Goal: Task Accomplishment & Management: Manage account settings

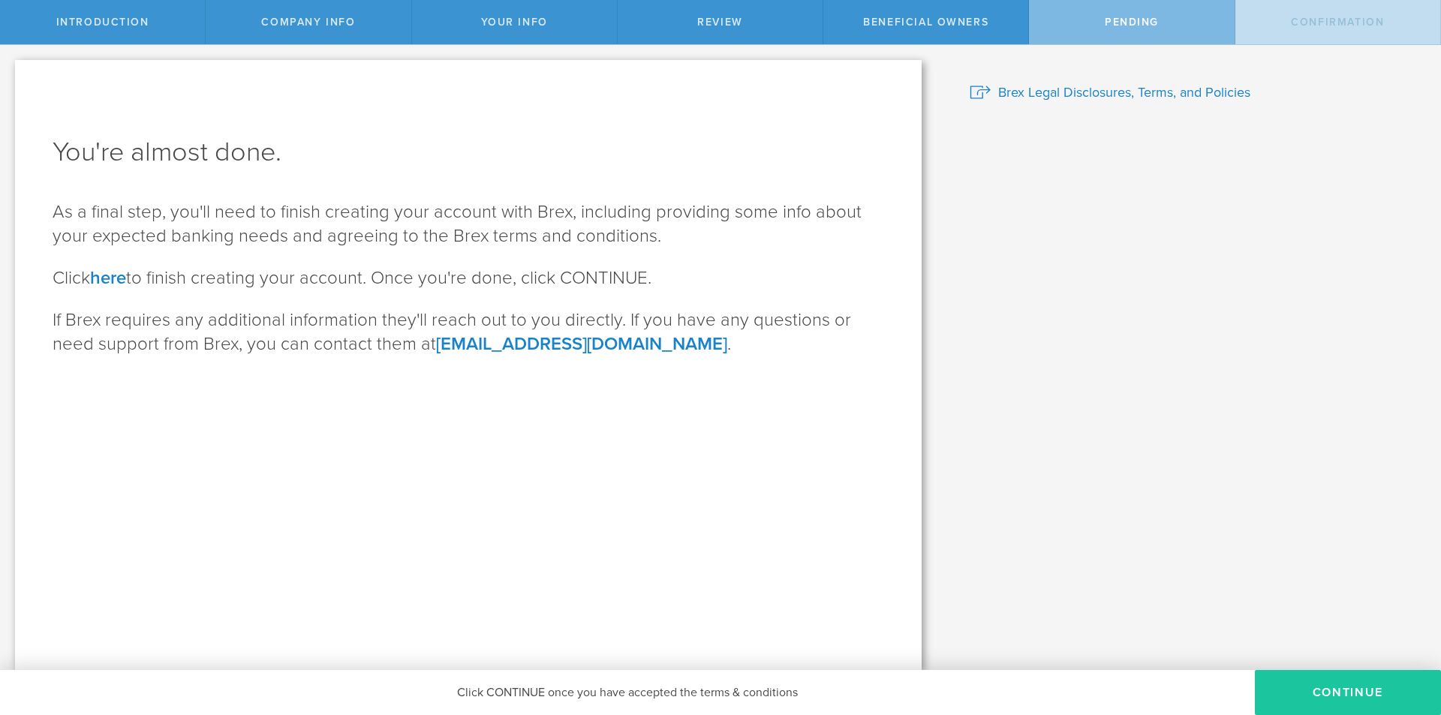
click at [1330, 682] on button "CONTINUE" at bounding box center [1348, 692] width 186 height 45
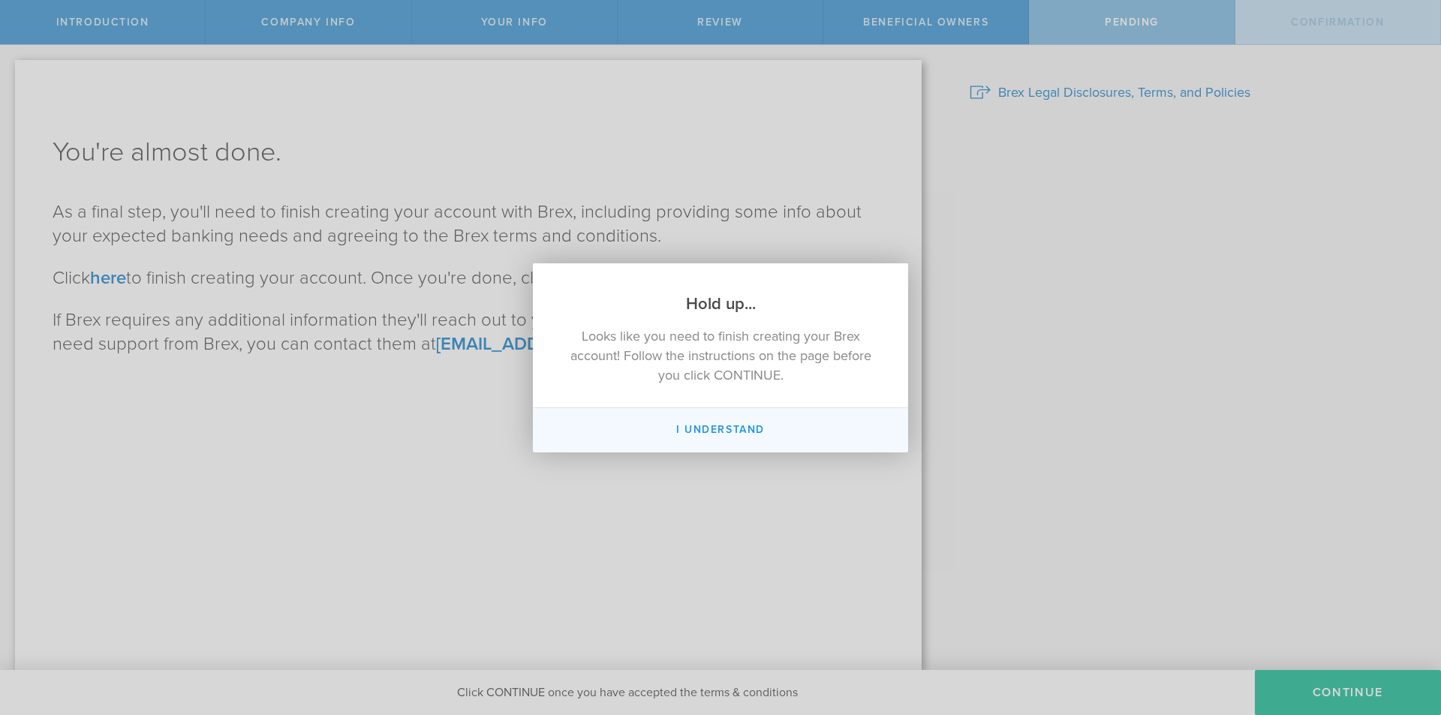
click at [713, 435] on button "I Understand" at bounding box center [720, 430] width 375 height 44
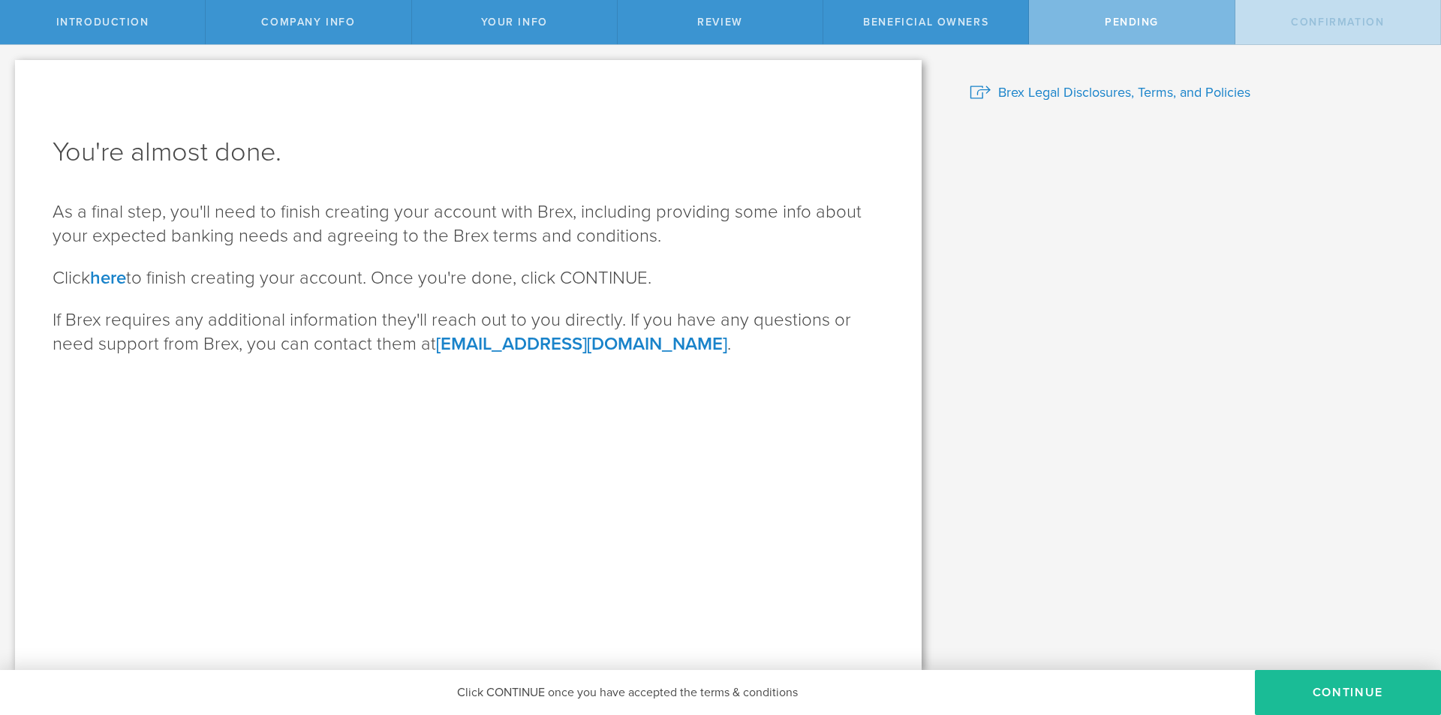
click at [119, 26] on span "Introduction" at bounding box center [102, 22] width 93 height 13
click at [1299, 697] on button "CONTINUE" at bounding box center [1348, 692] width 186 height 45
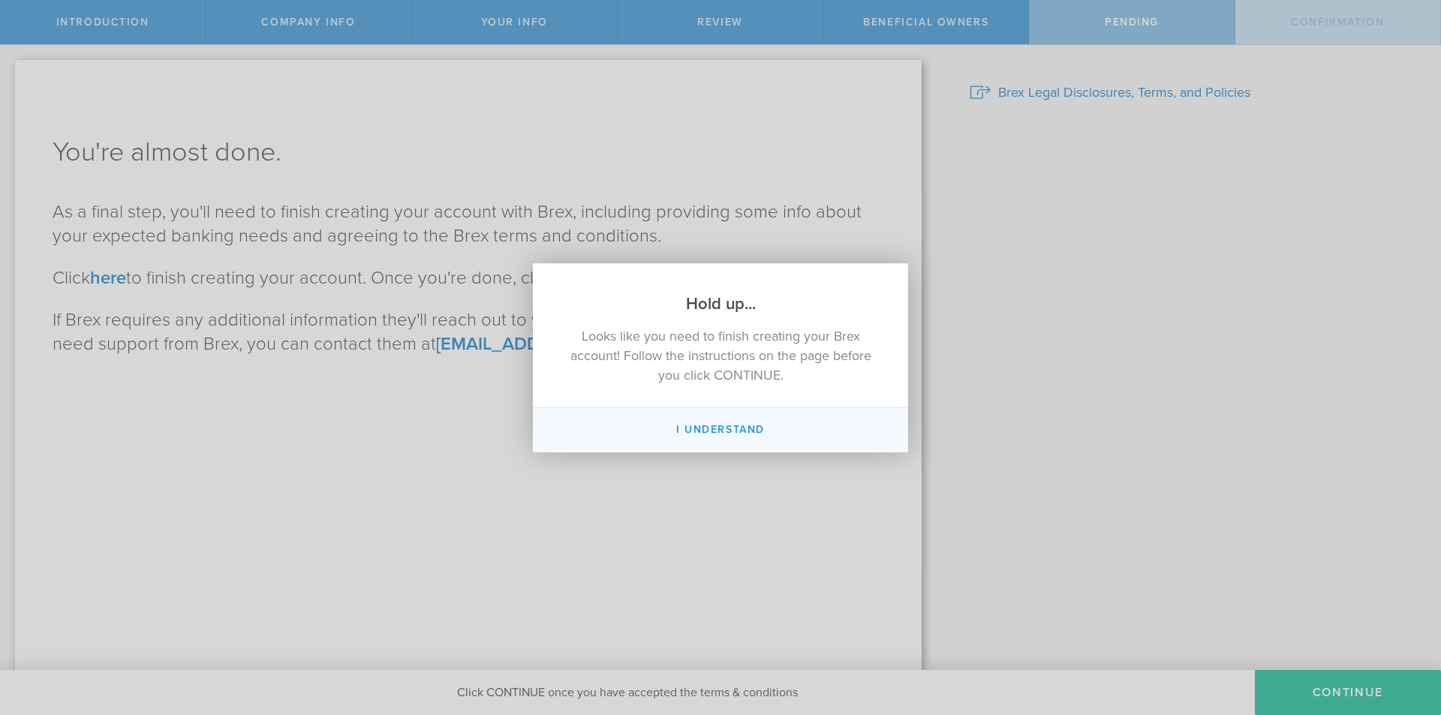
click at [694, 420] on button "I Understand" at bounding box center [720, 430] width 375 height 44
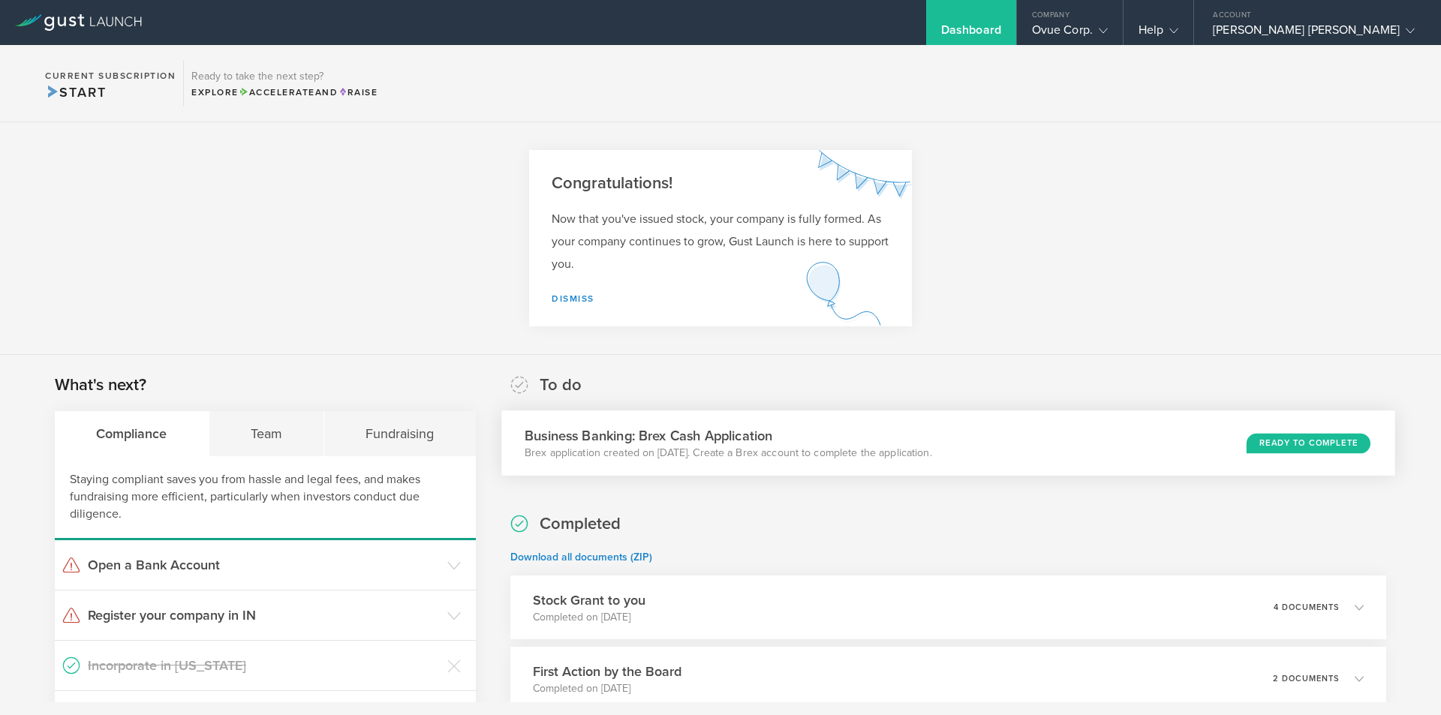
click at [1160, 431] on div "Business Banking: Brex Cash Application Brex application created on Aug 26, 202…" at bounding box center [948, 443] width 894 height 65
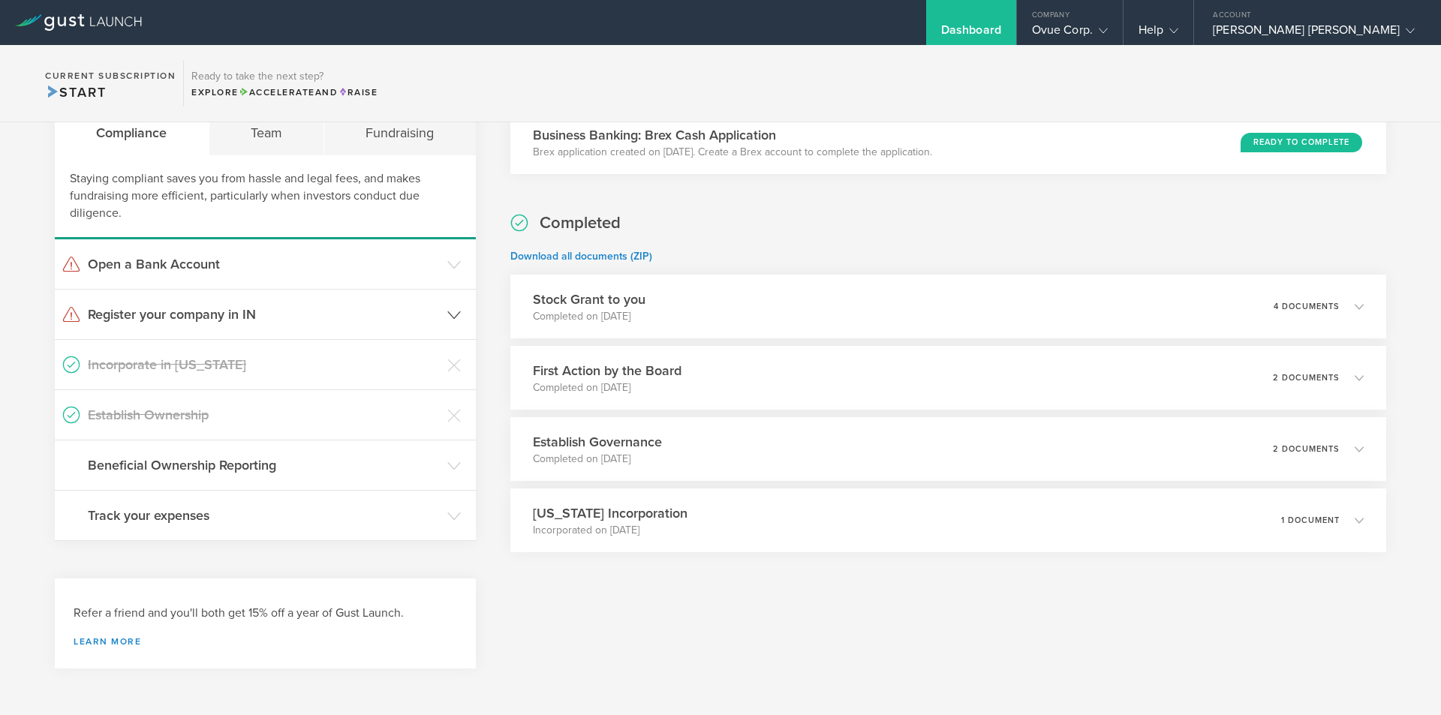
click at [157, 321] on h3 "Register your company in IN" at bounding box center [264, 315] width 352 height 20
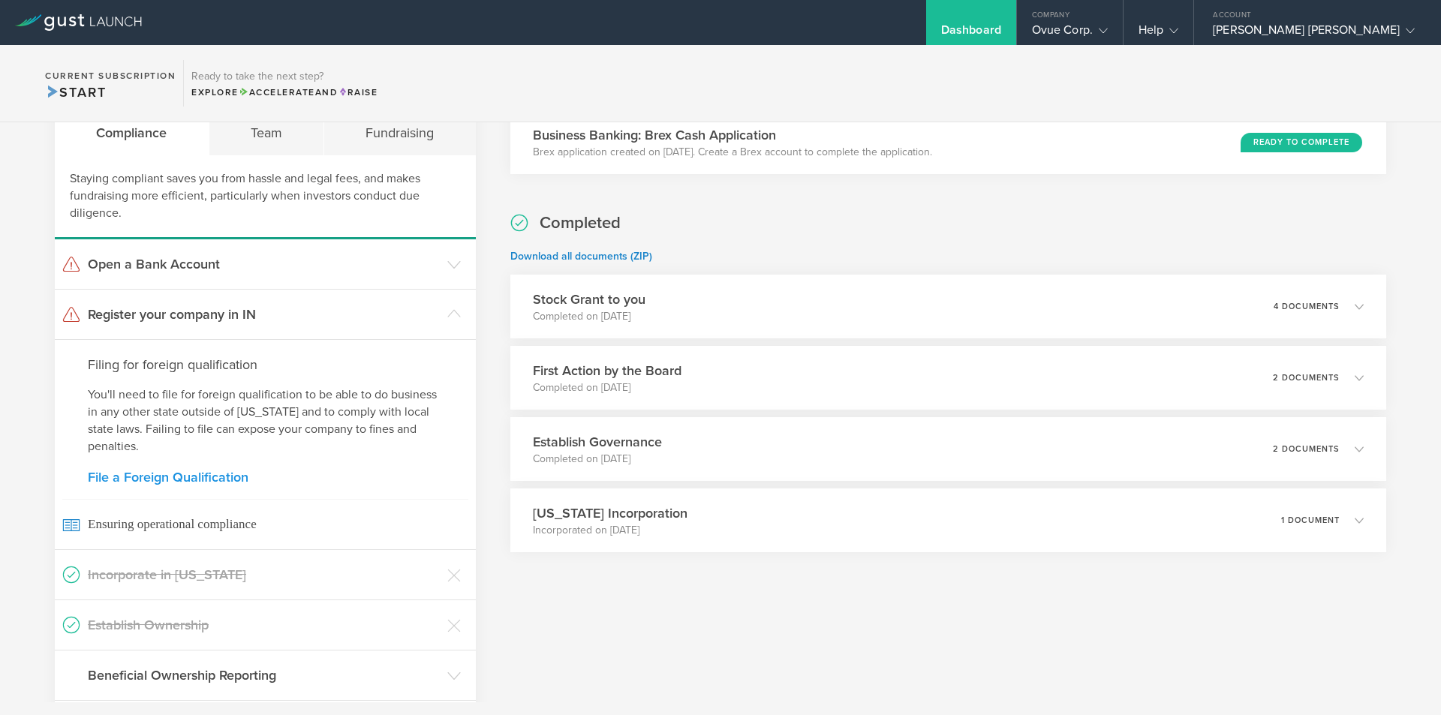
click at [188, 477] on link "File a Foreign Qualification" at bounding box center [265, 478] width 355 height 14
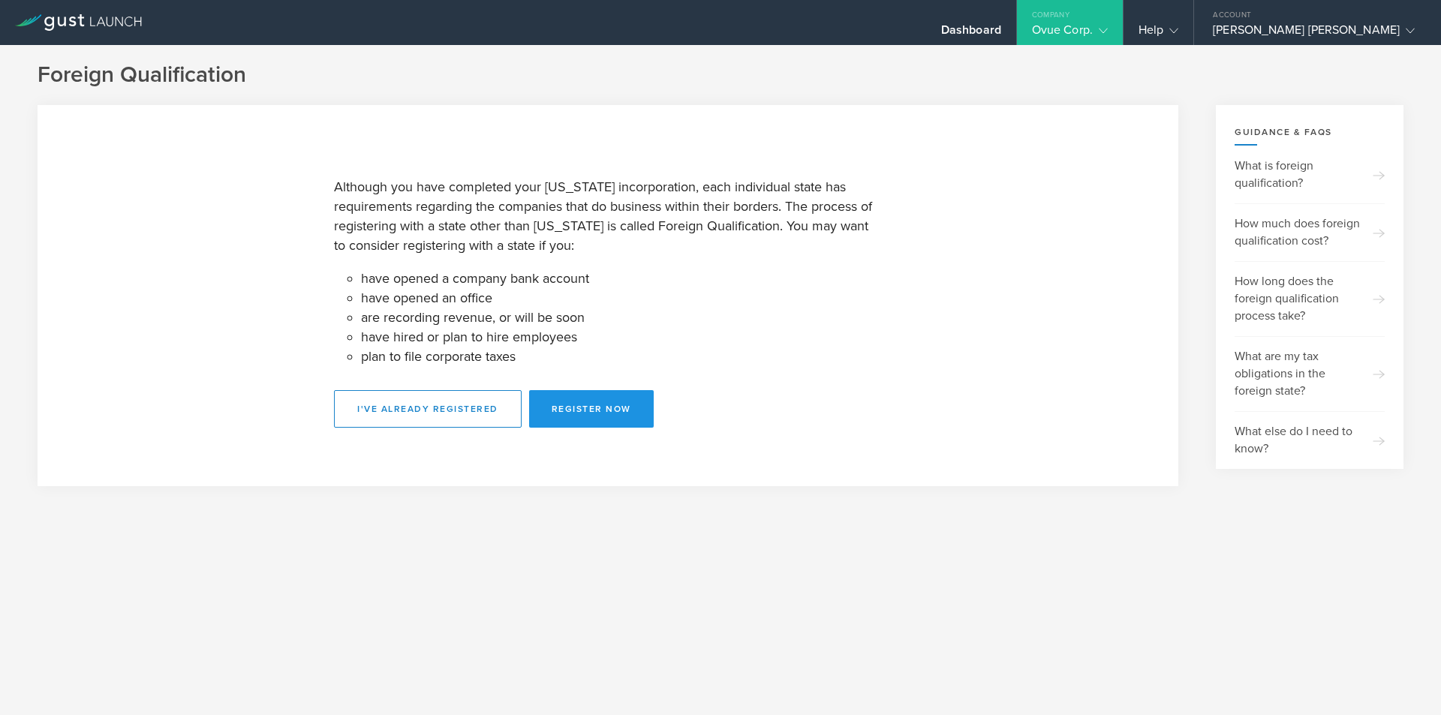
click at [615, 408] on button "Register Now" at bounding box center [591, 409] width 125 height 38
select select "IN"
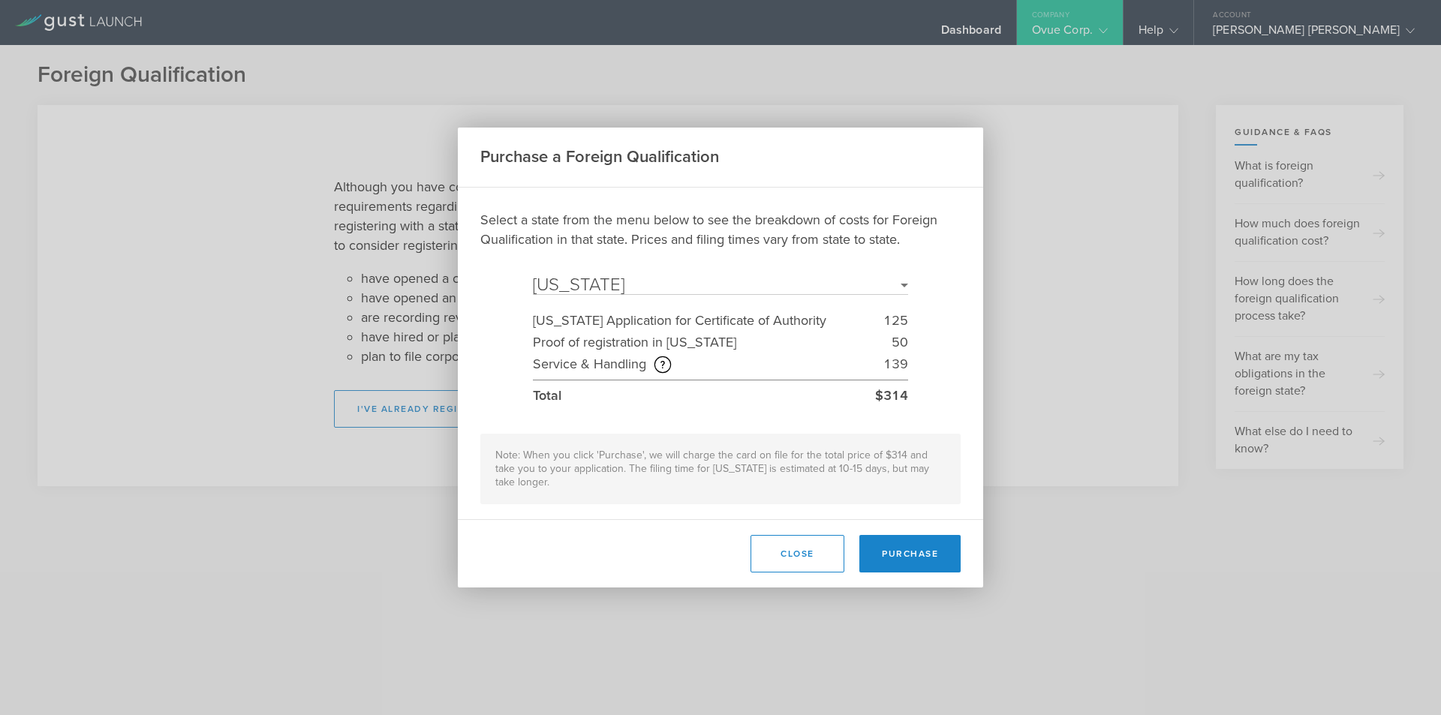
click at [647, 417] on div "Select a state from the menu below to see the breakdown of costs for Foreign Qu…" at bounding box center [720, 357] width 480 height 294
click at [776, 549] on button "Close" at bounding box center [798, 554] width 94 height 38
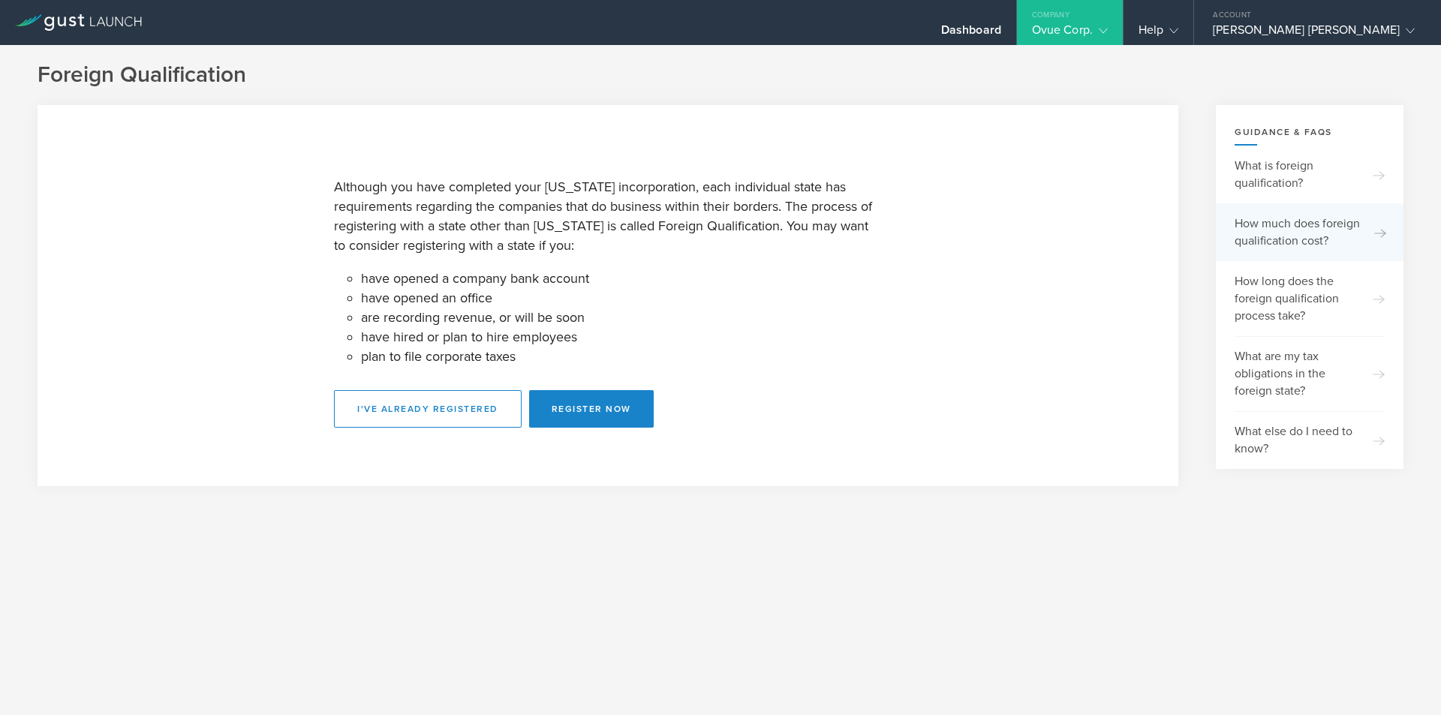
click at [1380, 239] on icon at bounding box center [1380, 233] width 12 height 12
click at [498, 412] on button "I've already registered" at bounding box center [428, 409] width 188 height 38
select select "IN"
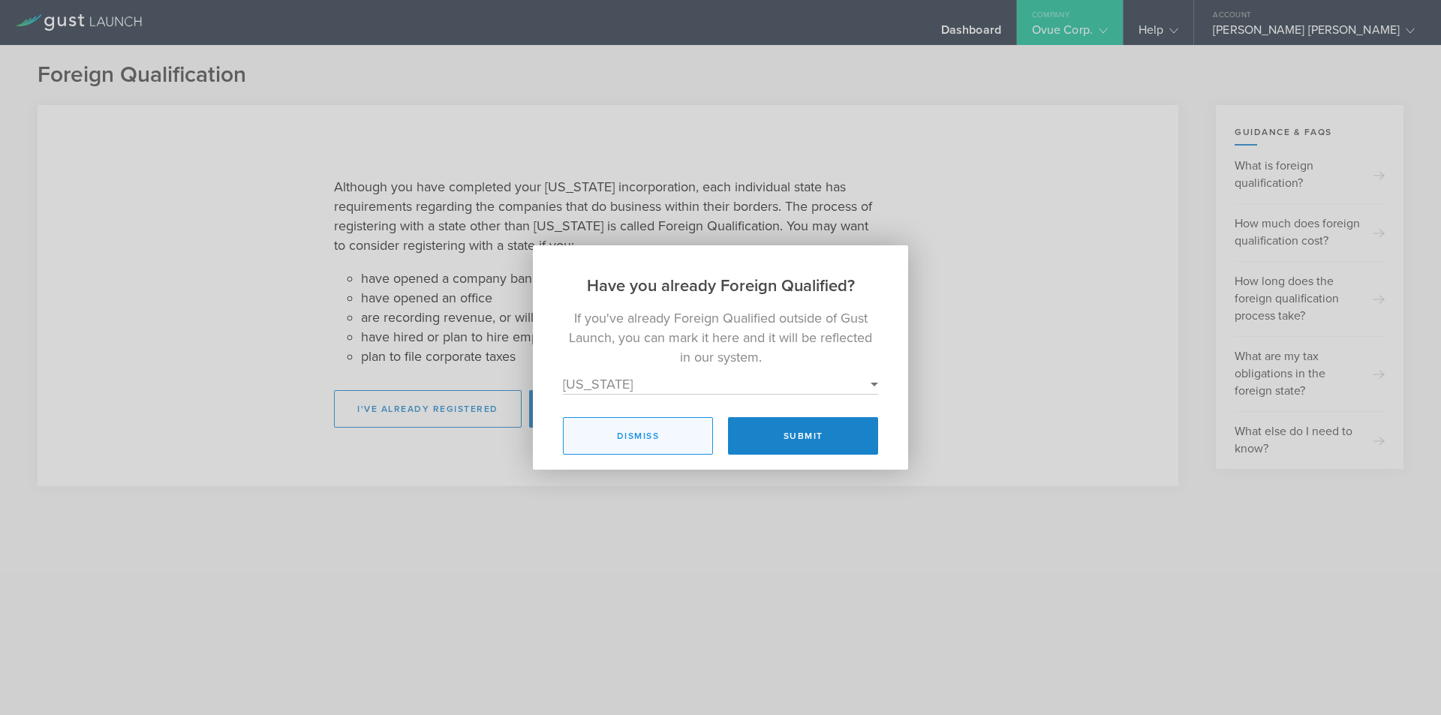
click at [702, 444] on button "Dismiss" at bounding box center [638, 436] width 150 height 38
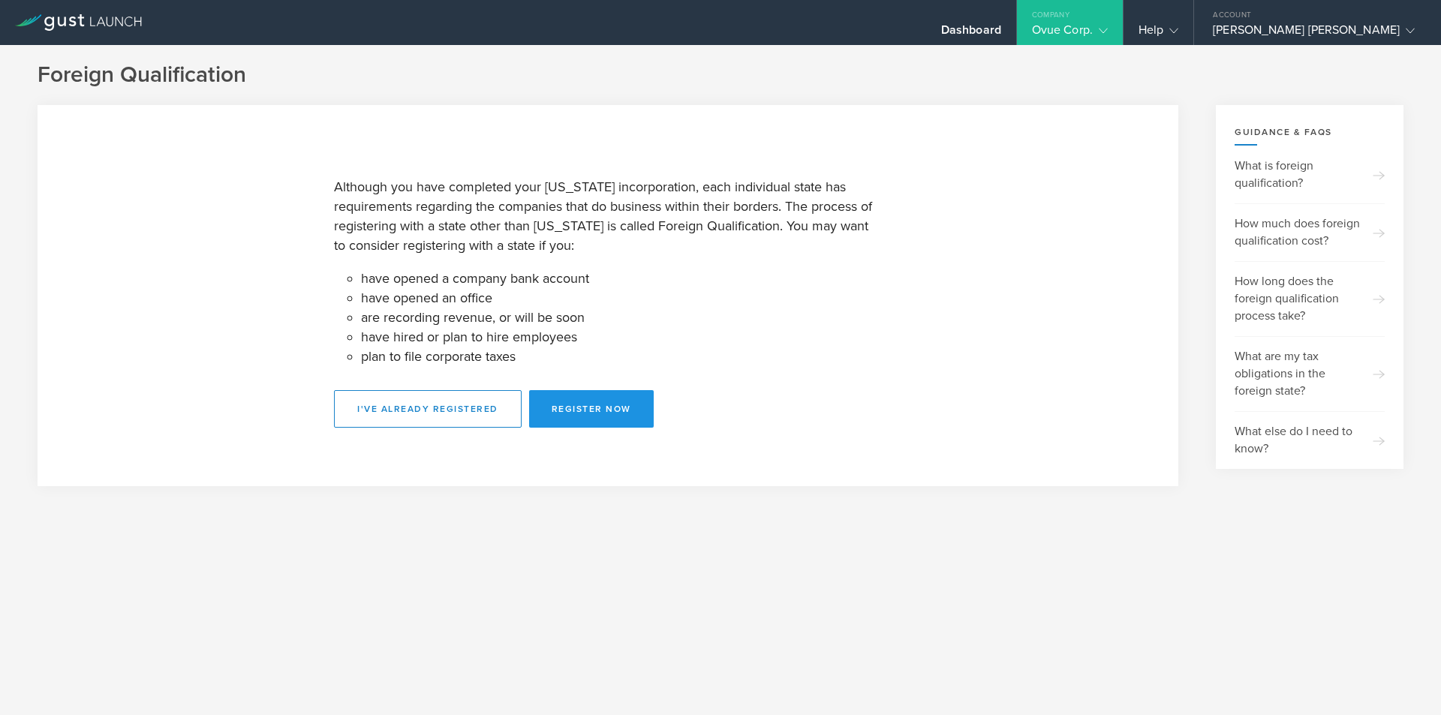
click at [584, 412] on button "Register Now" at bounding box center [591, 409] width 125 height 38
select select "IN"
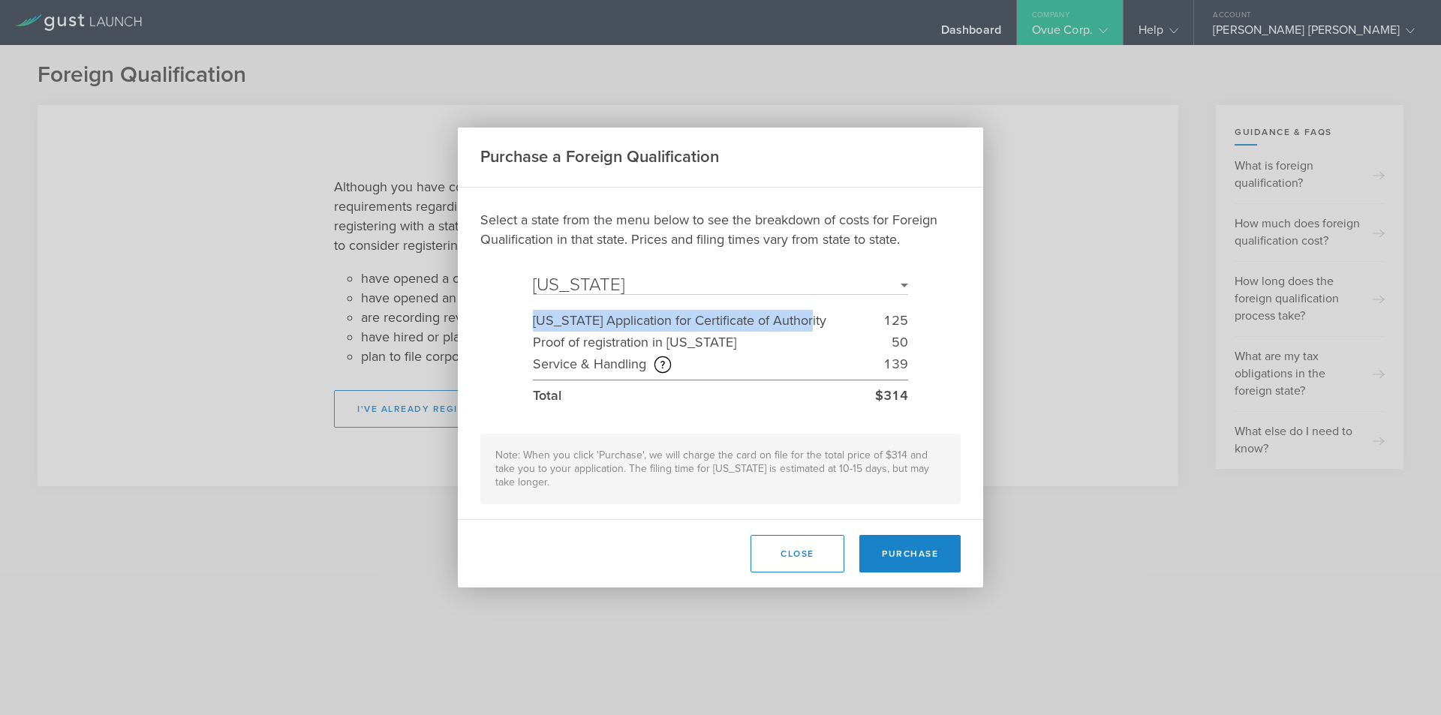
drag, startPoint x: 799, startPoint y: 324, endPoint x: 492, endPoint y: 330, distance: 307.1
click at [492, 330] on div "Select a state from the menu below to see the breakdown of costs for Foreign Qu…" at bounding box center [720, 357] width 480 height 294
copy div "Indiana Application for Certificate of Authority"
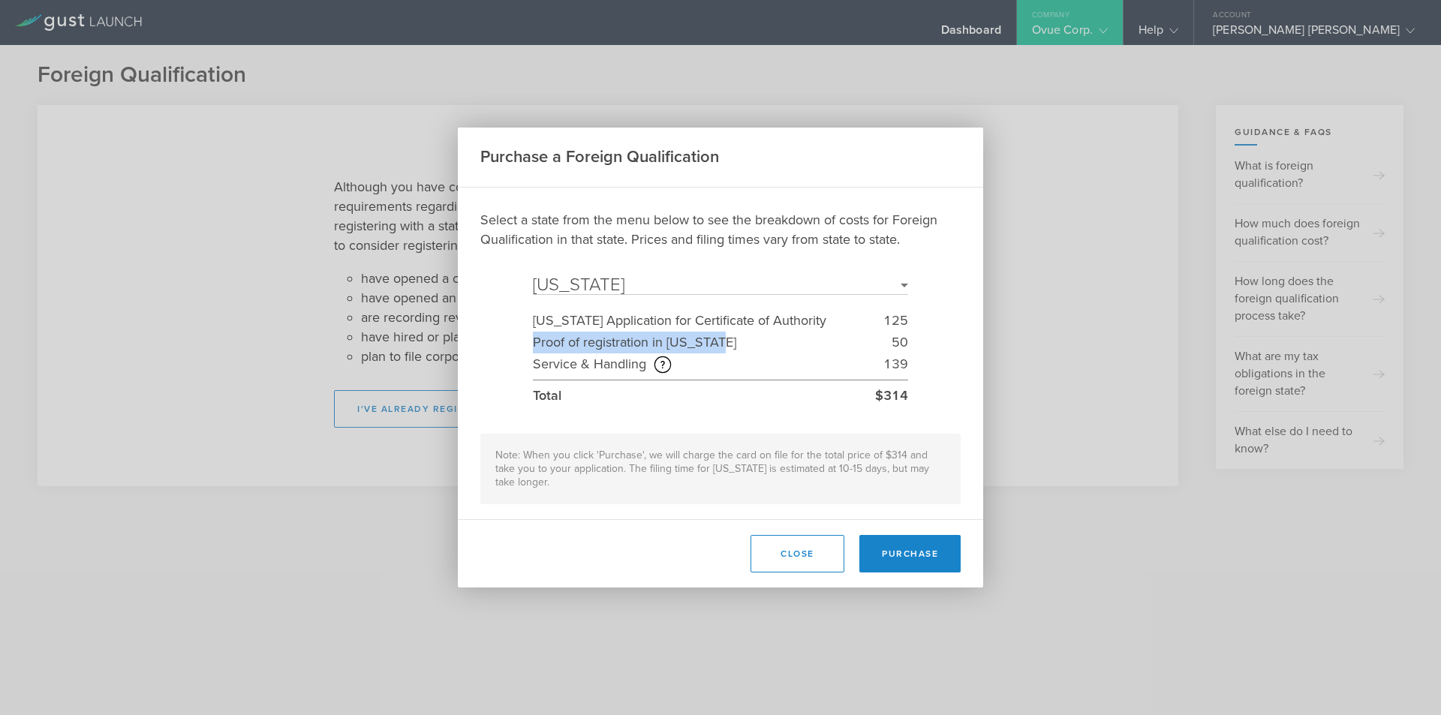
drag, startPoint x: 737, startPoint y: 350, endPoint x: 531, endPoint y: 354, distance: 205.7
click at [531, 354] on div "Select a state from the menu below to see the breakdown of costs for Foreign Qu…" at bounding box center [720, 357] width 480 height 294
copy div "Proof of registration in Delaware"
click at [760, 543] on button "Close" at bounding box center [798, 554] width 94 height 38
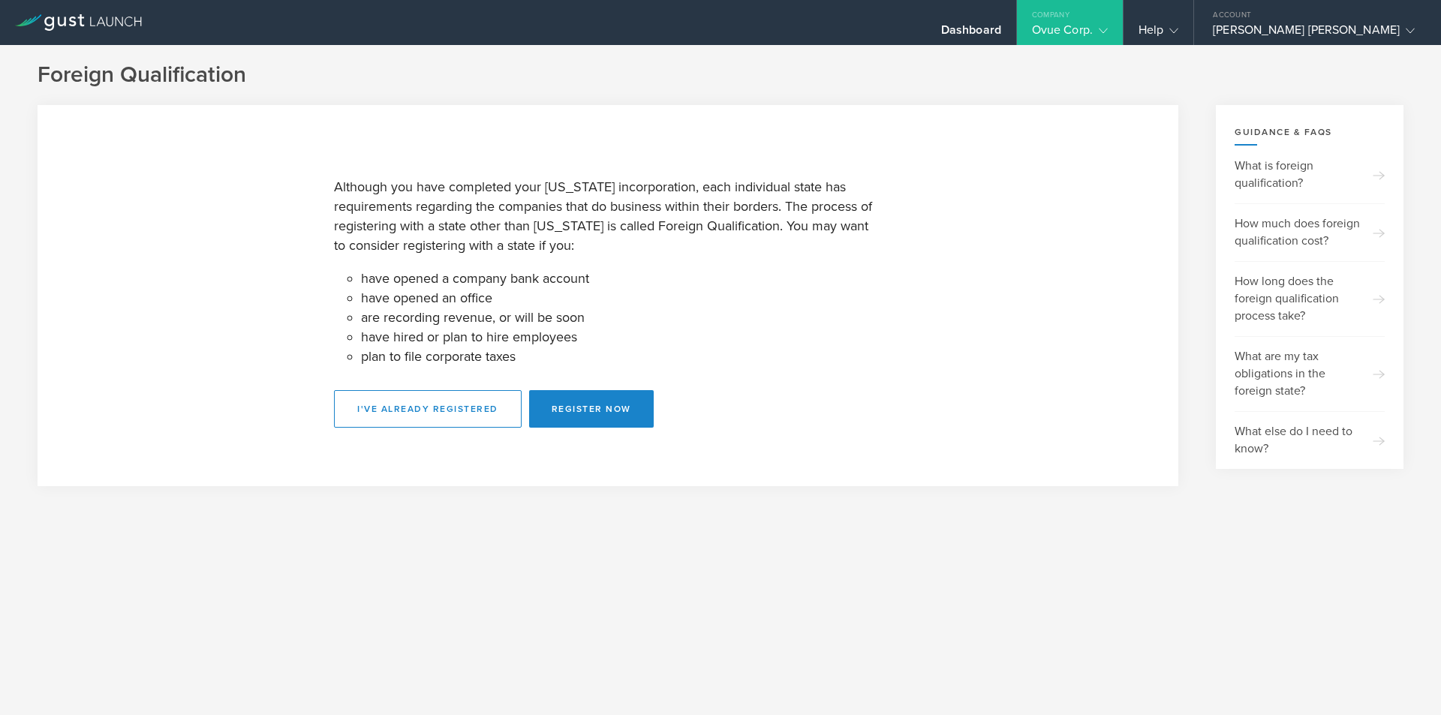
click at [1108, 33] on div "Ovue Corp." at bounding box center [1070, 34] width 76 height 23
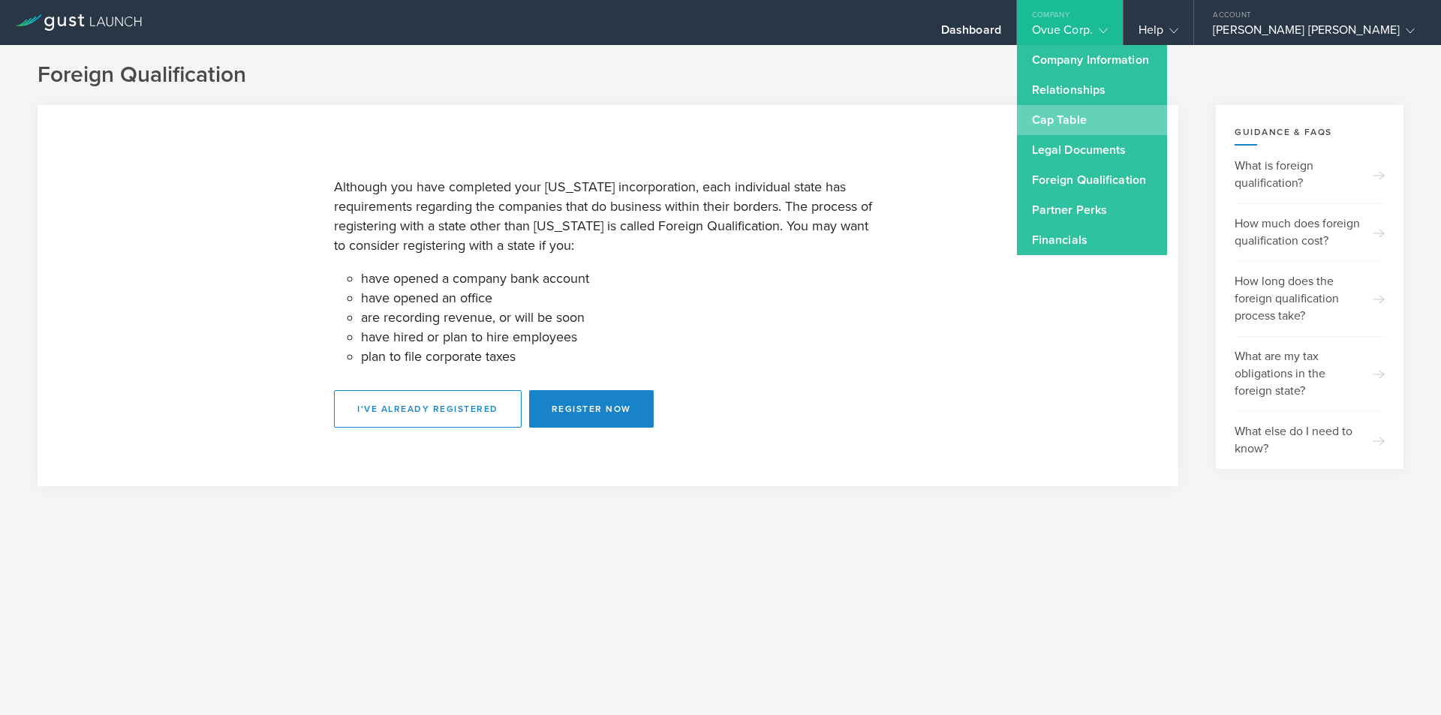
click at [1154, 125] on link "Cap Table" at bounding box center [1092, 120] width 150 height 30
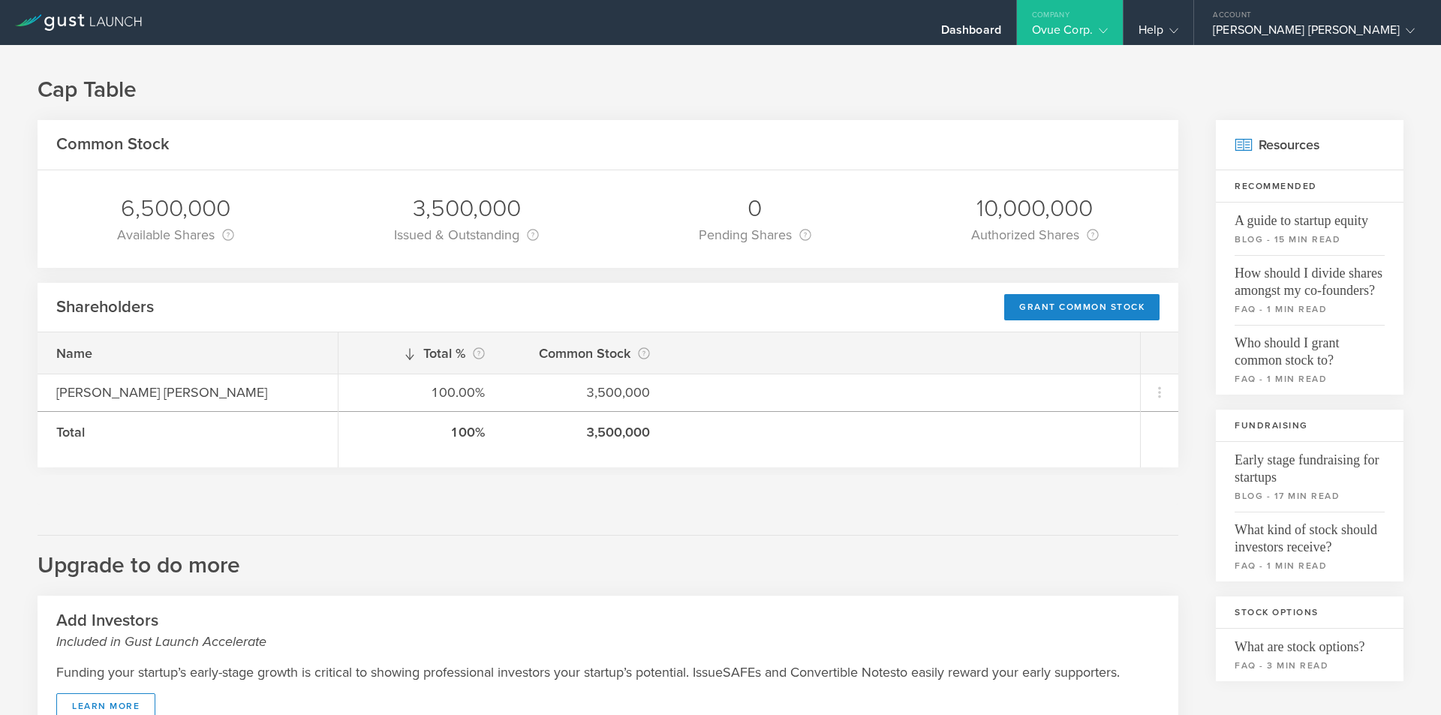
scroll to position [315, 0]
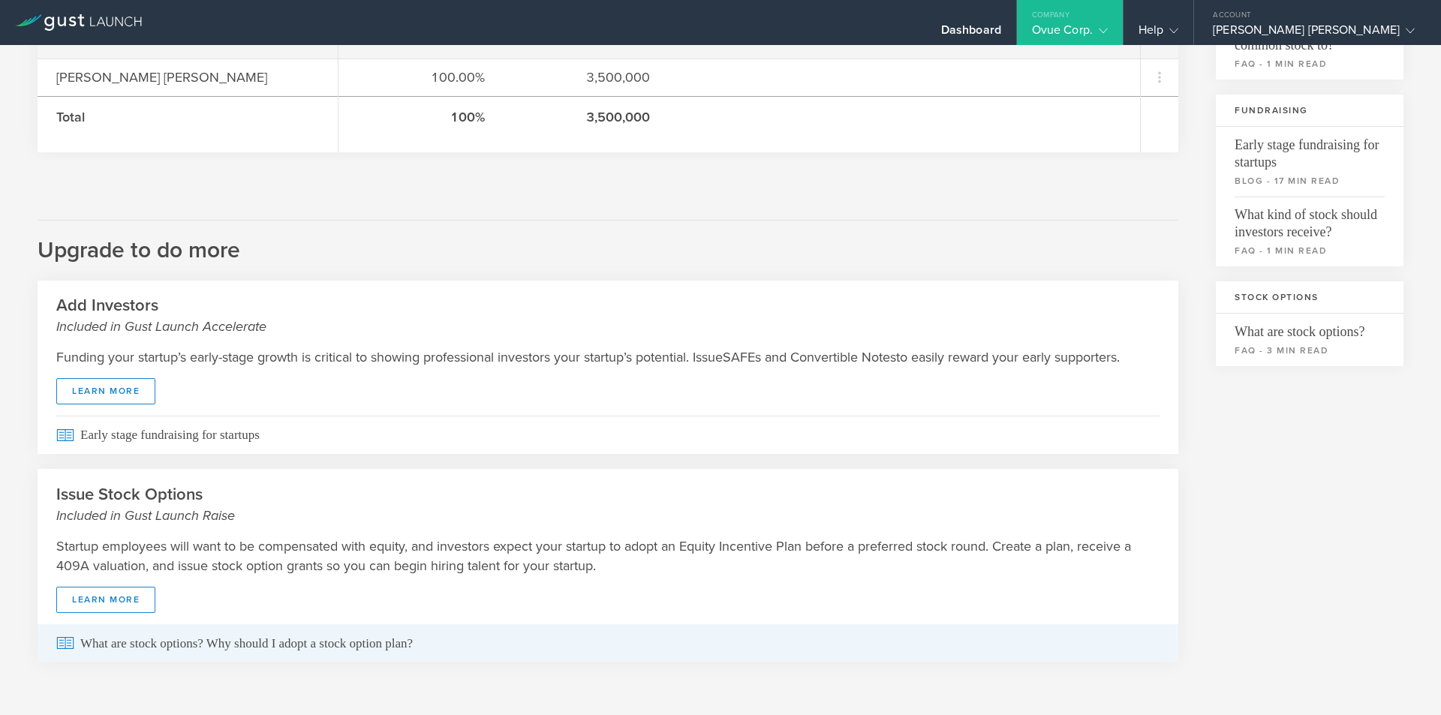
click at [124, 645] on span "What are stock options? Why should I adopt a stock option plan?" at bounding box center [607, 643] width 1103 height 38
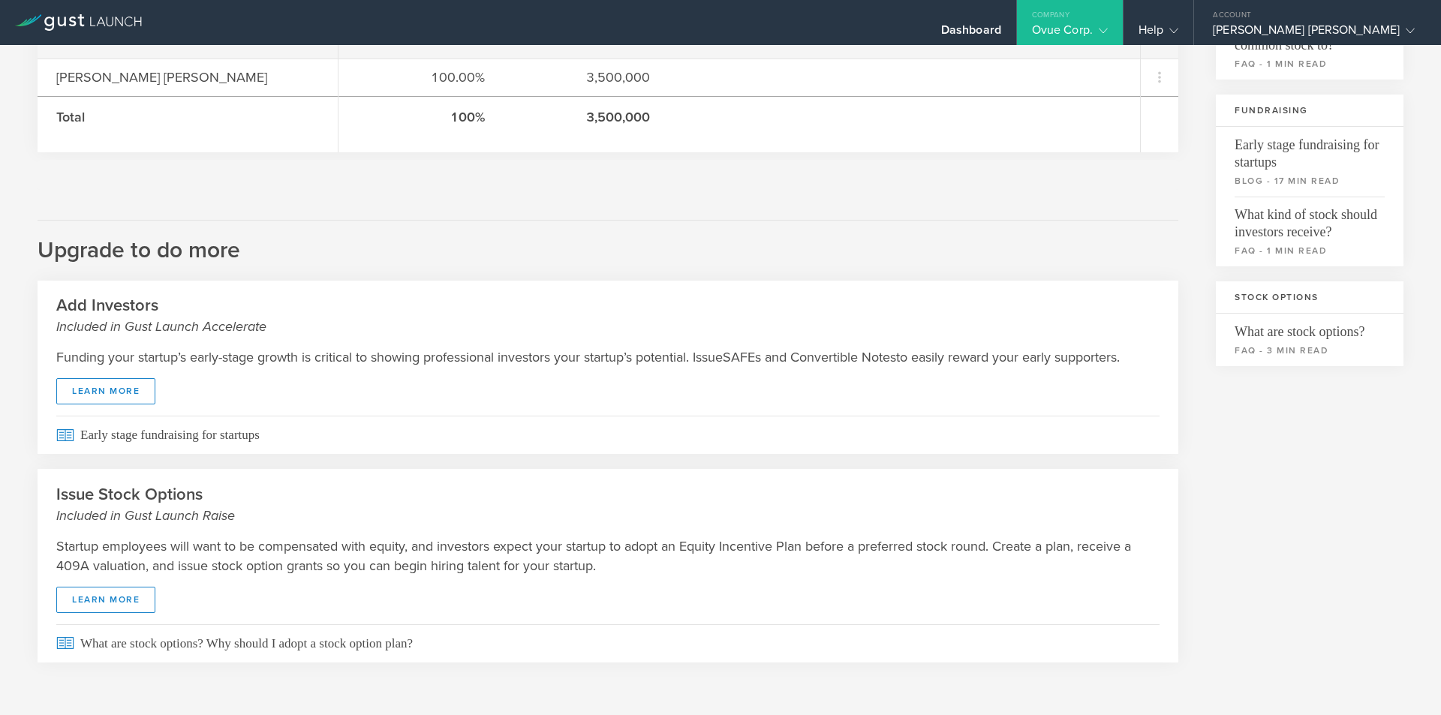
scroll to position [0, 0]
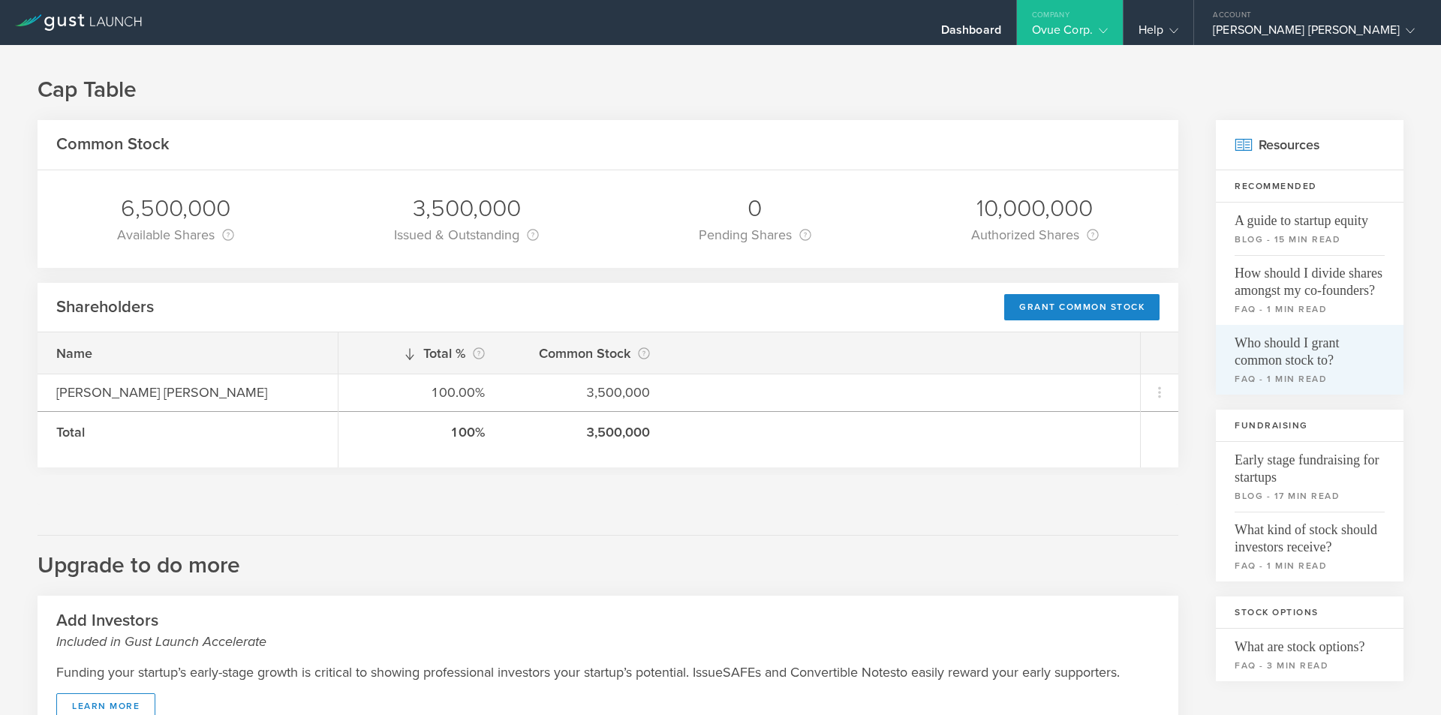
click at [1307, 342] on span "Who should I grant common stock to?" at bounding box center [1310, 347] width 150 height 44
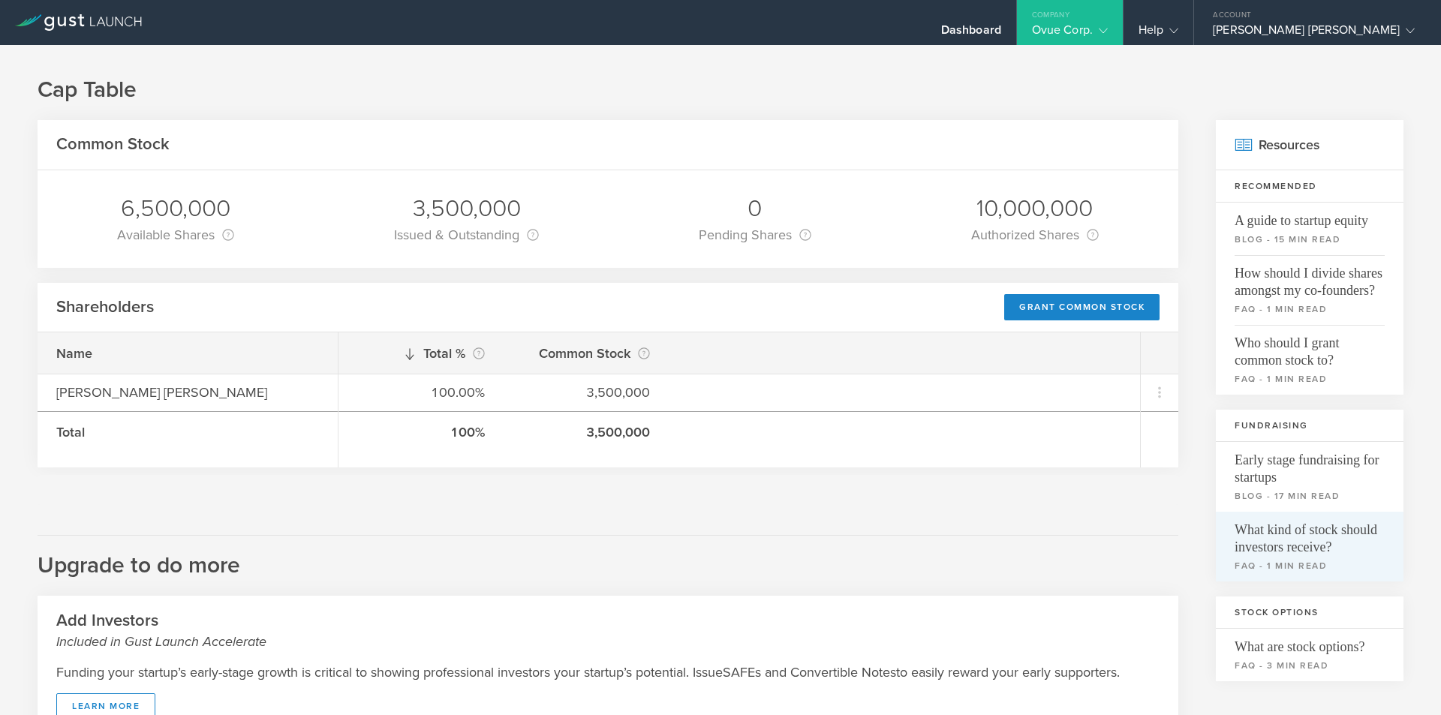
click at [1294, 530] on span "What kind of stock should investors receive?" at bounding box center [1310, 534] width 150 height 44
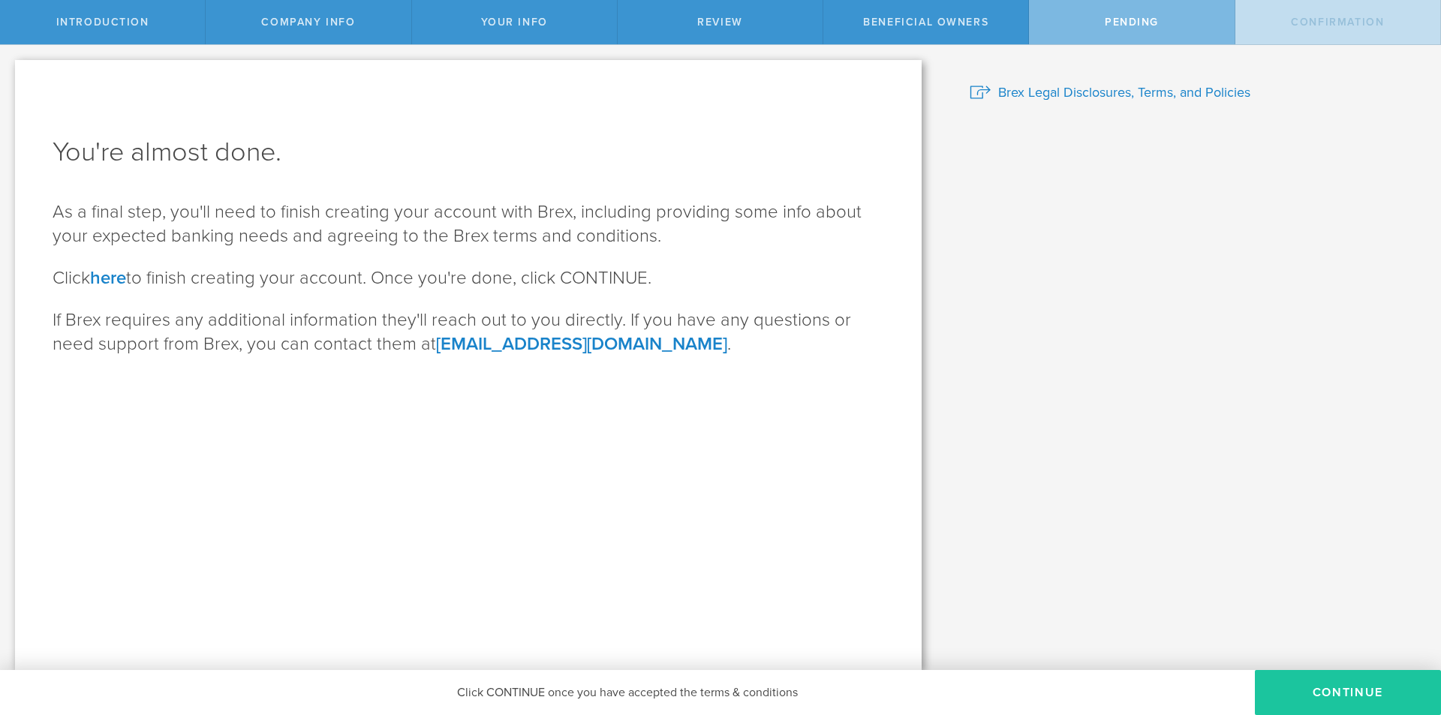
click at [1297, 677] on button "CONTINUE" at bounding box center [1348, 692] width 186 height 45
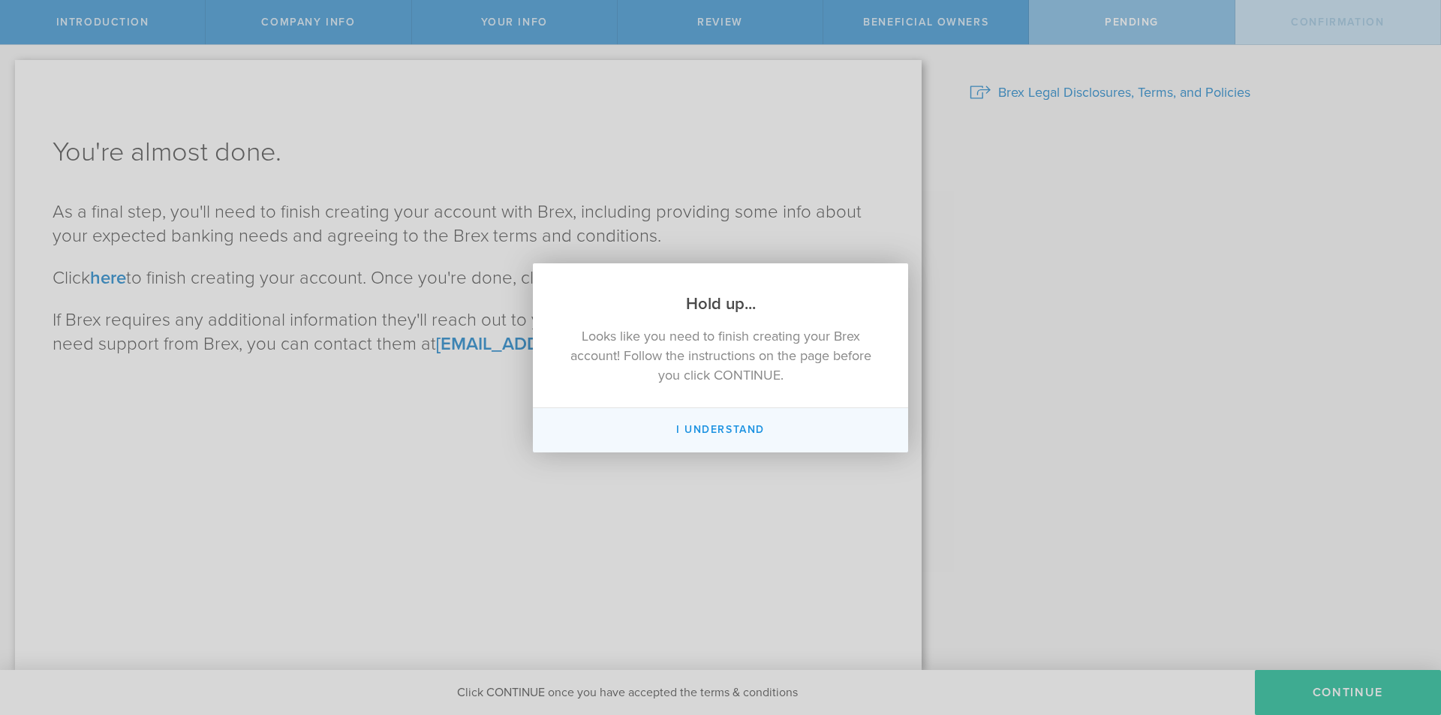
click at [739, 432] on button "I Understand" at bounding box center [720, 430] width 375 height 44
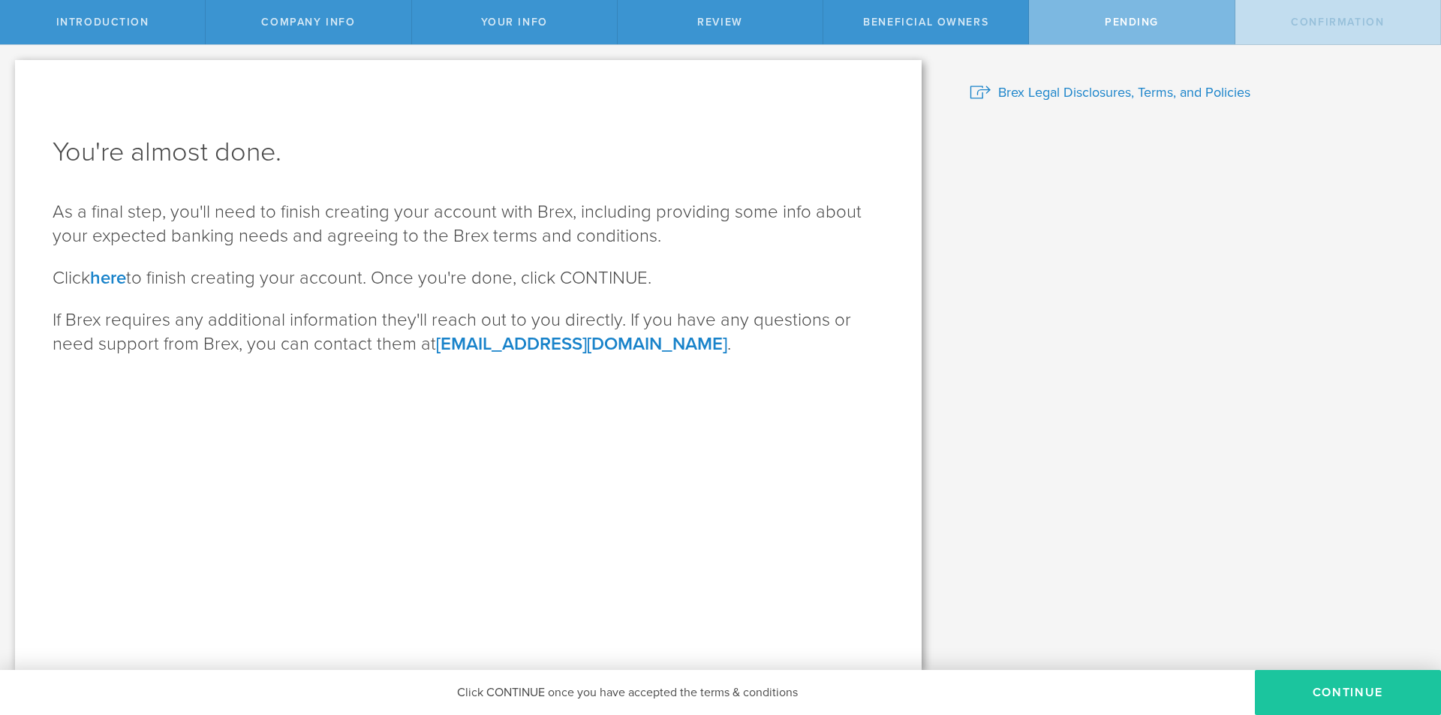
click at [1356, 695] on button "CONTINUE" at bounding box center [1348, 692] width 186 height 45
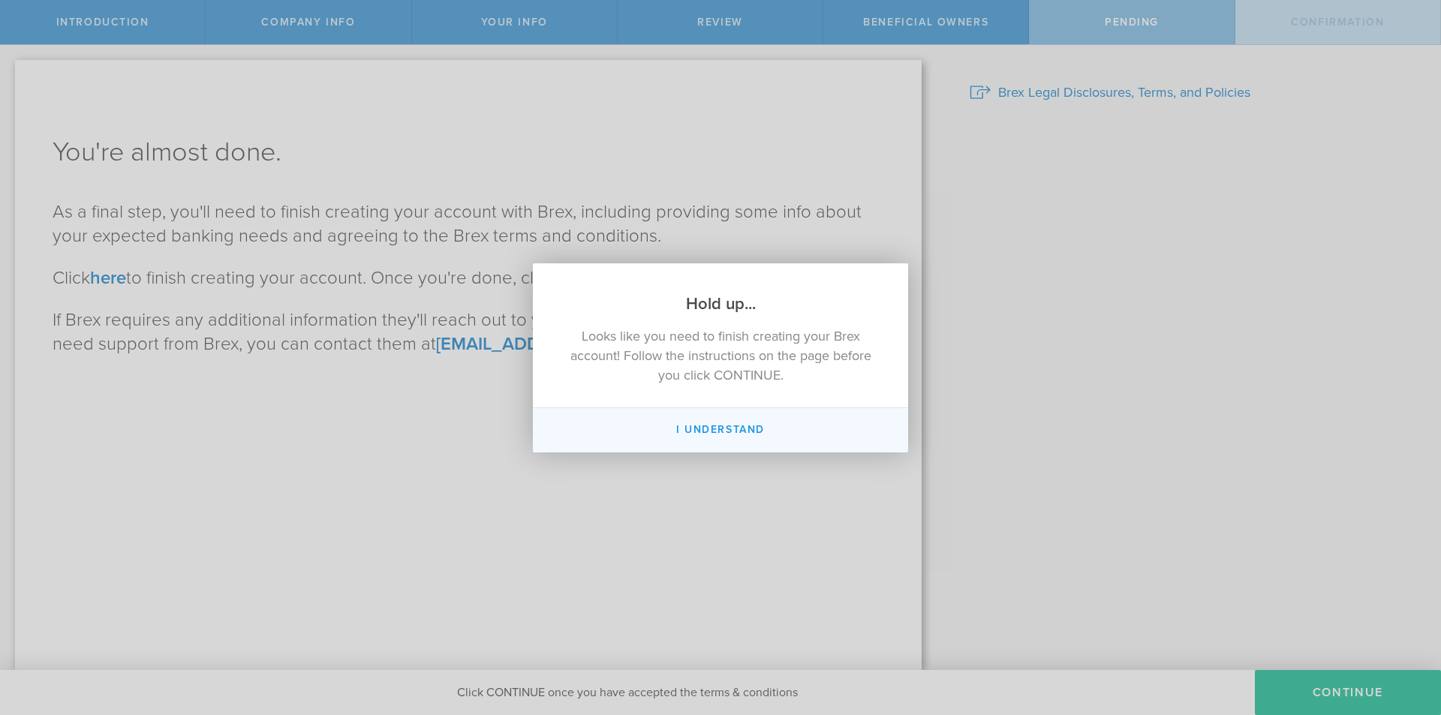
click at [668, 432] on button "I Understand" at bounding box center [720, 430] width 375 height 44
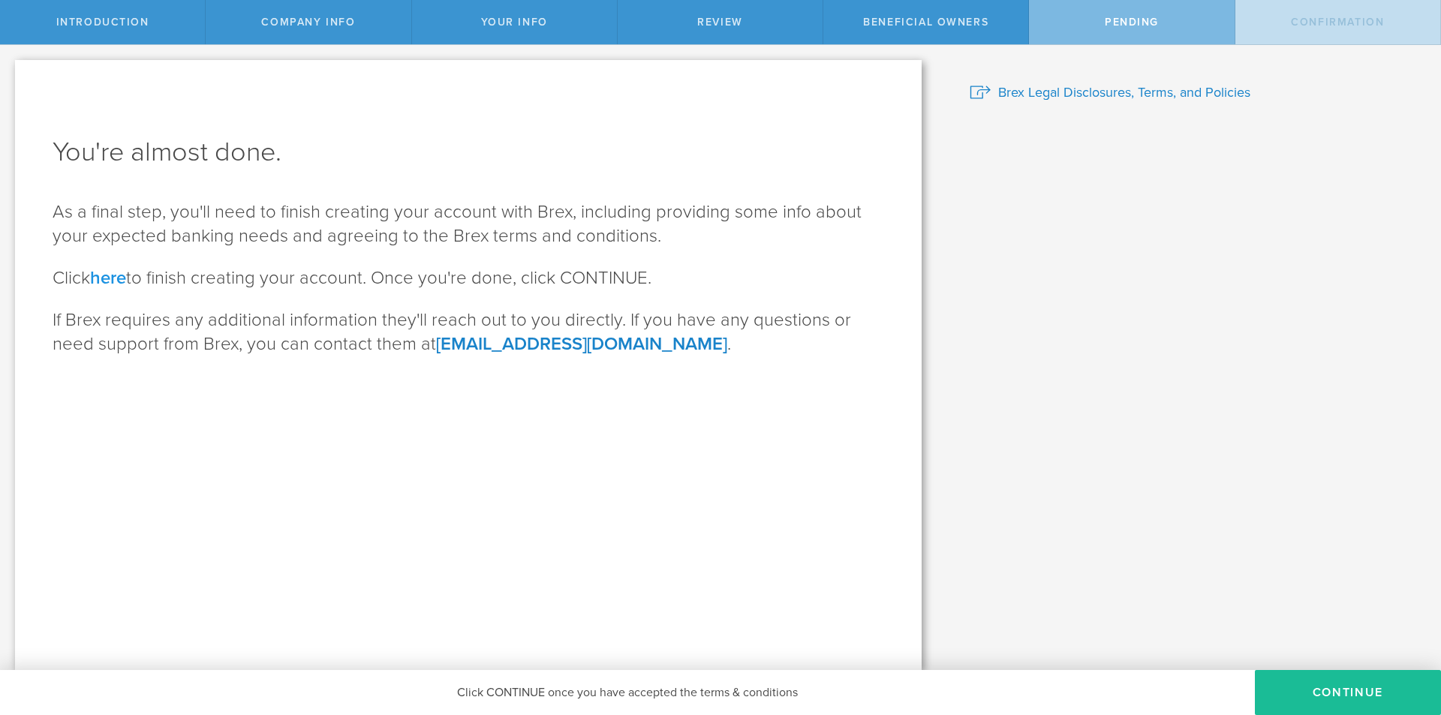
click at [104, 272] on link "here" at bounding box center [108, 278] width 36 height 22
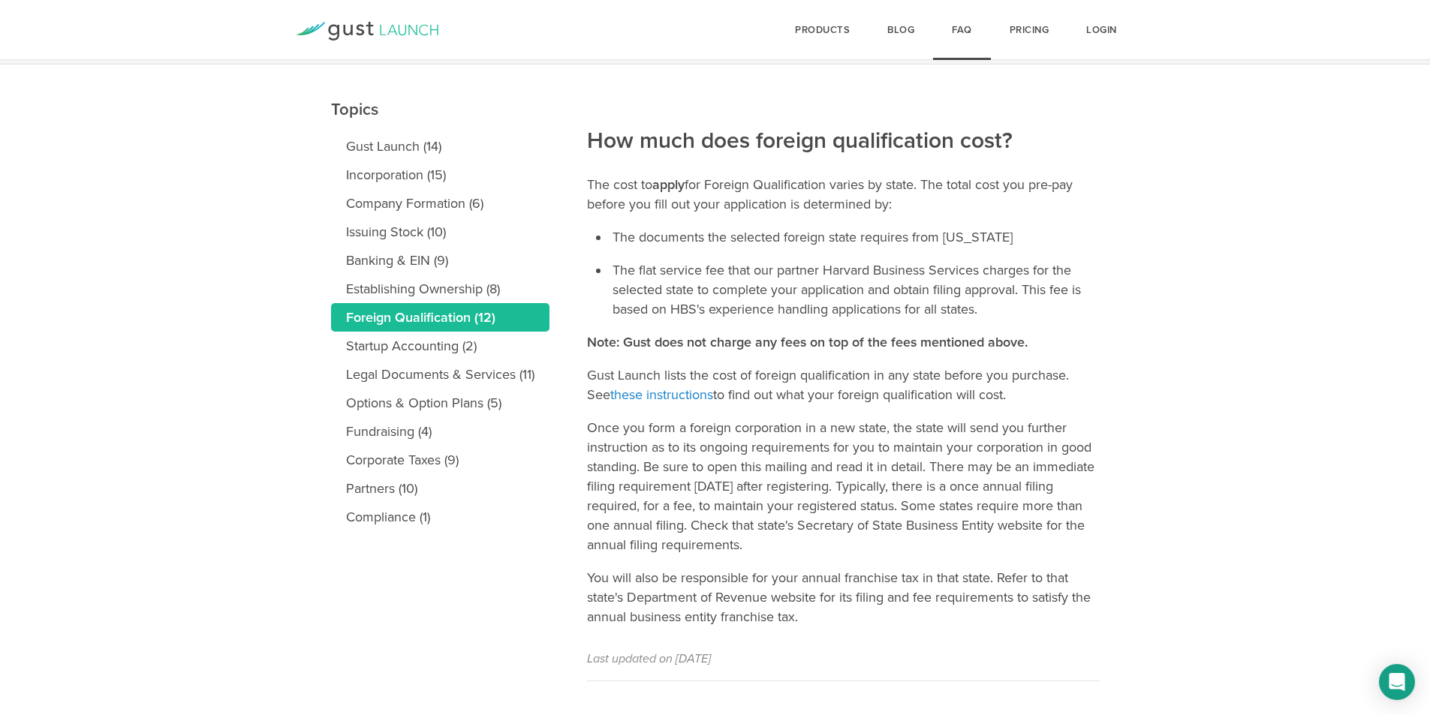
scroll to position [167, 0]
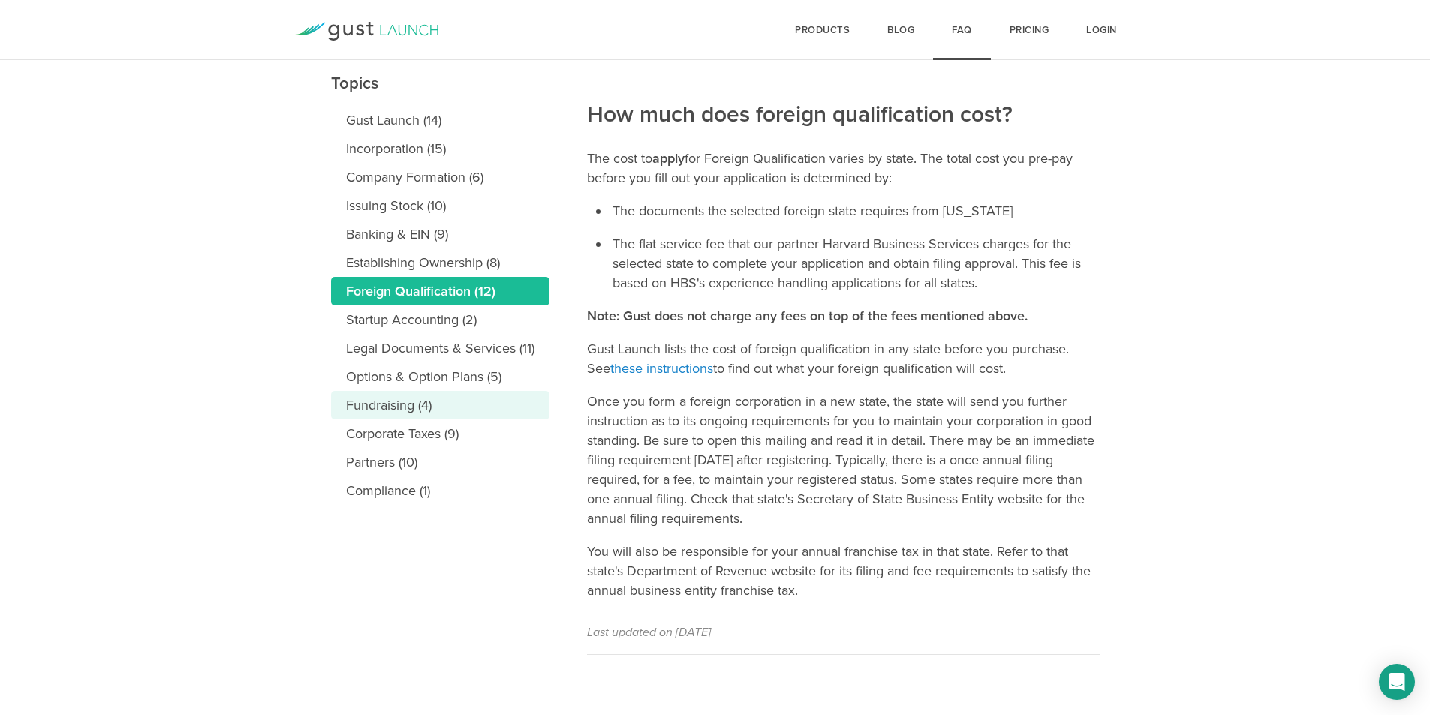
click at [393, 408] on link "Fundraising (4)" at bounding box center [440, 405] width 218 height 29
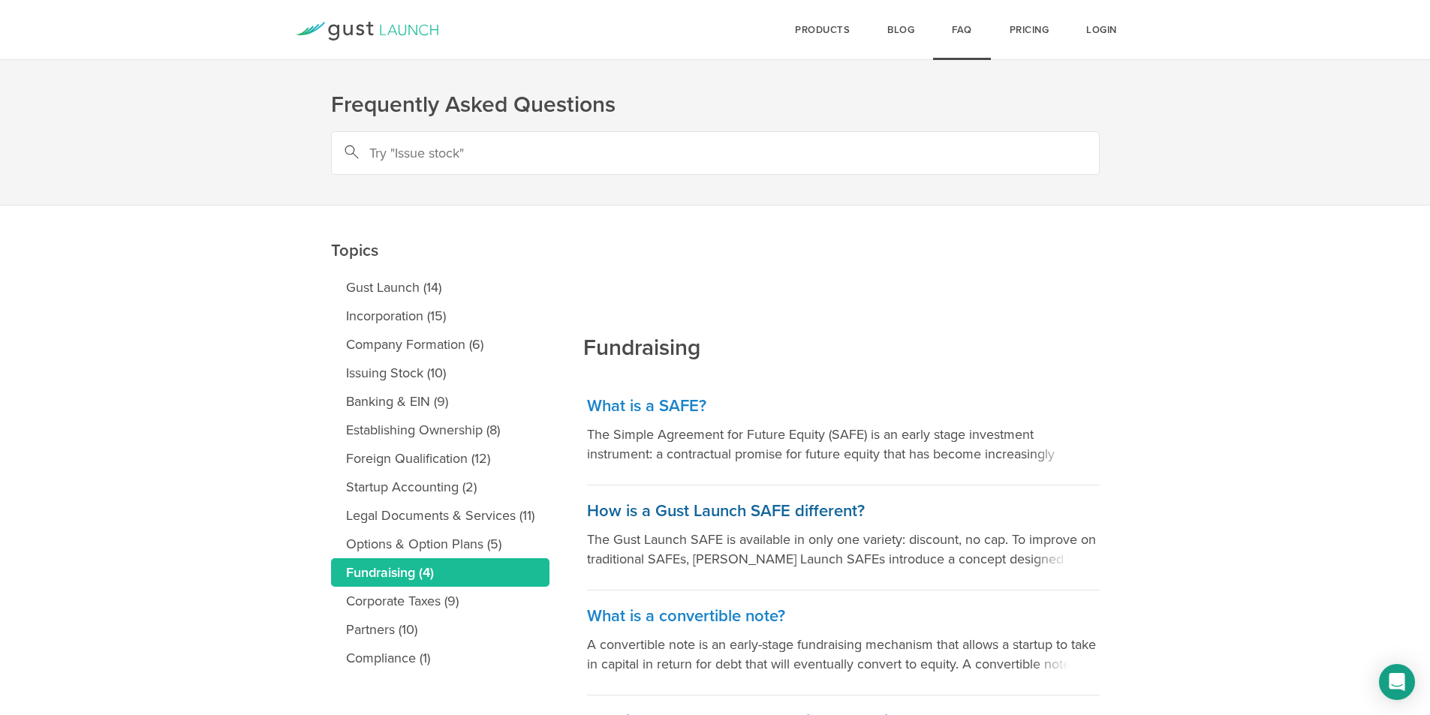
click at [661, 519] on h3 "How is a Gust Launch SAFE different?" at bounding box center [843, 512] width 513 height 22
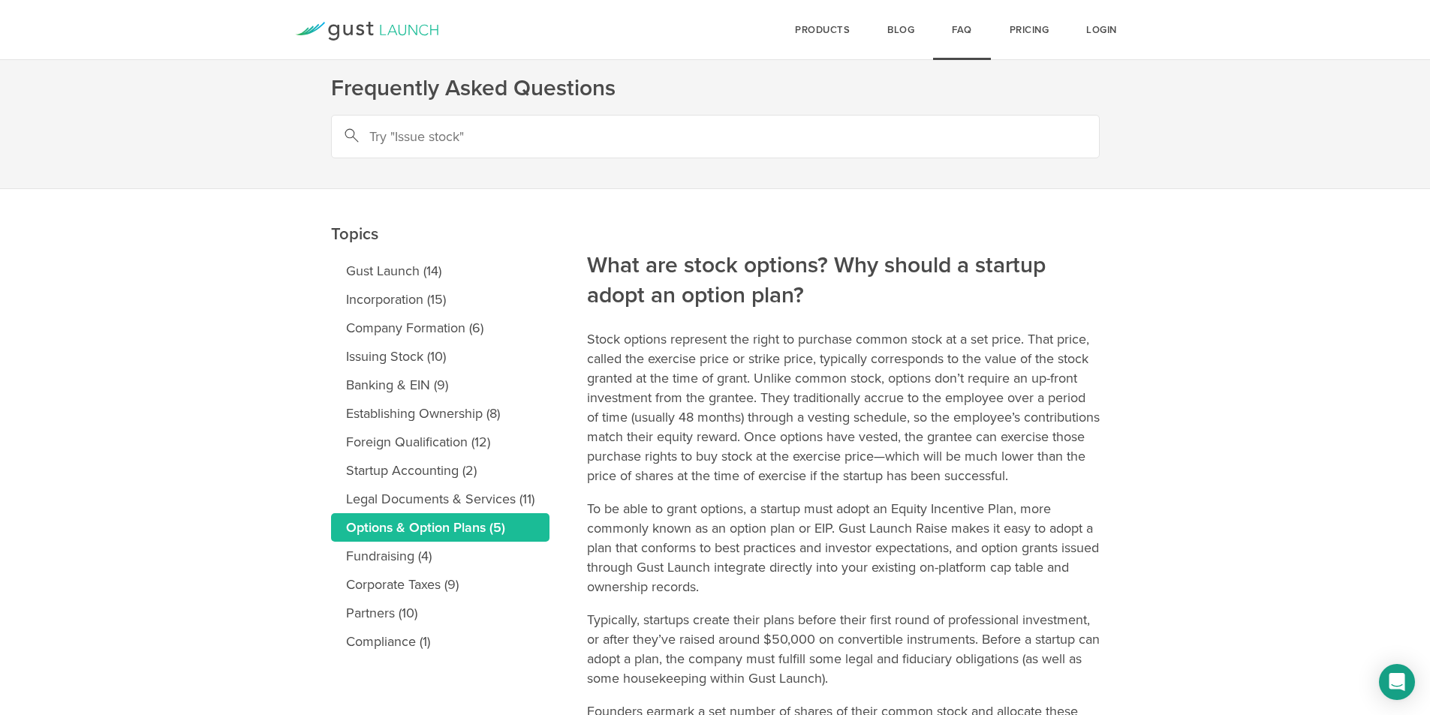
scroll to position [12, 0]
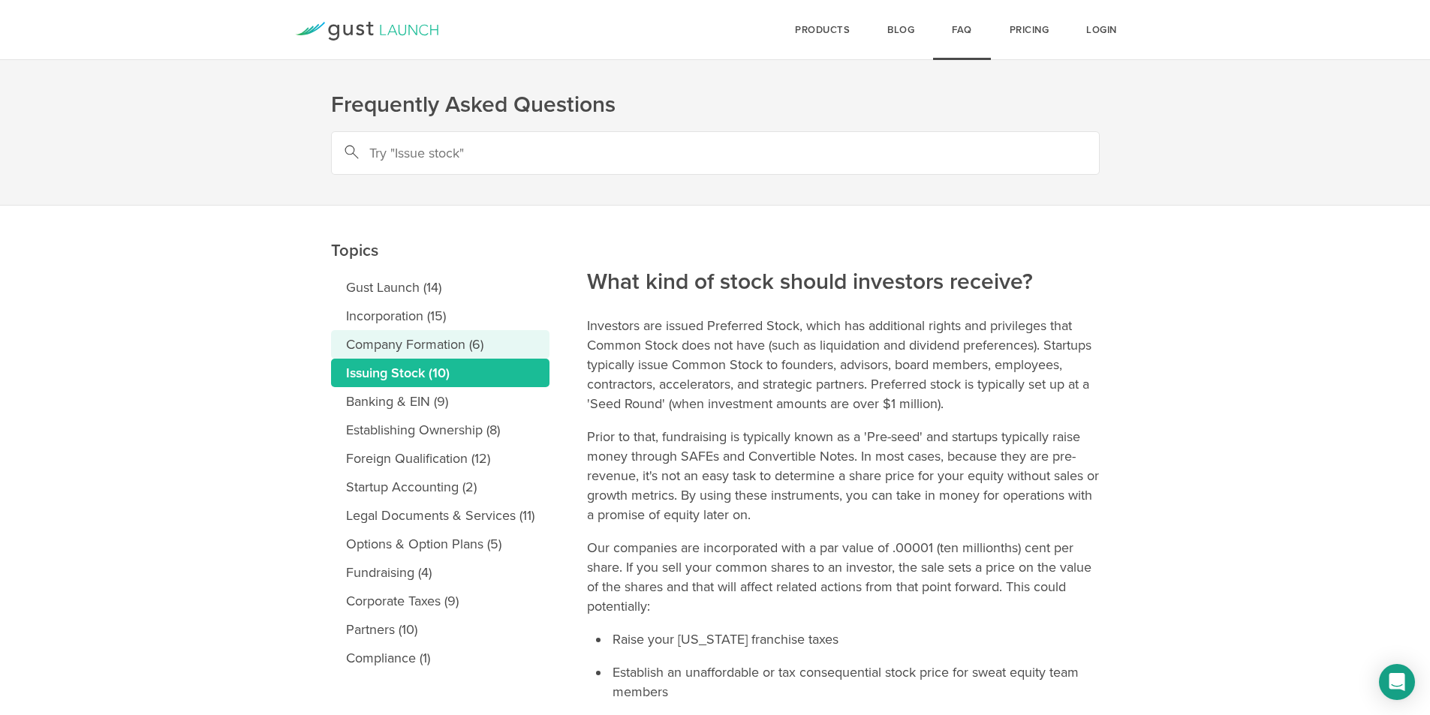
click at [466, 349] on link "Company Formation (6)" at bounding box center [440, 344] width 218 height 29
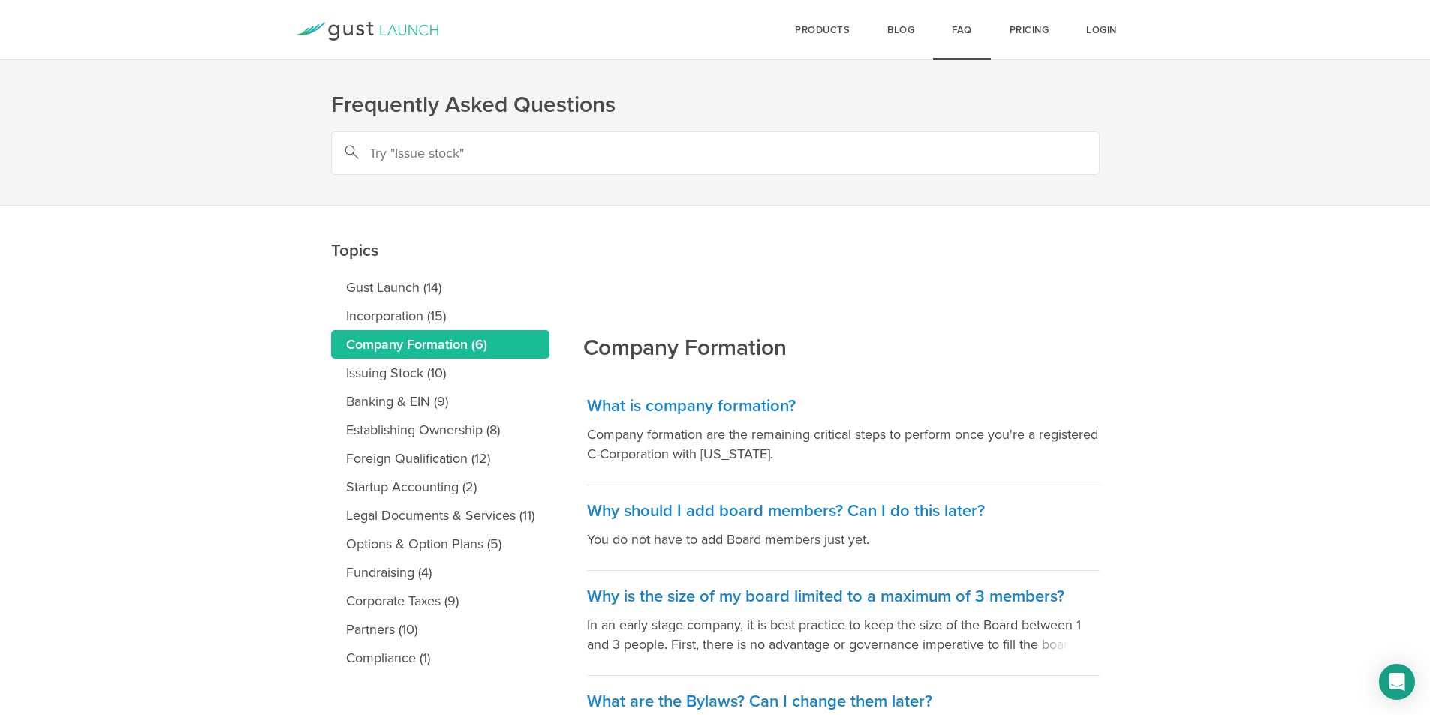
scroll to position [131, 0]
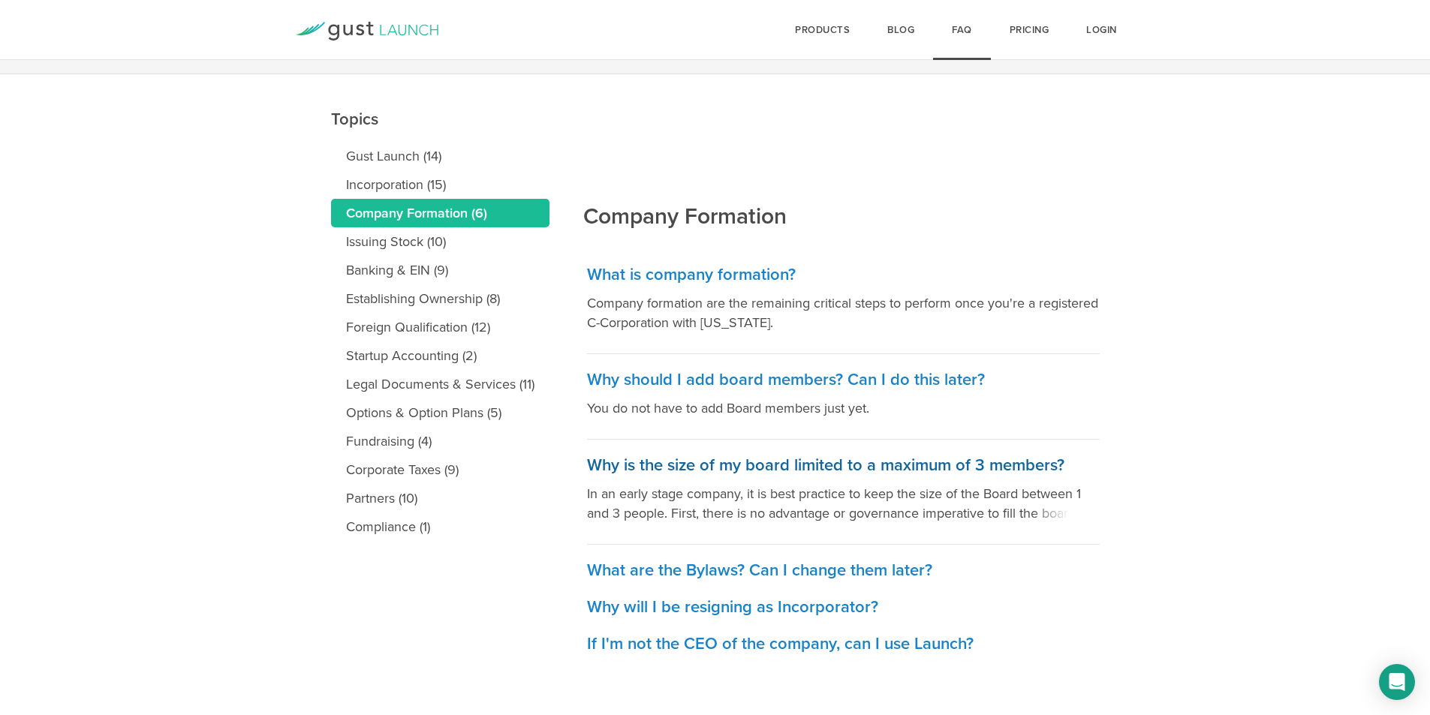
click at [874, 465] on h3 "Why is the size of my board limited to a maximum of 3 members?" at bounding box center [843, 466] width 513 height 22
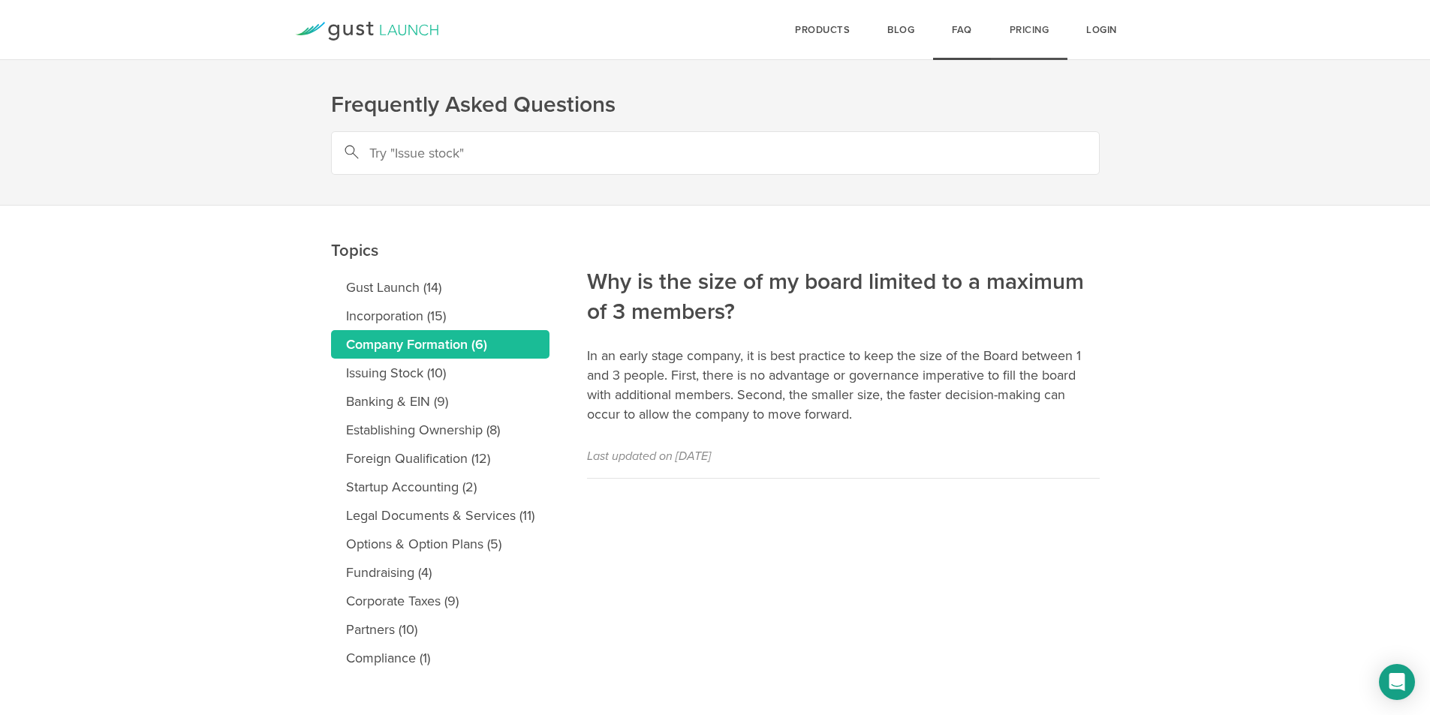
click at [1019, 25] on link "Pricing" at bounding box center [1029, 30] width 77 height 60
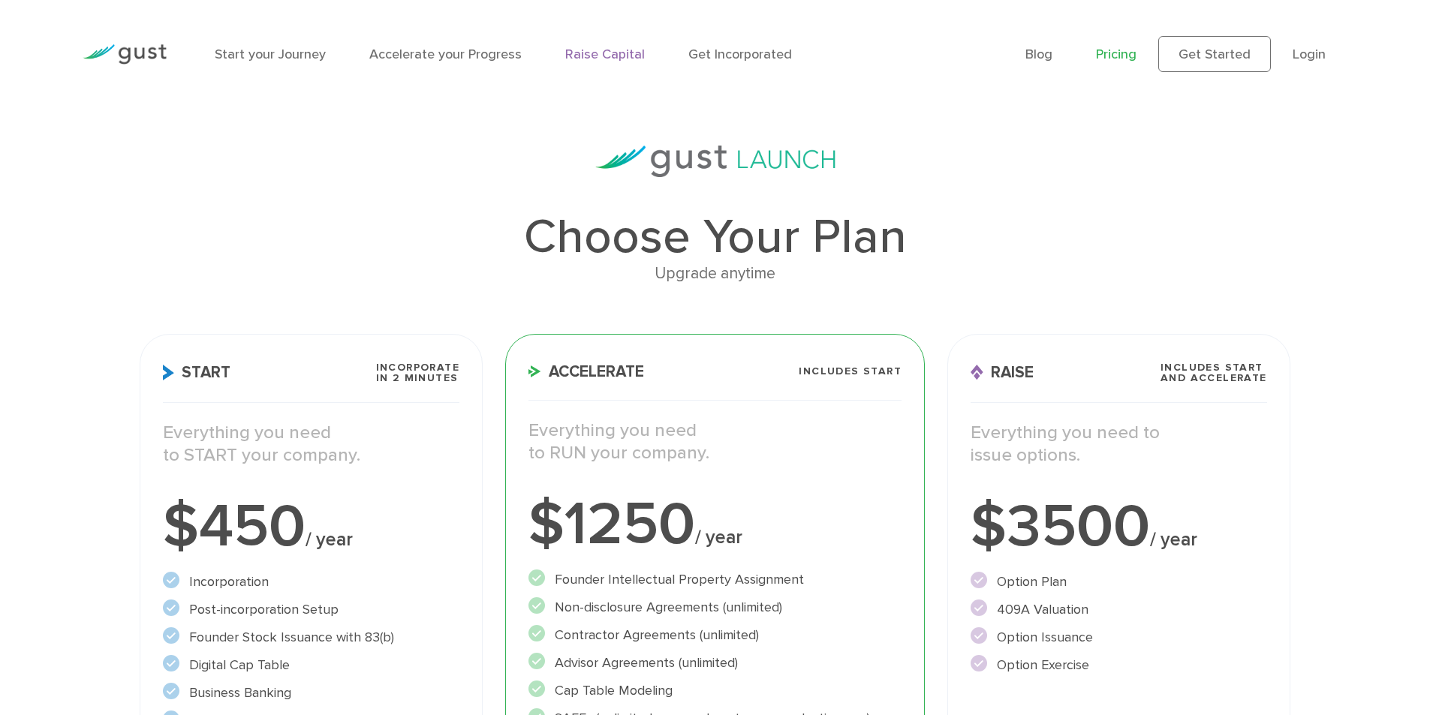
click at [592, 53] on link "Raise Capital" at bounding box center [605, 55] width 80 height 16
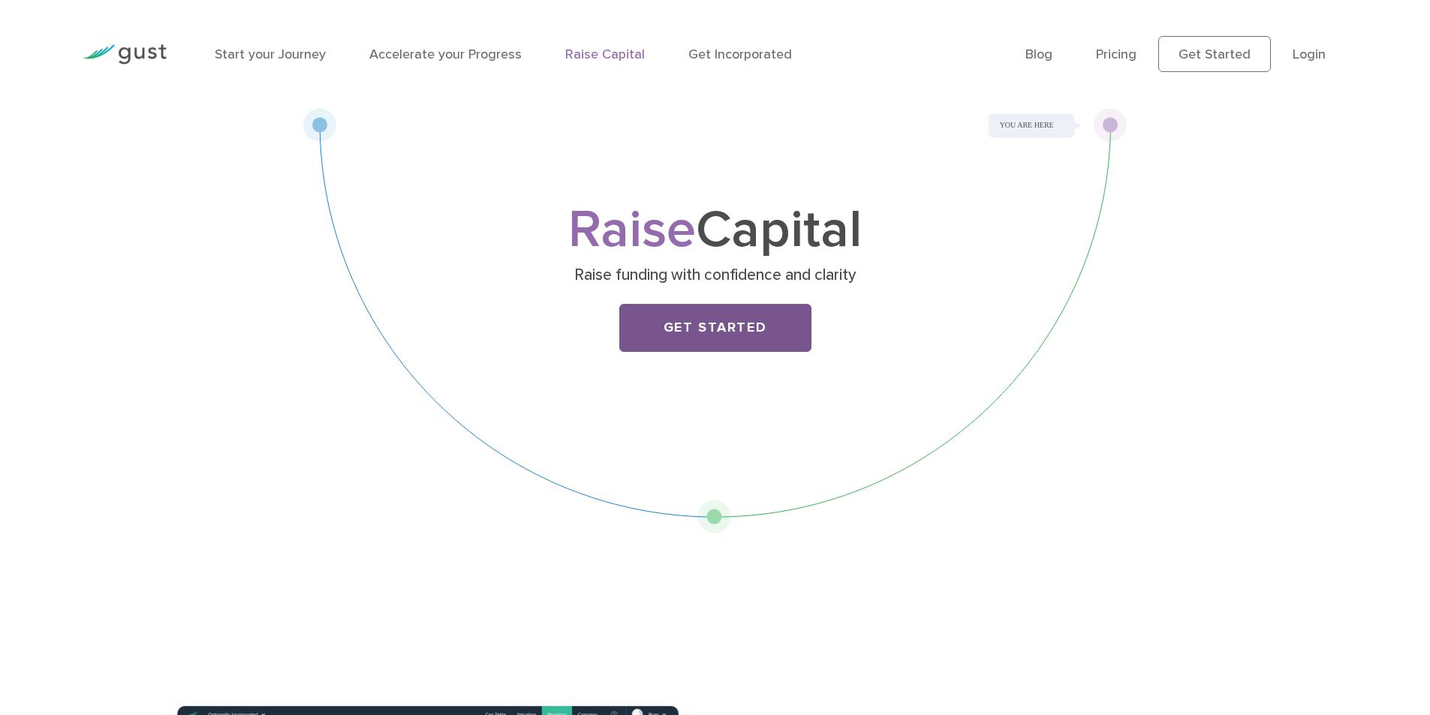
click at [670, 308] on link "Get Started" at bounding box center [715, 328] width 192 height 48
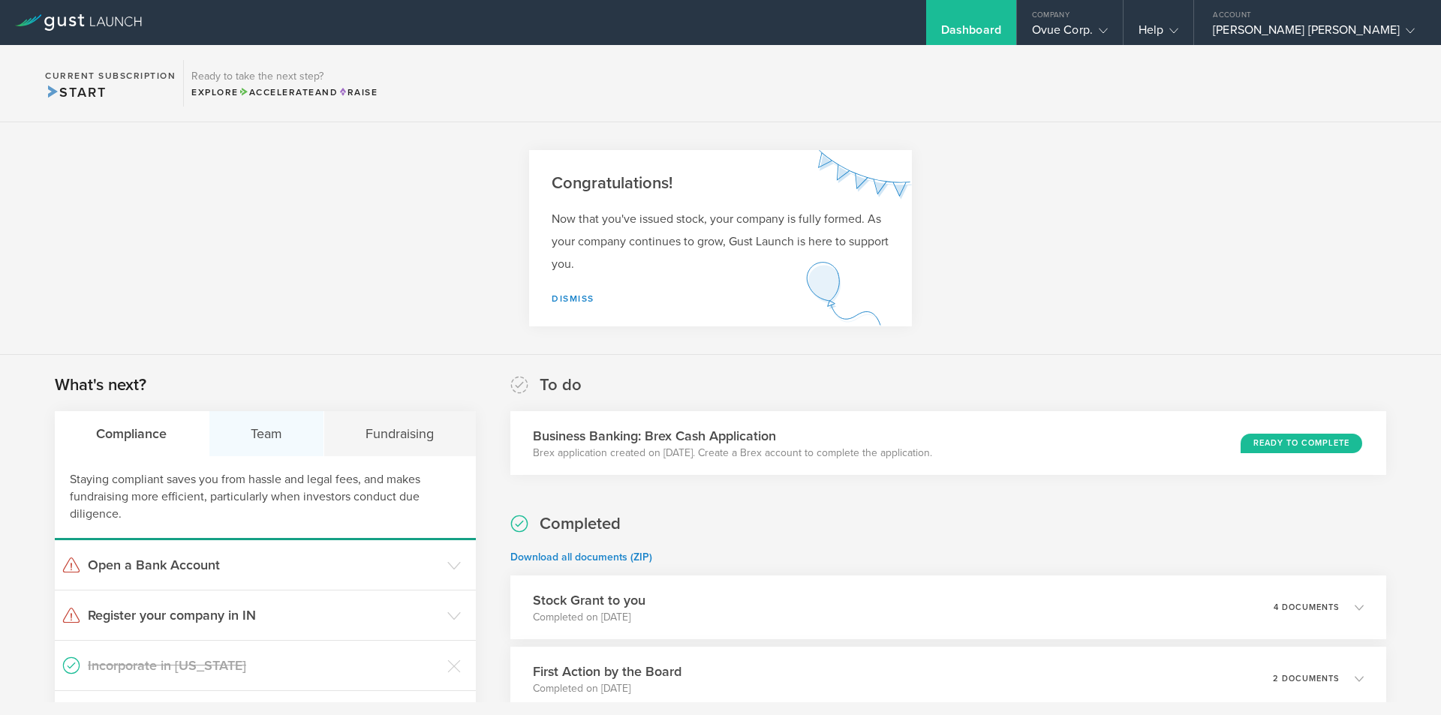
click at [293, 420] on div "Team" at bounding box center [267, 433] width 116 height 45
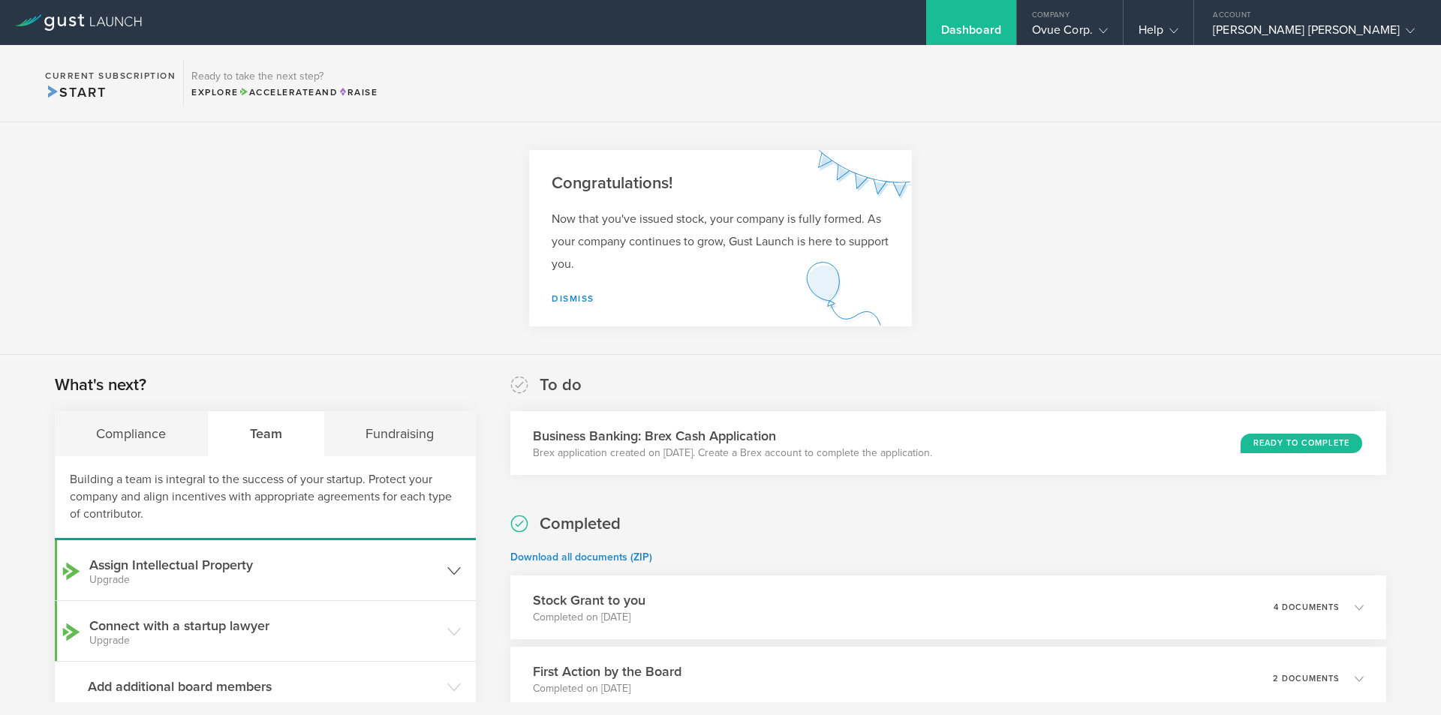
click at [365, 555] on header "Assign Intellectual Property Upgrade" at bounding box center [265, 570] width 421 height 60
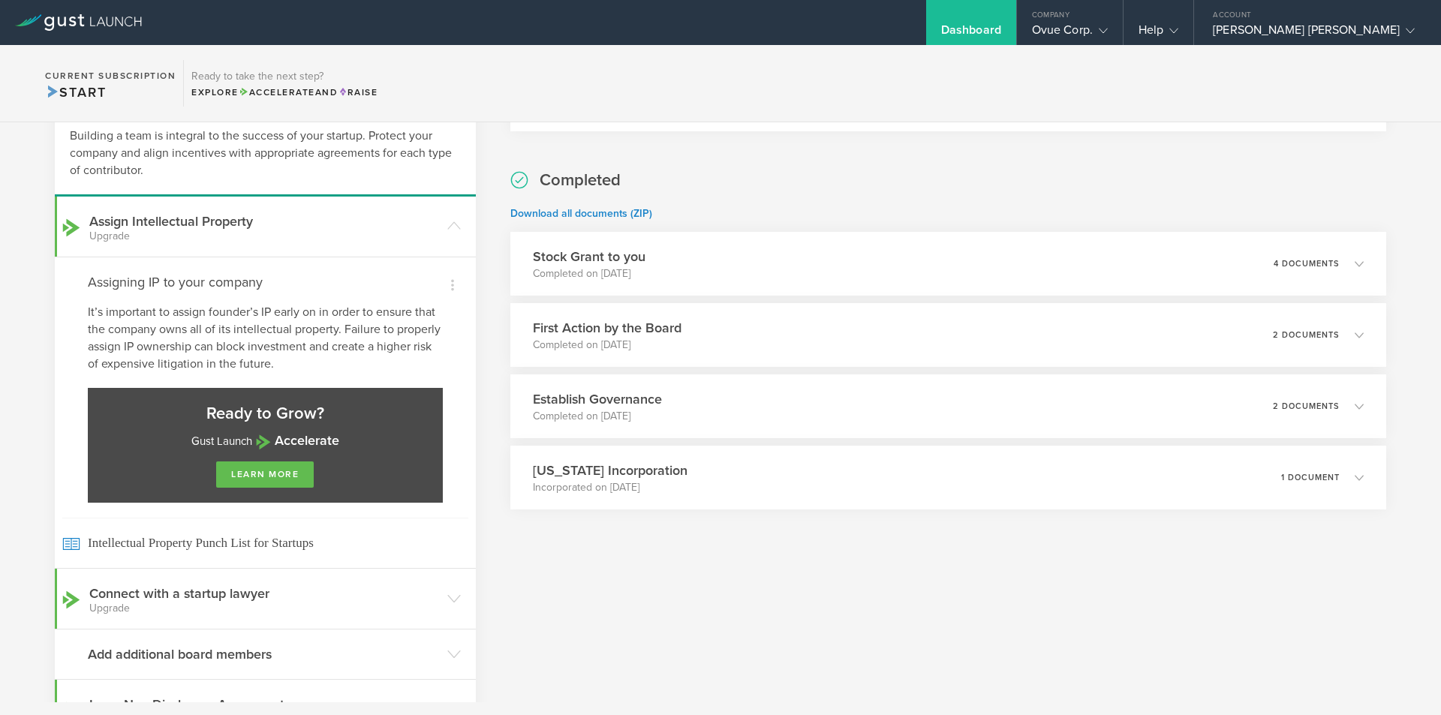
scroll to position [443, 0]
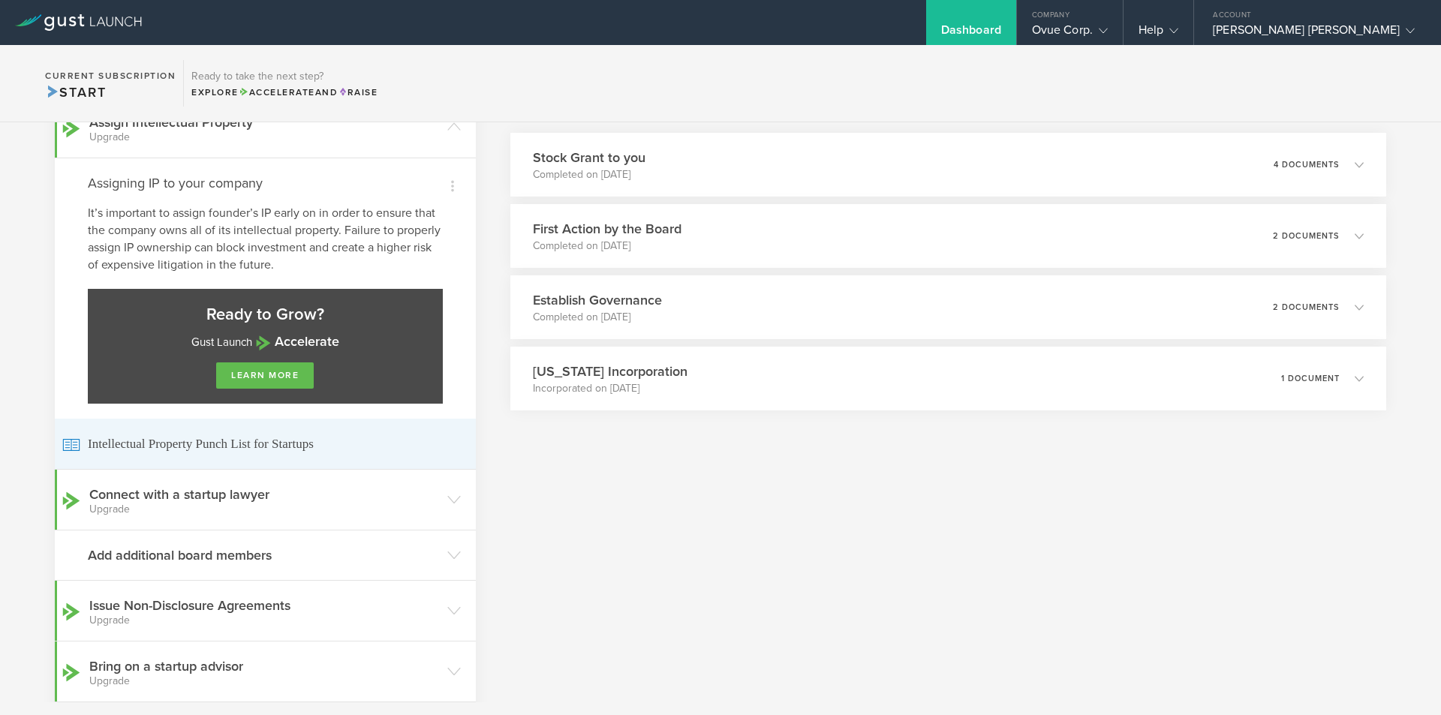
click at [198, 449] on span "Intellectual Property Punch List for Startups" at bounding box center [265, 444] width 406 height 50
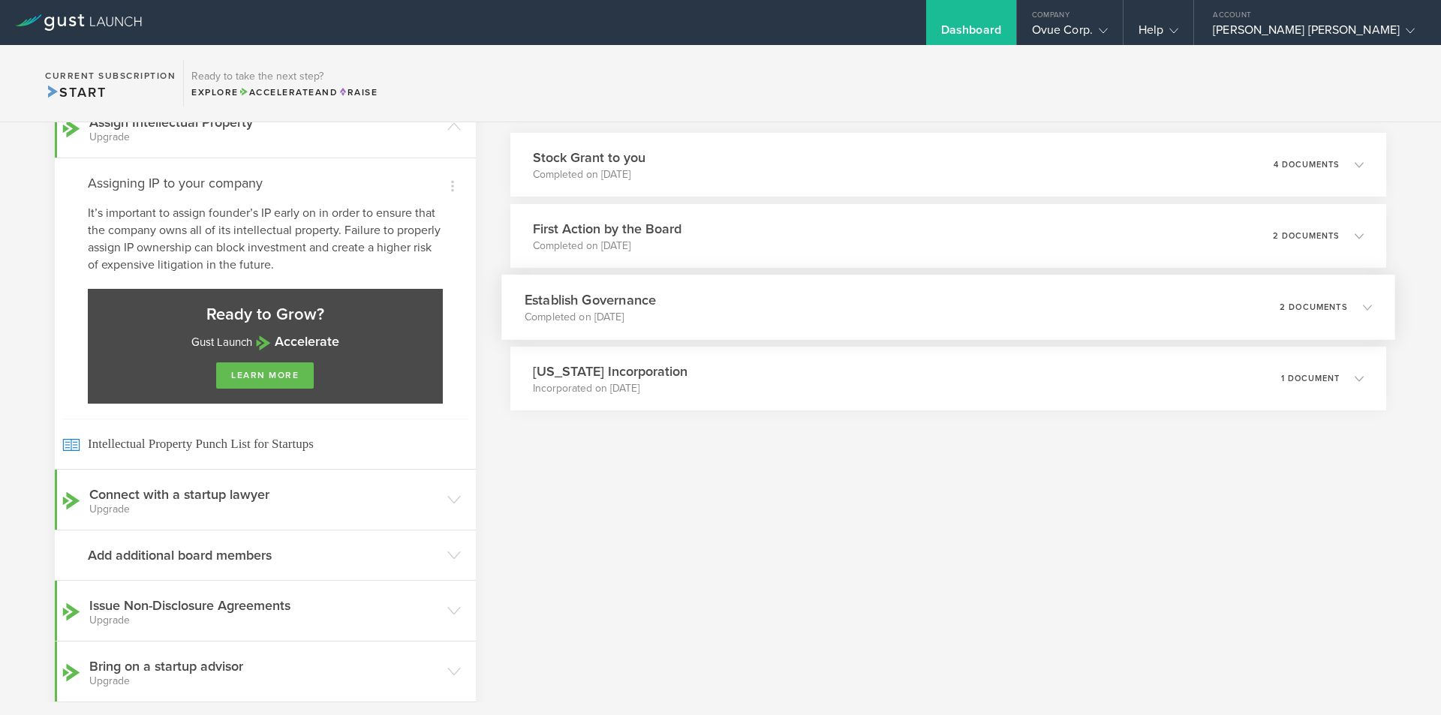
click at [789, 321] on div "Establish Governance Completed on Jul 30, 2025 2 documents" at bounding box center [948, 307] width 894 height 65
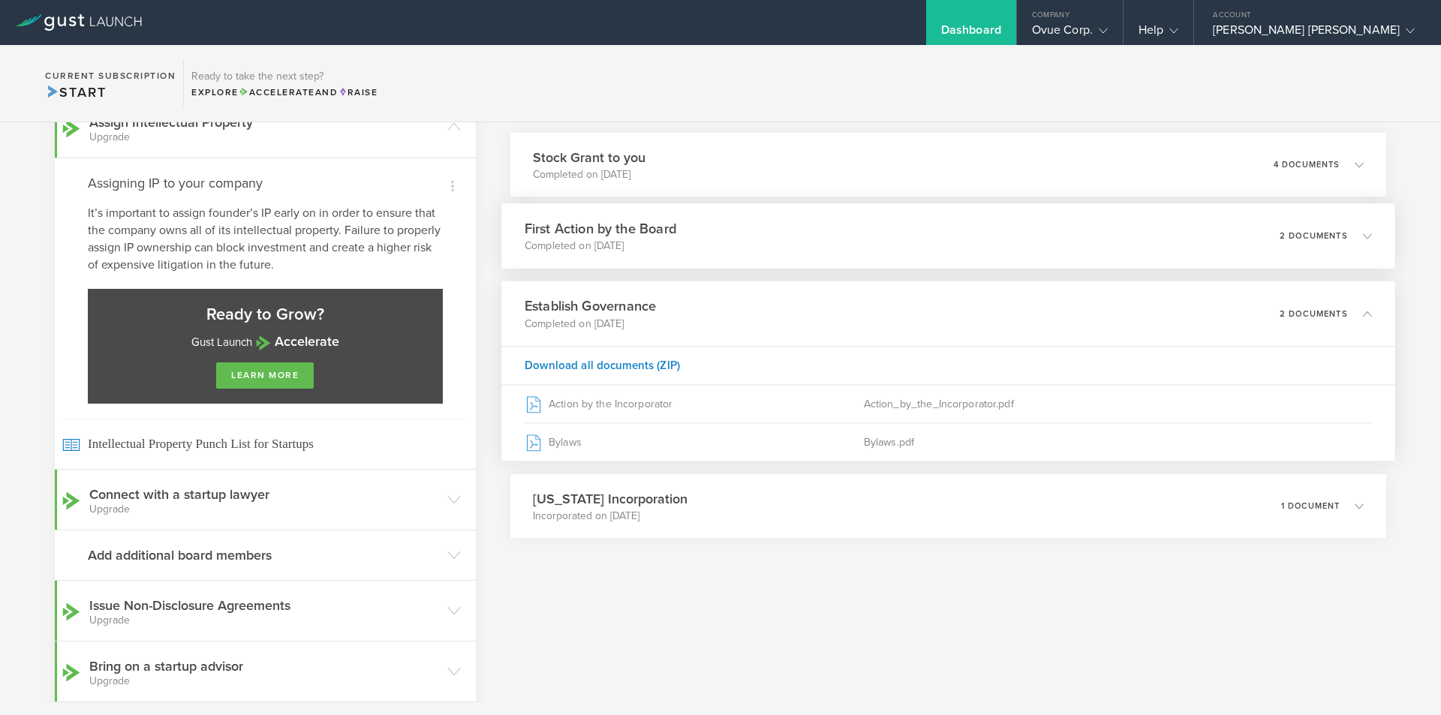
click at [812, 235] on div "First Action by the Board Completed on Jul 30, 2025 2 documents" at bounding box center [948, 235] width 894 height 65
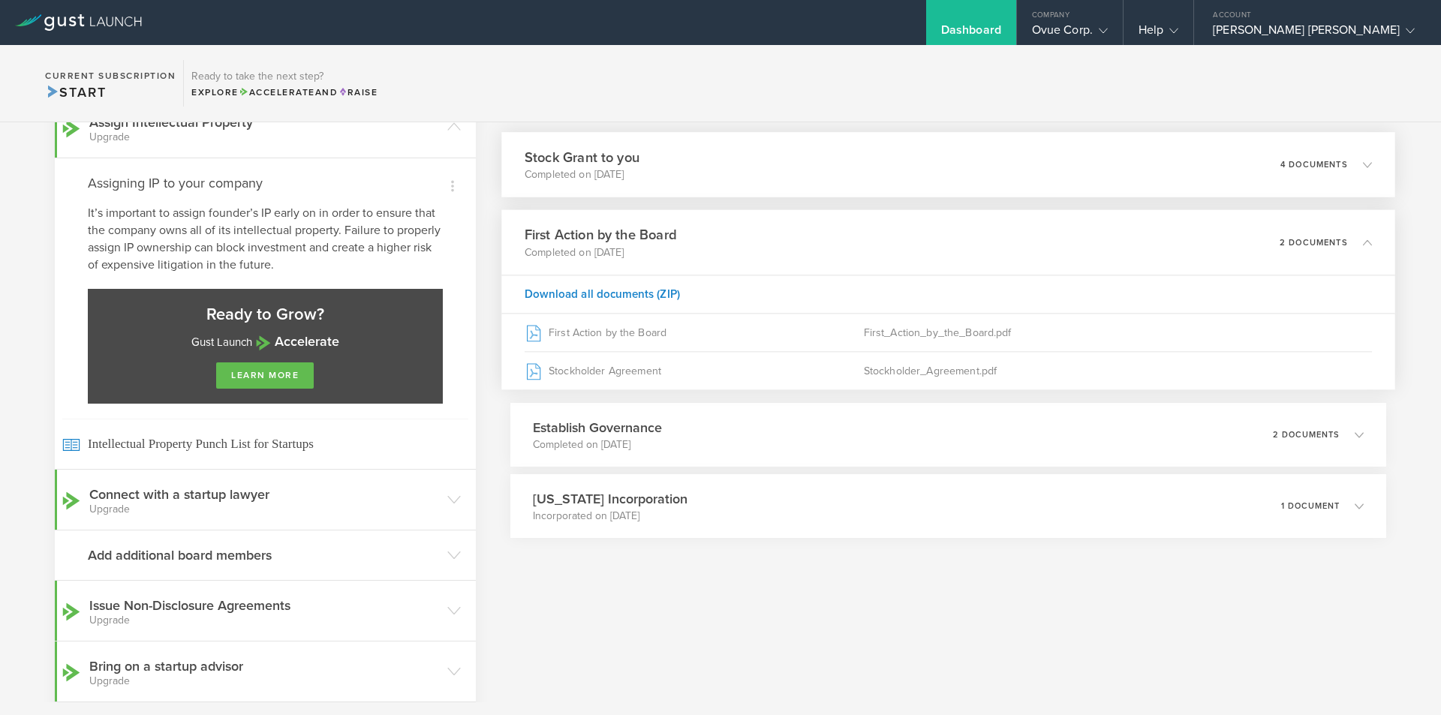
click at [810, 176] on div "Stock Grant to you Completed on Aug 26, 2025 4 documents" at bounding box center [948, 164] width 894 height 65
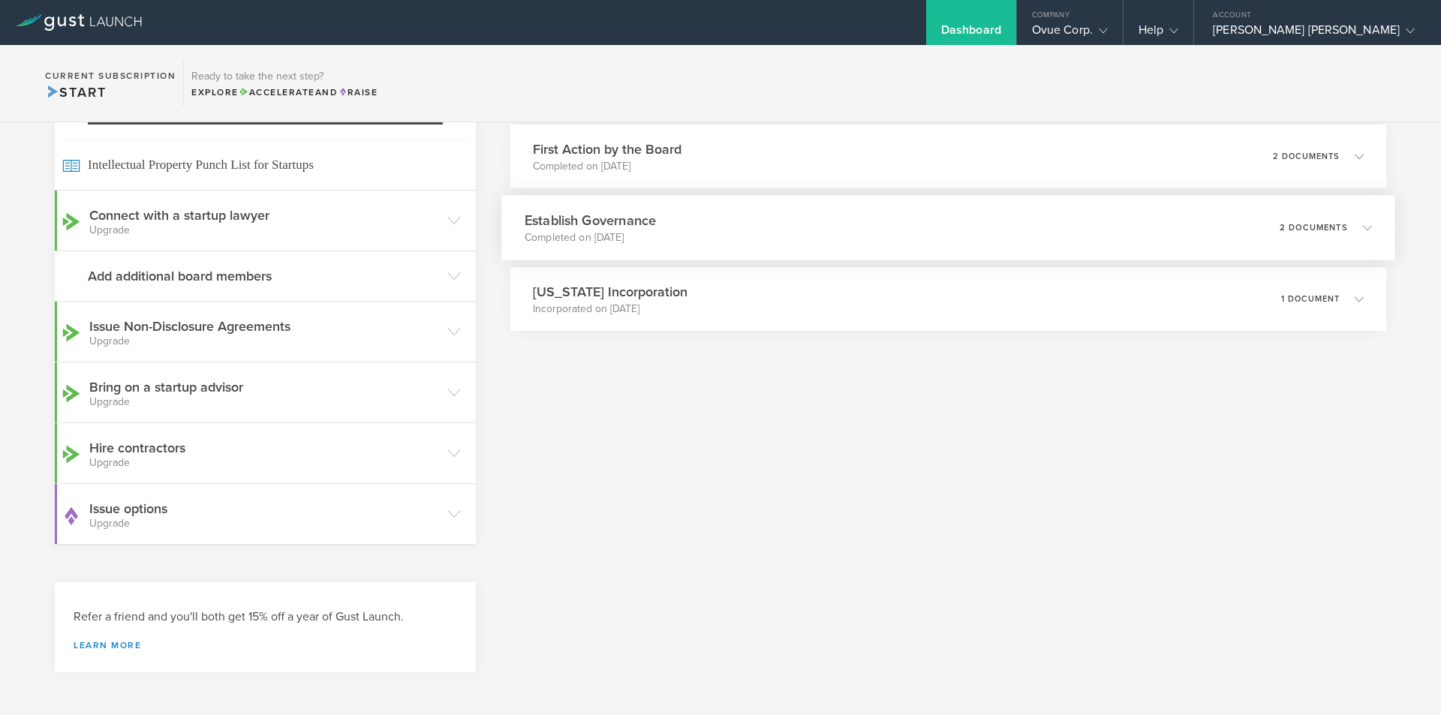
scroll to position [726, 0]
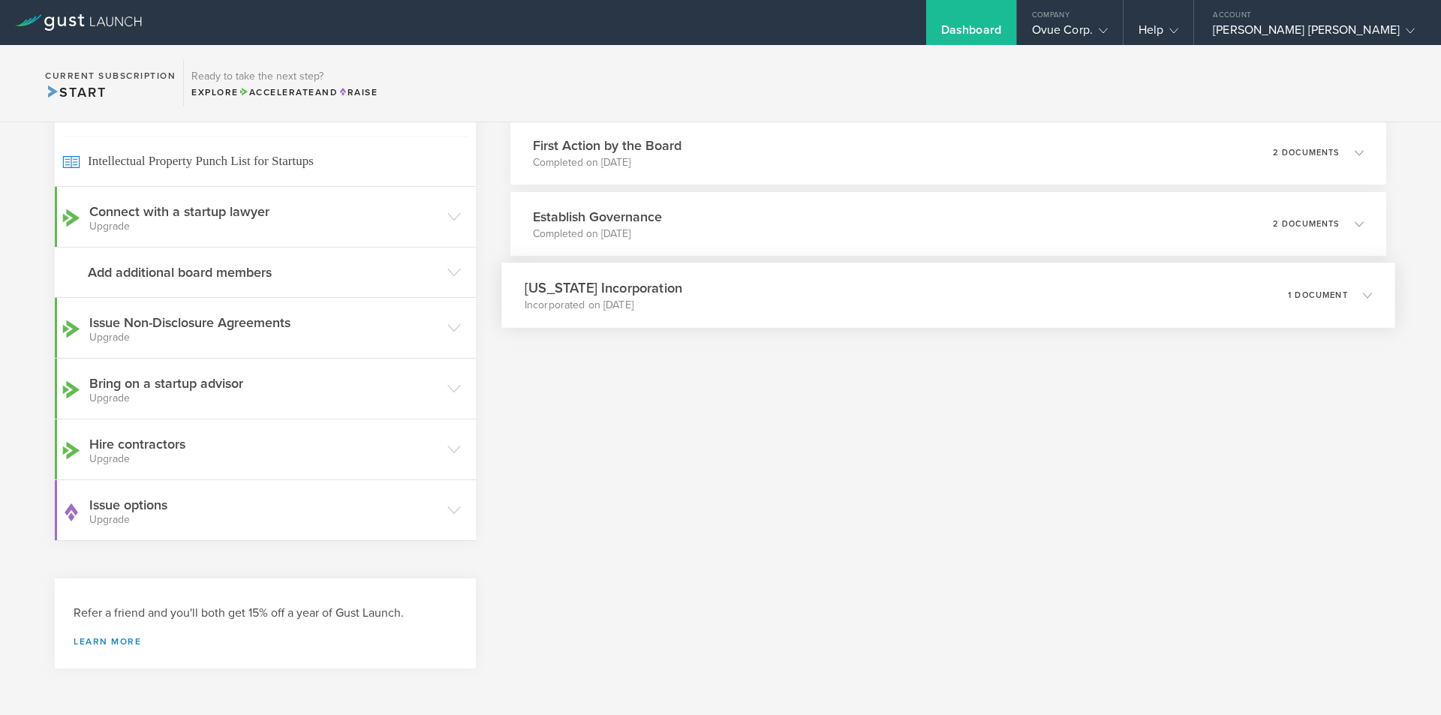
click at [757, 296] on div "Delaware Incorporation Incorporated on Jul 28, 2025 1 document" at bounding box center [948, 295] width 894 height 65
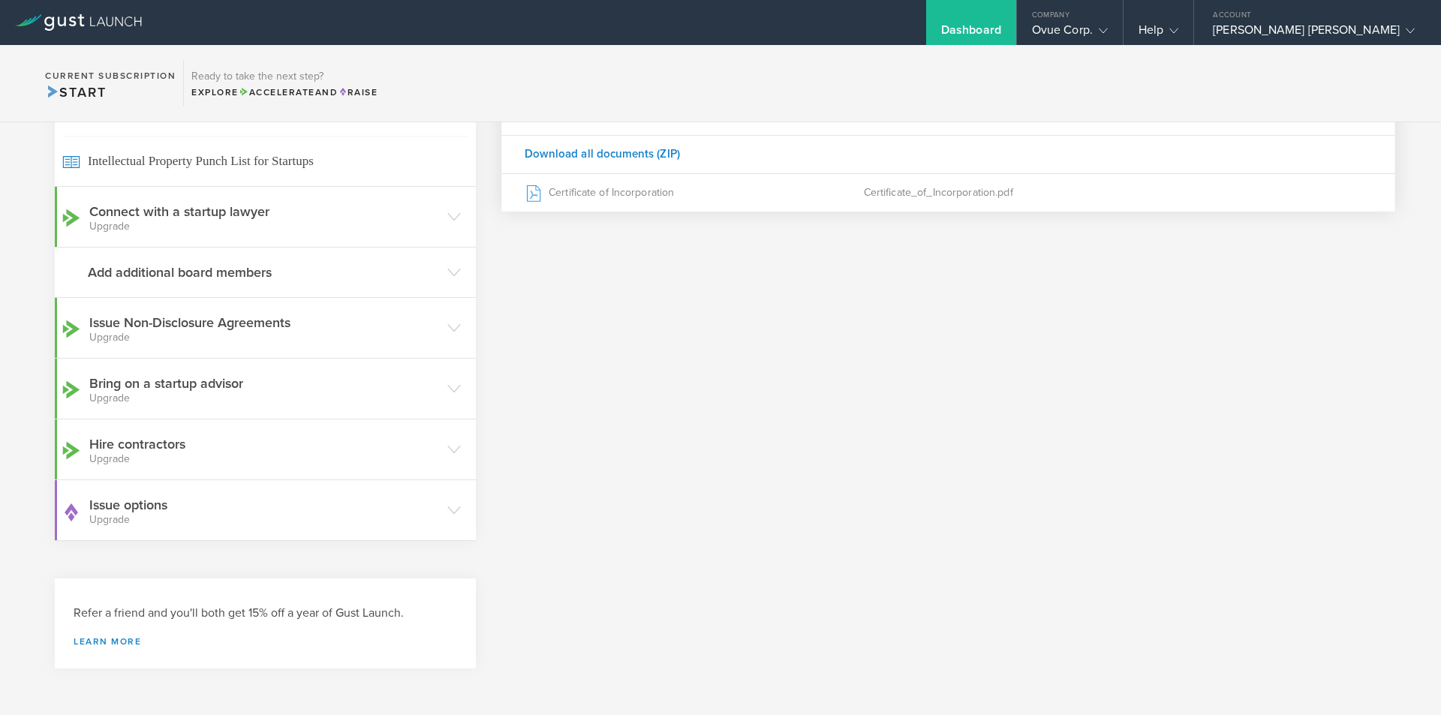
scroll to position [218, 0]
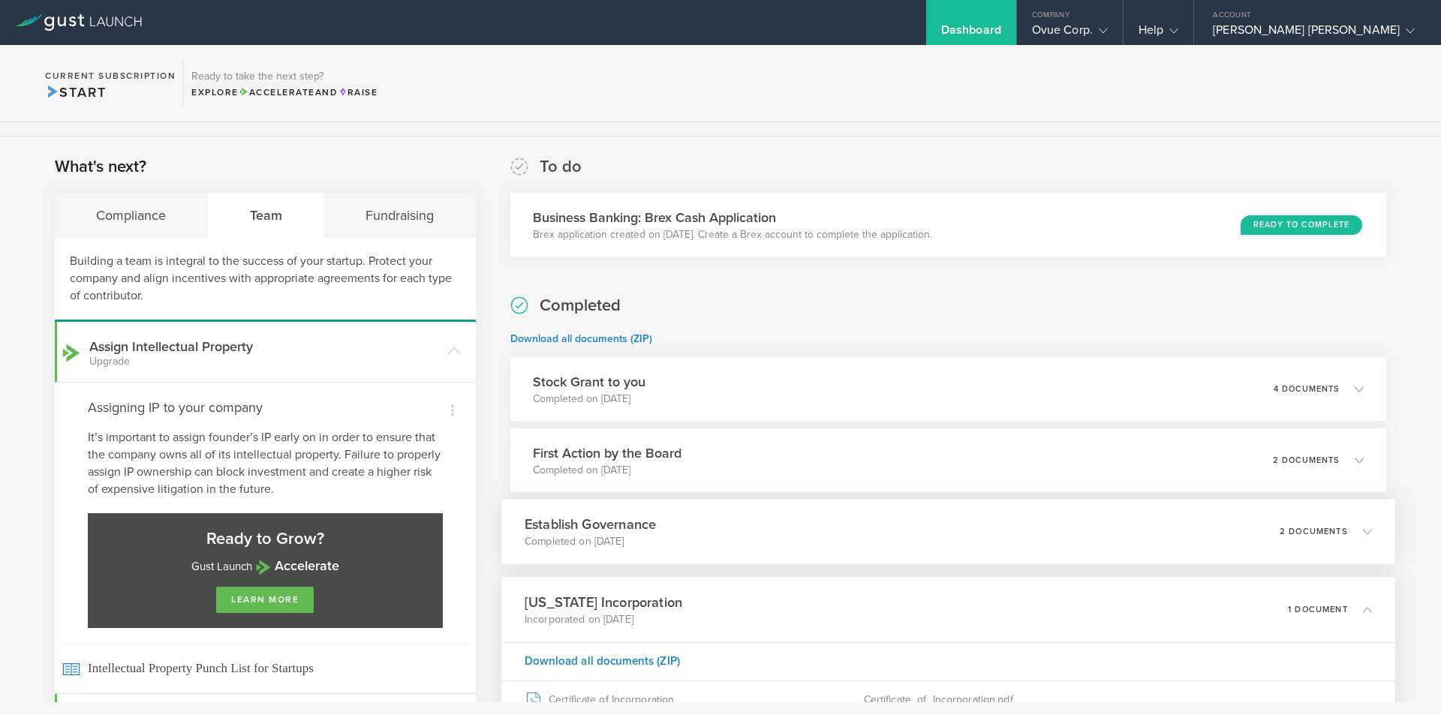
click at [738, 528] on div "Establish Governance Completed on Jul 30, 2025 2 documents" at bounding box center [948, 531] width 894 height 65
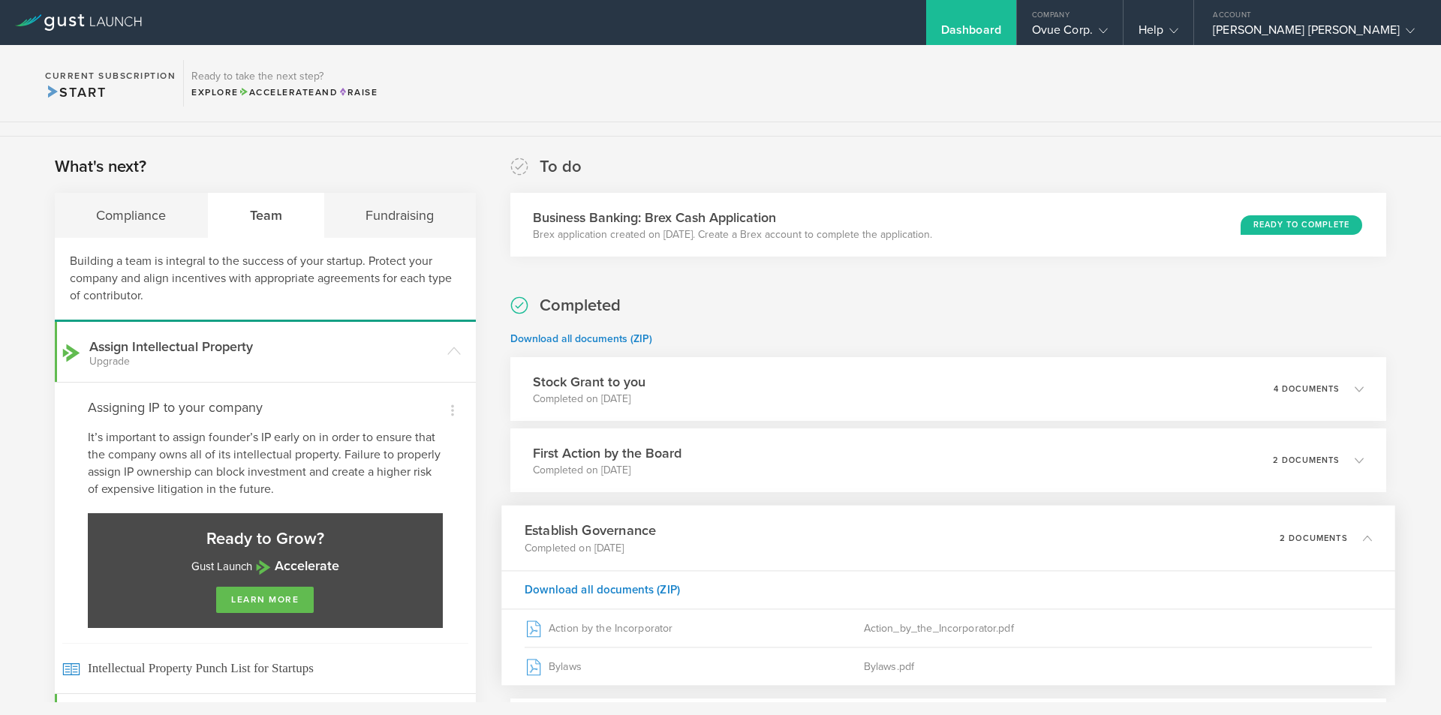
scroll to position [0, 0]
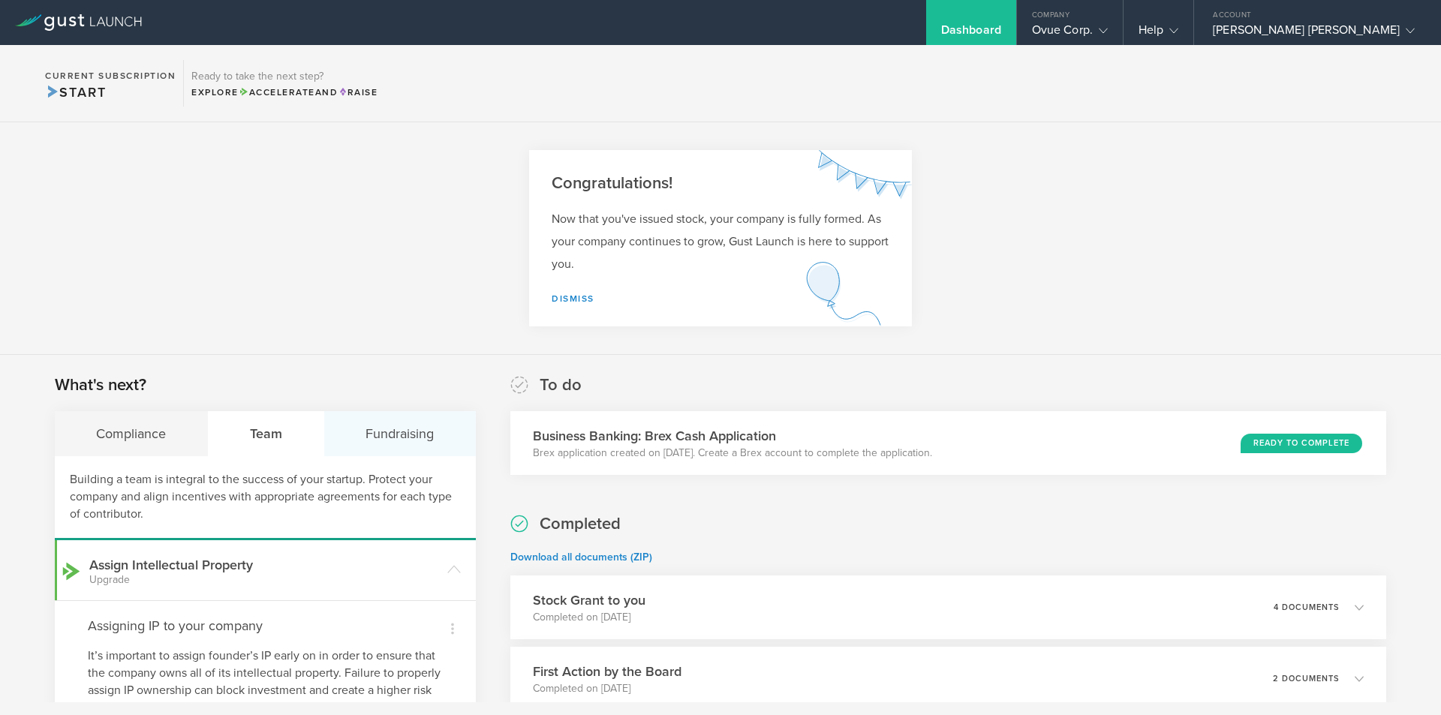
click at [369, 429] on div "Fundraising" at bounding box center [400, 433] width 152 height 45
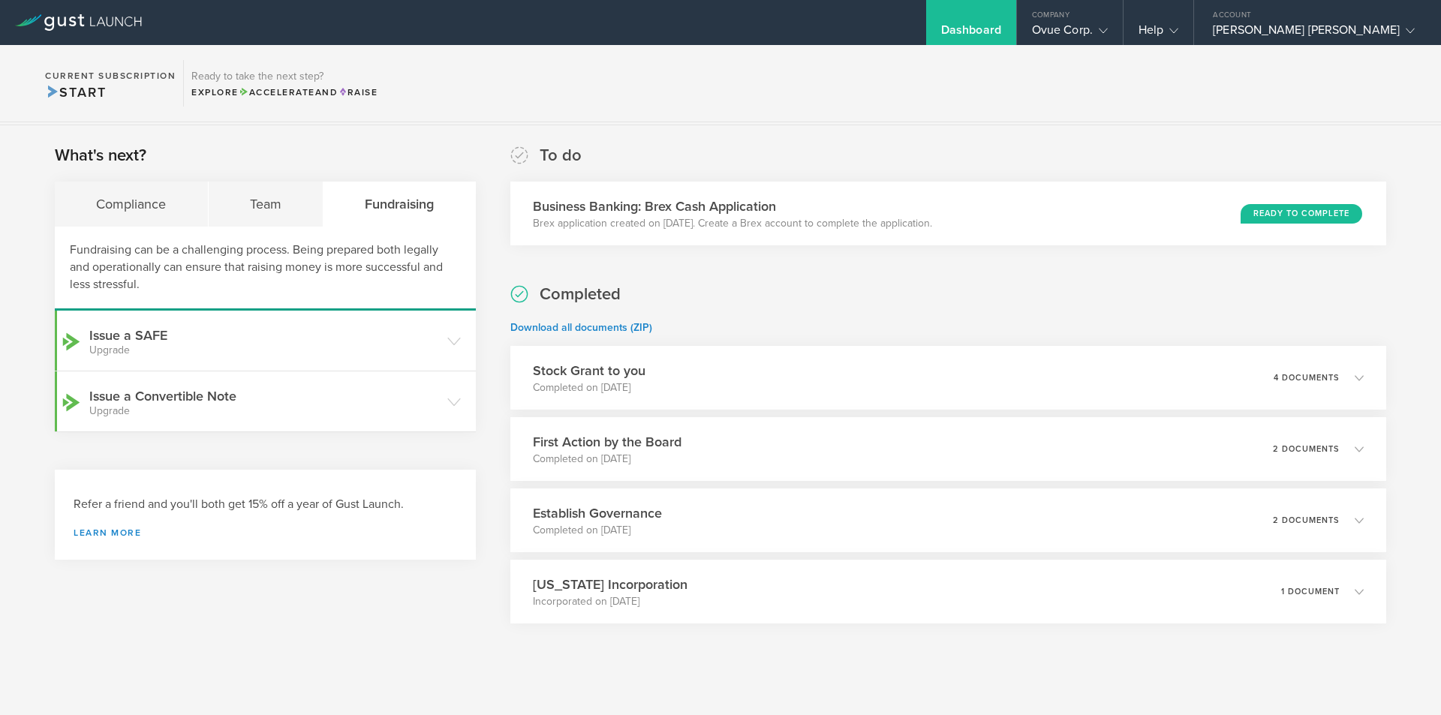
scroll to position [245, 0]
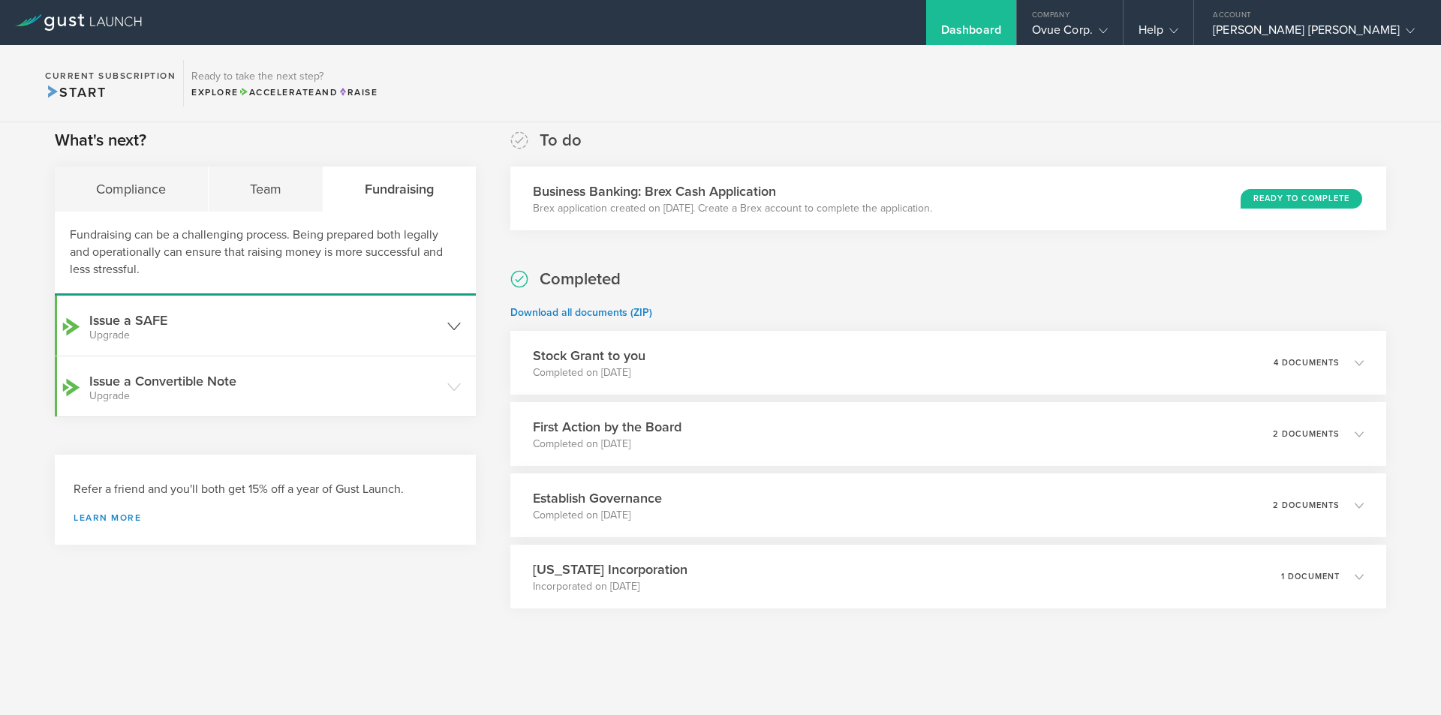
click at [406, 324] on h3 "Issue a SAFE Upgrade" at bounding box center [264, 326] width 351 height 30
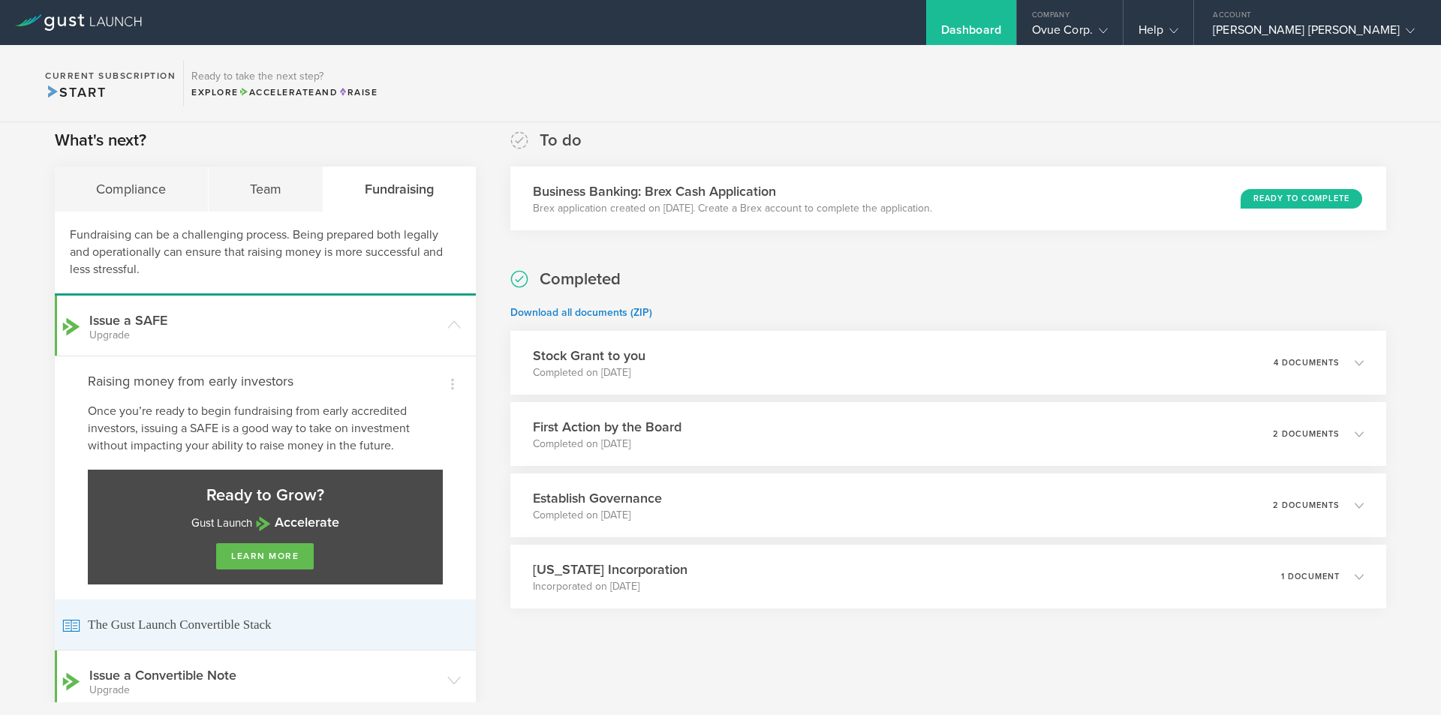
click at [238, 627] on span "The Gust Launch Convertible Stack" at bounding box center [265, 625] width 406 height 50
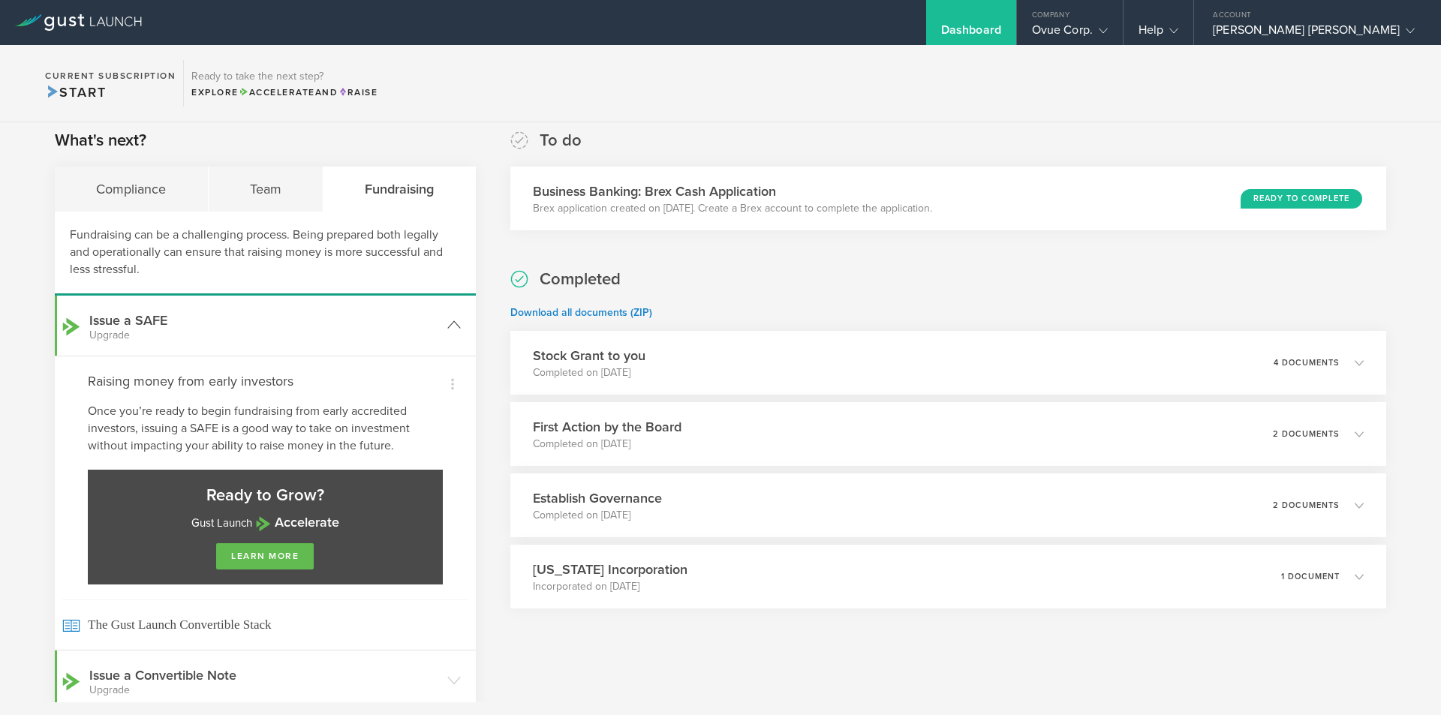
click at [251, 320] on h3 "Issue a SAFE Upgrade" at bounding box center [264, 326] width 351 height 30
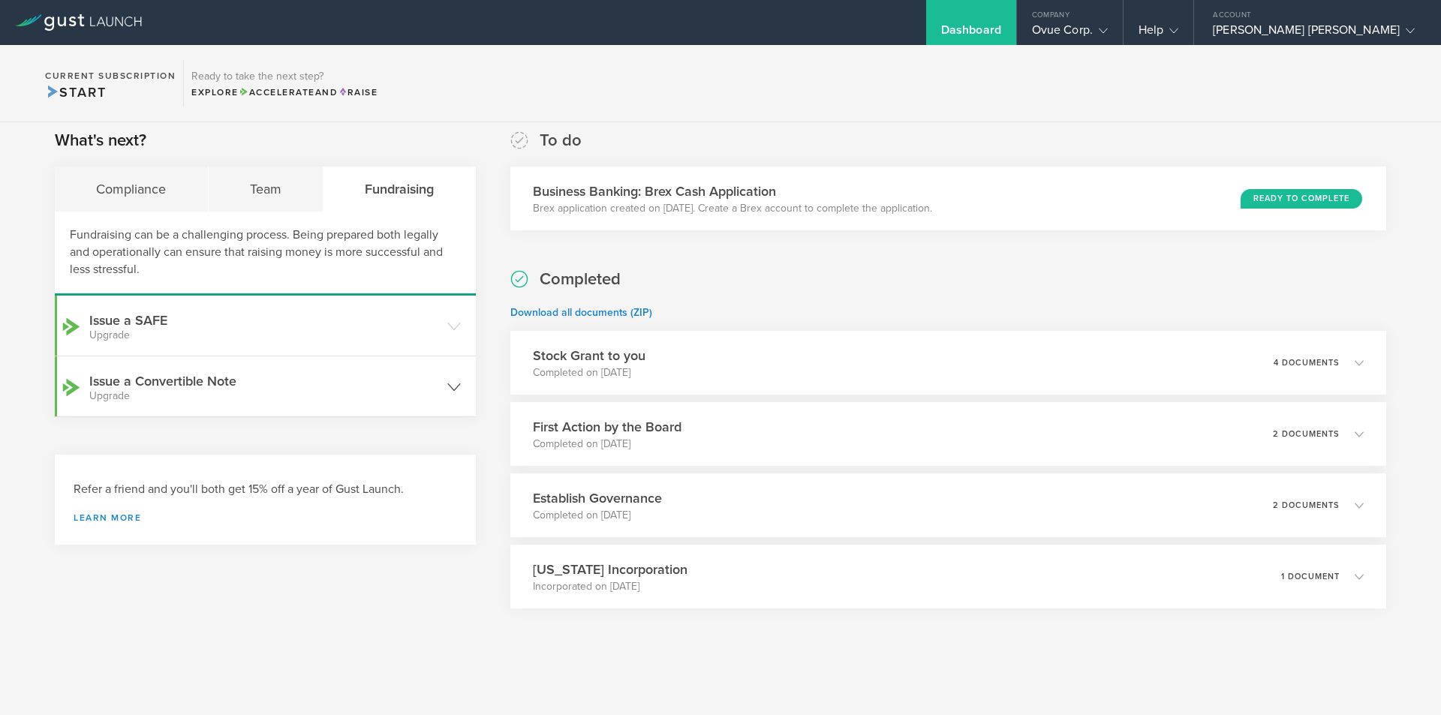
click at [239, 393] on small "Upgrade" at bounding box center [264, 396] width 351 height 11
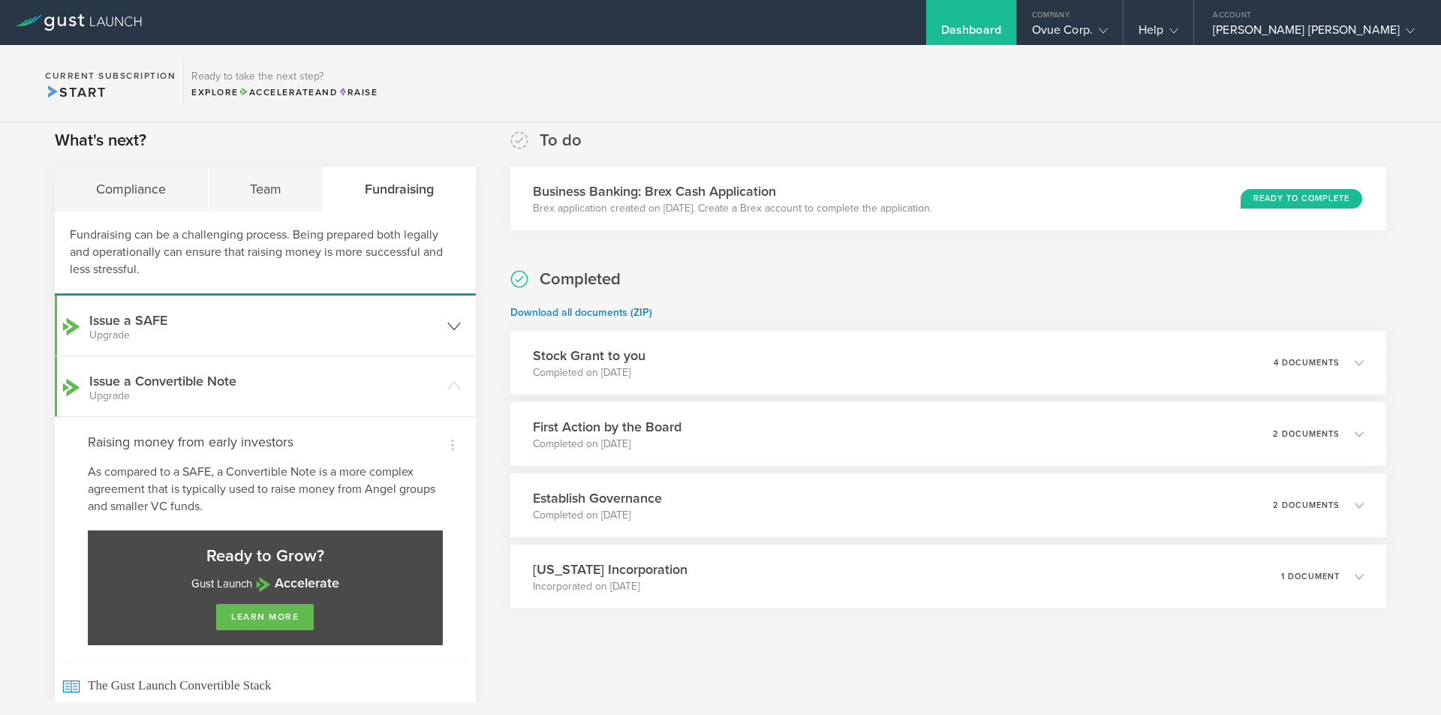
click at [244, 321] on h3 "Issue a SAFE Upgrade" at bounding box center [264, 326] width 351 height 30
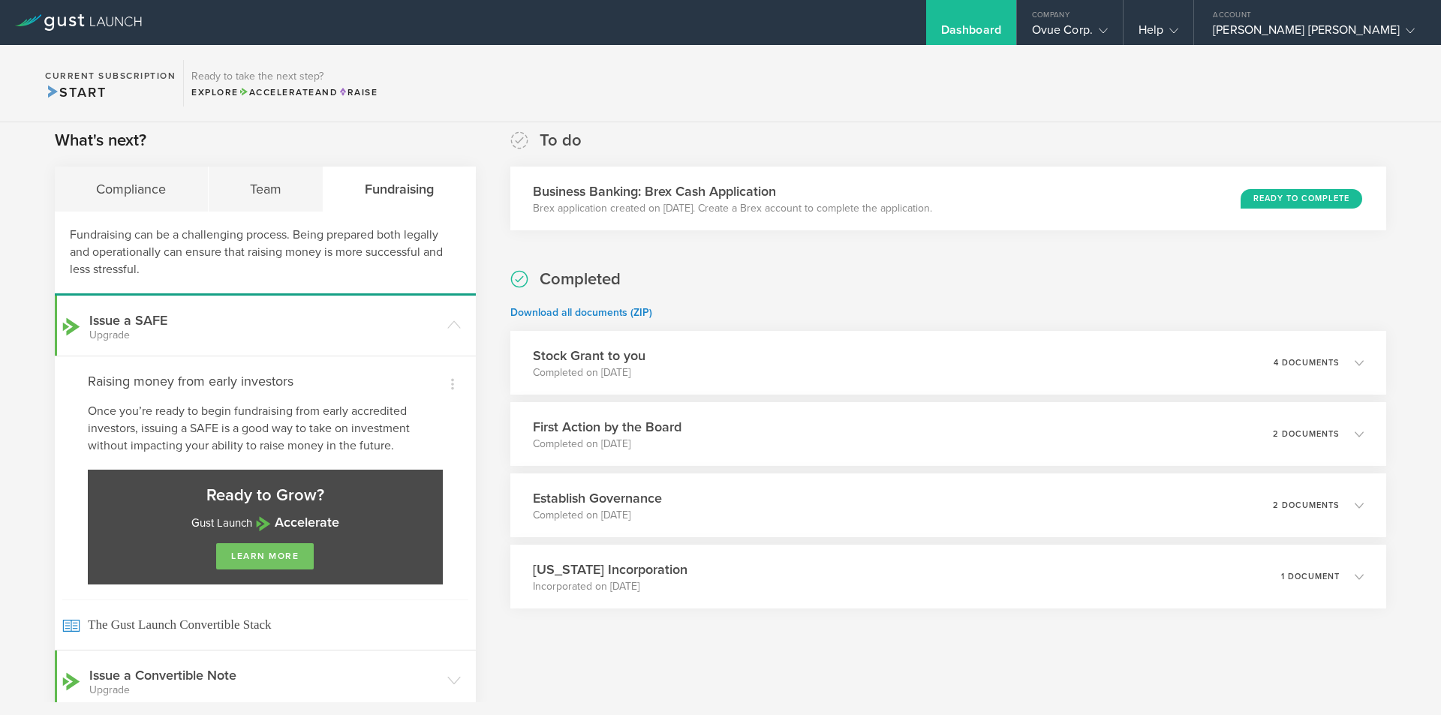
click at [279, 549] on link "learn more" at bounding box center [265, 556] width 98 height 26
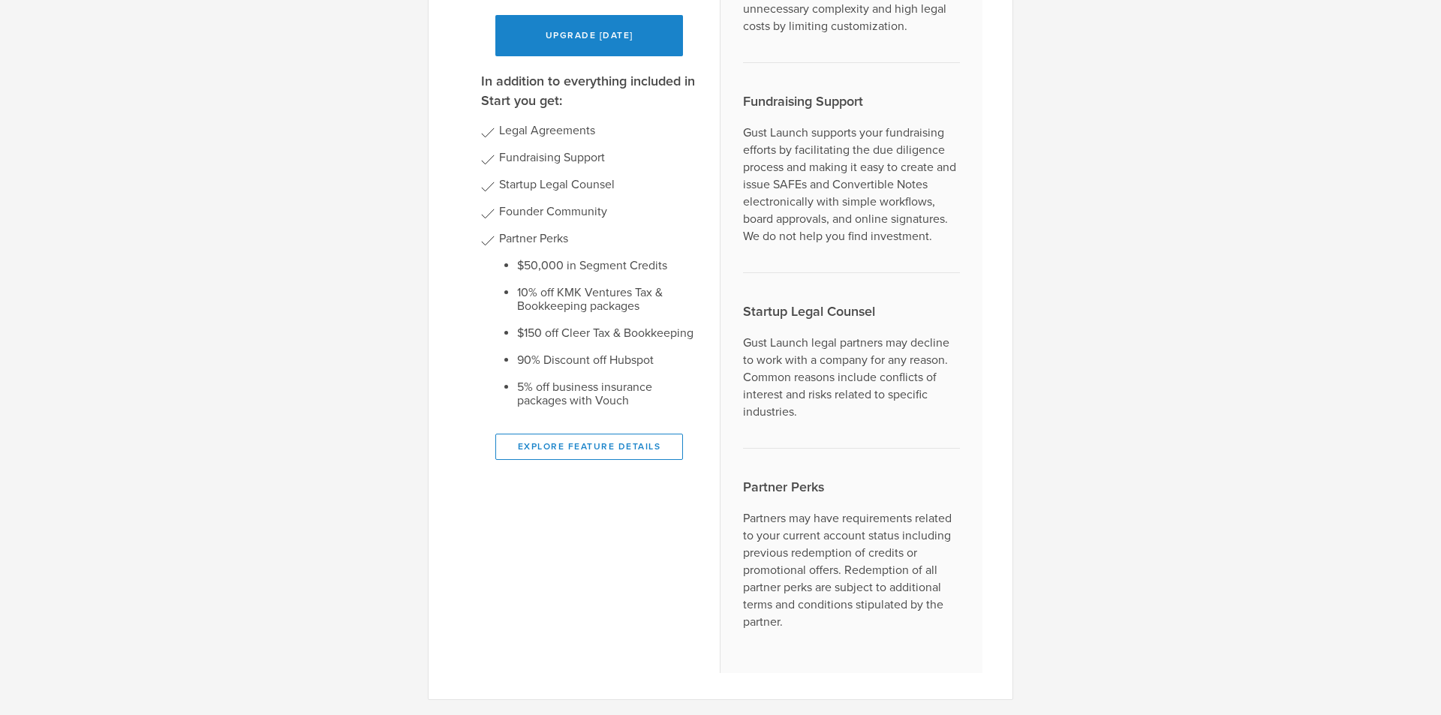
scroll to position [0, 0]
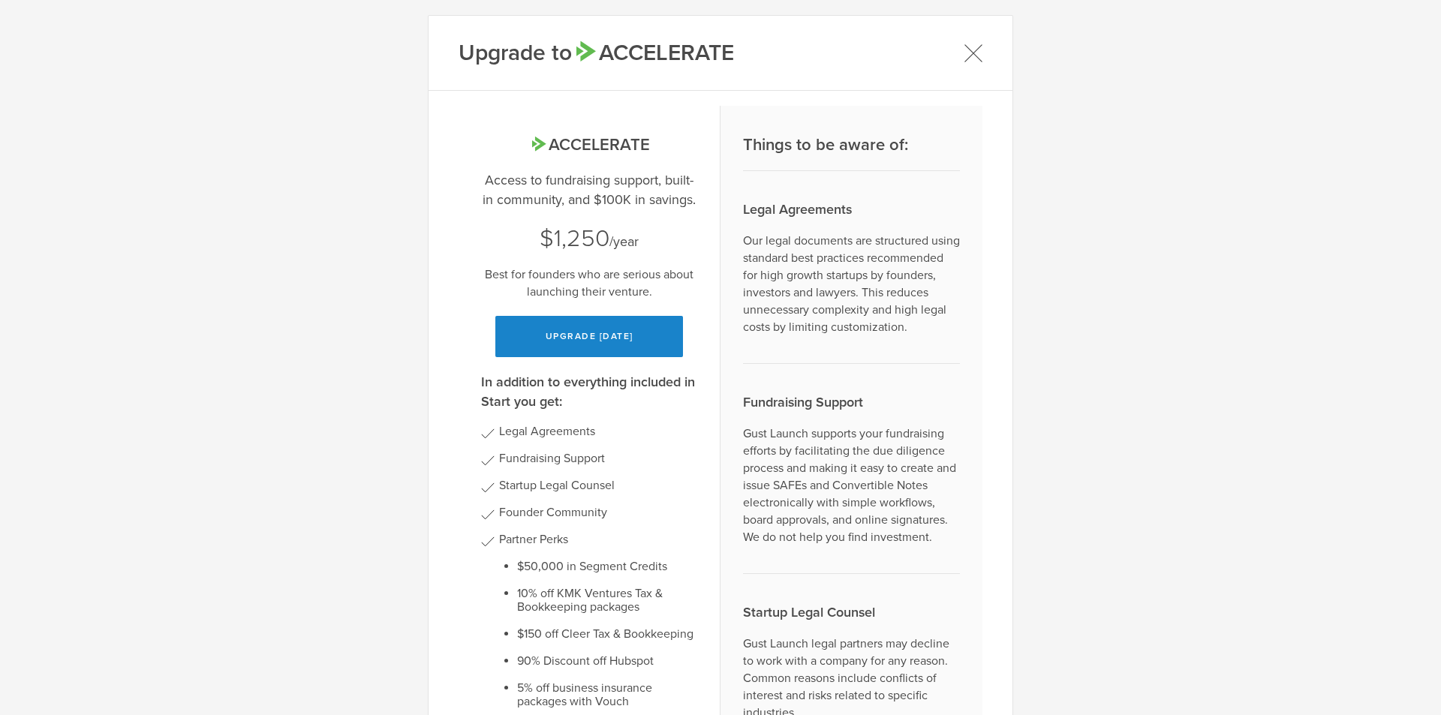
click at [964, 46] on icon at bounding box center [973, 53] width 19 height 19
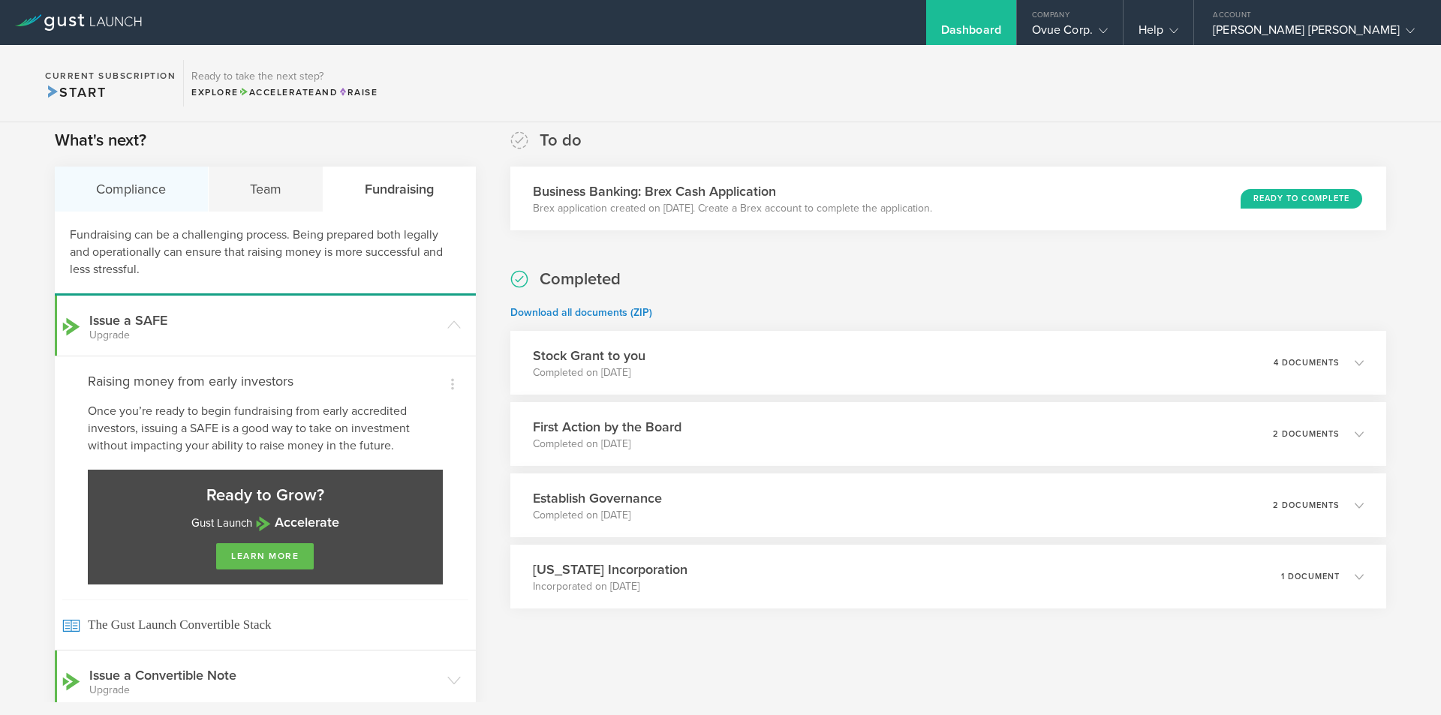
click at [105, 173] on div "Compliance" at bounding box center [132, 189] width 154 height 45
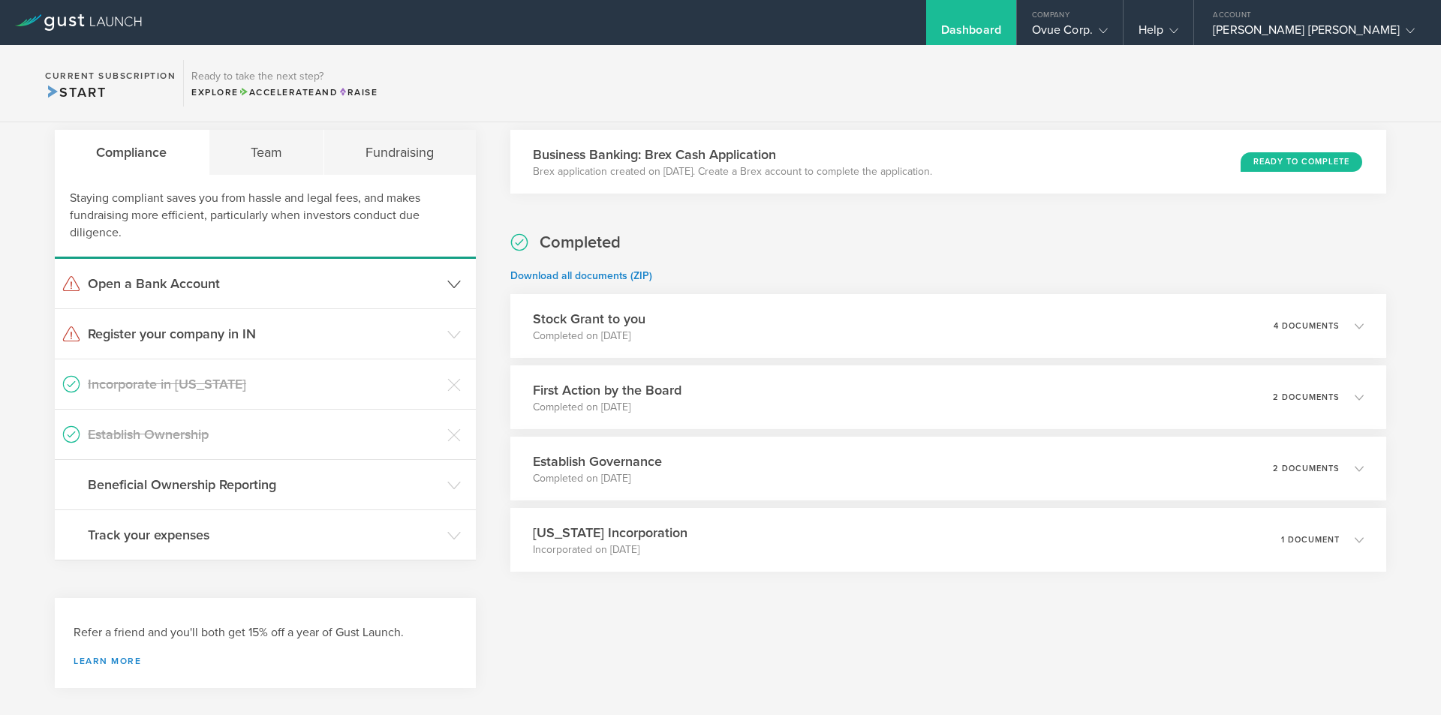
scroll to position [301, 0]
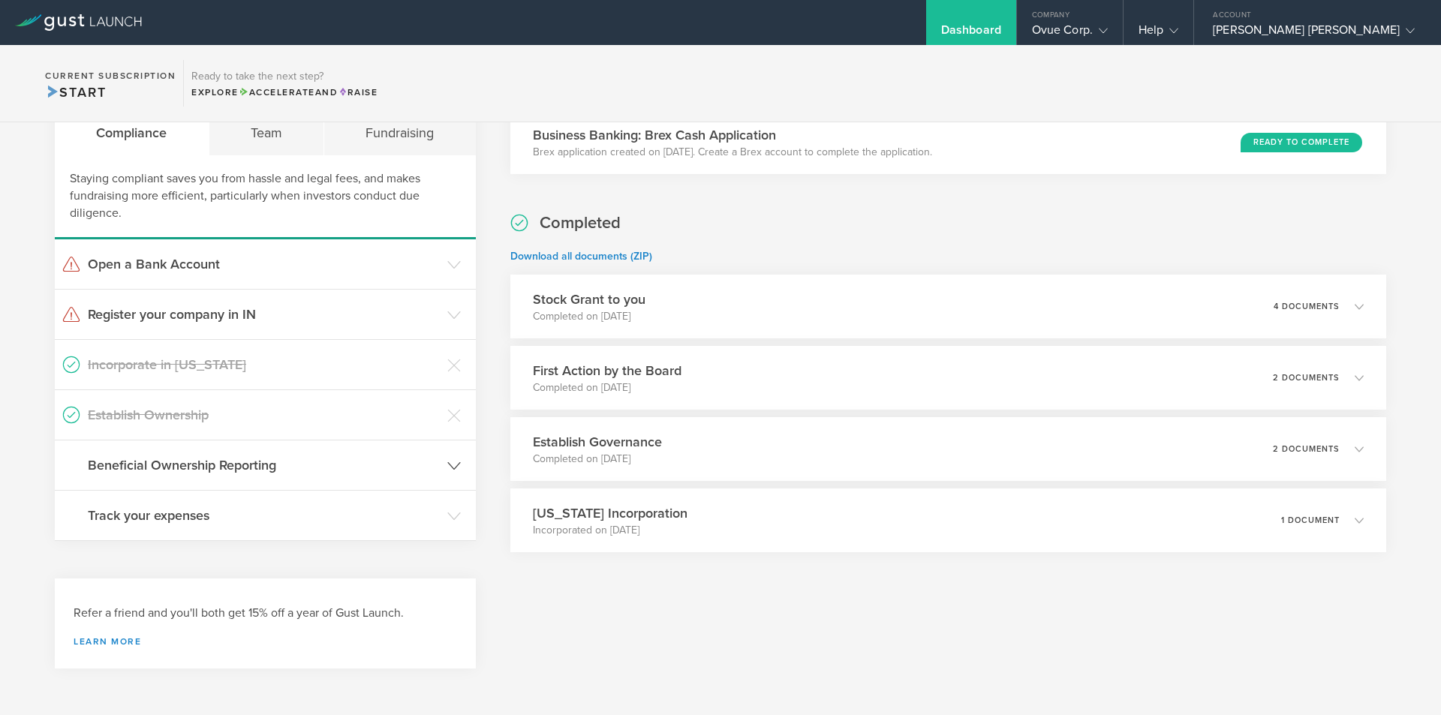
click at [160, 463] on h3 "Beneficial Ownership Reporting" at bounding box center [264, 466] width 352 height 20
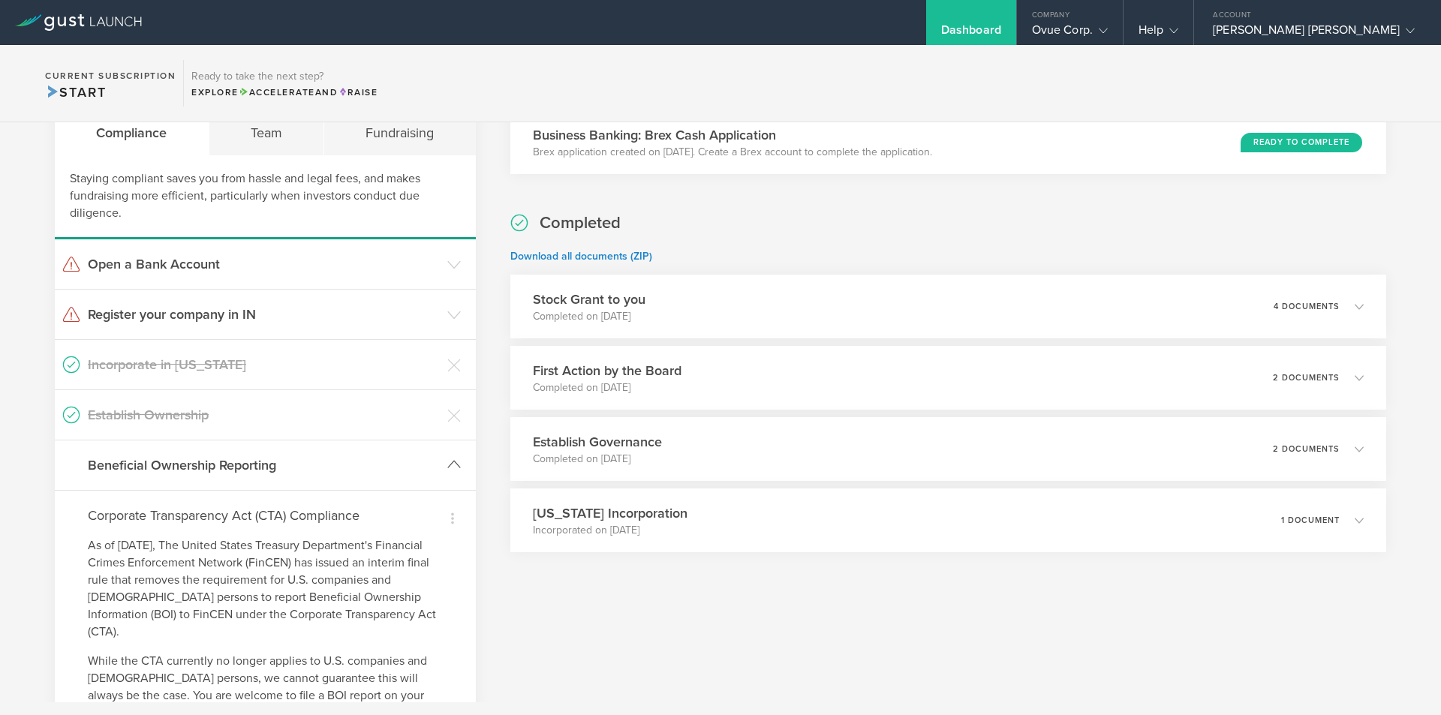
scroll to position [741, 0]
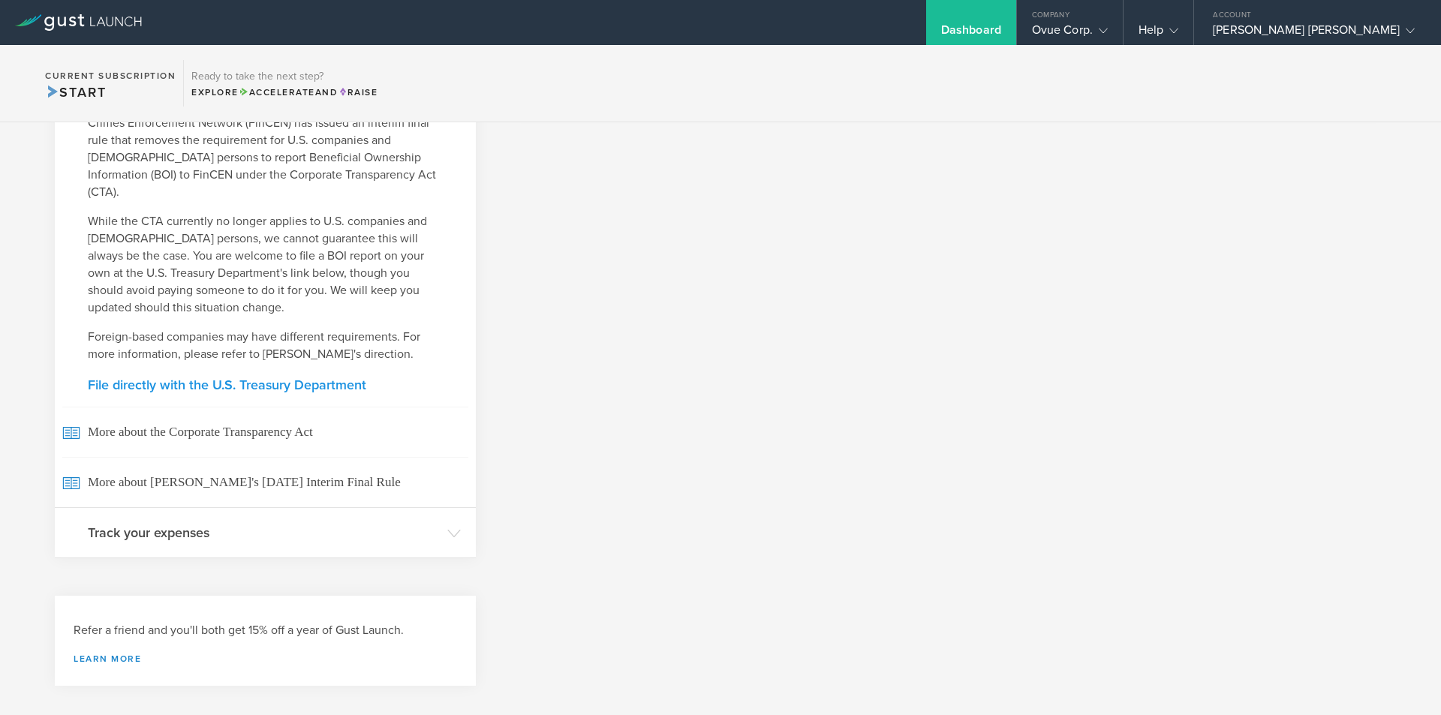
click at [174, 378] on link "File directly with the U.S. Treasury Department" at bounding box center [265, 385] width 355 height 14
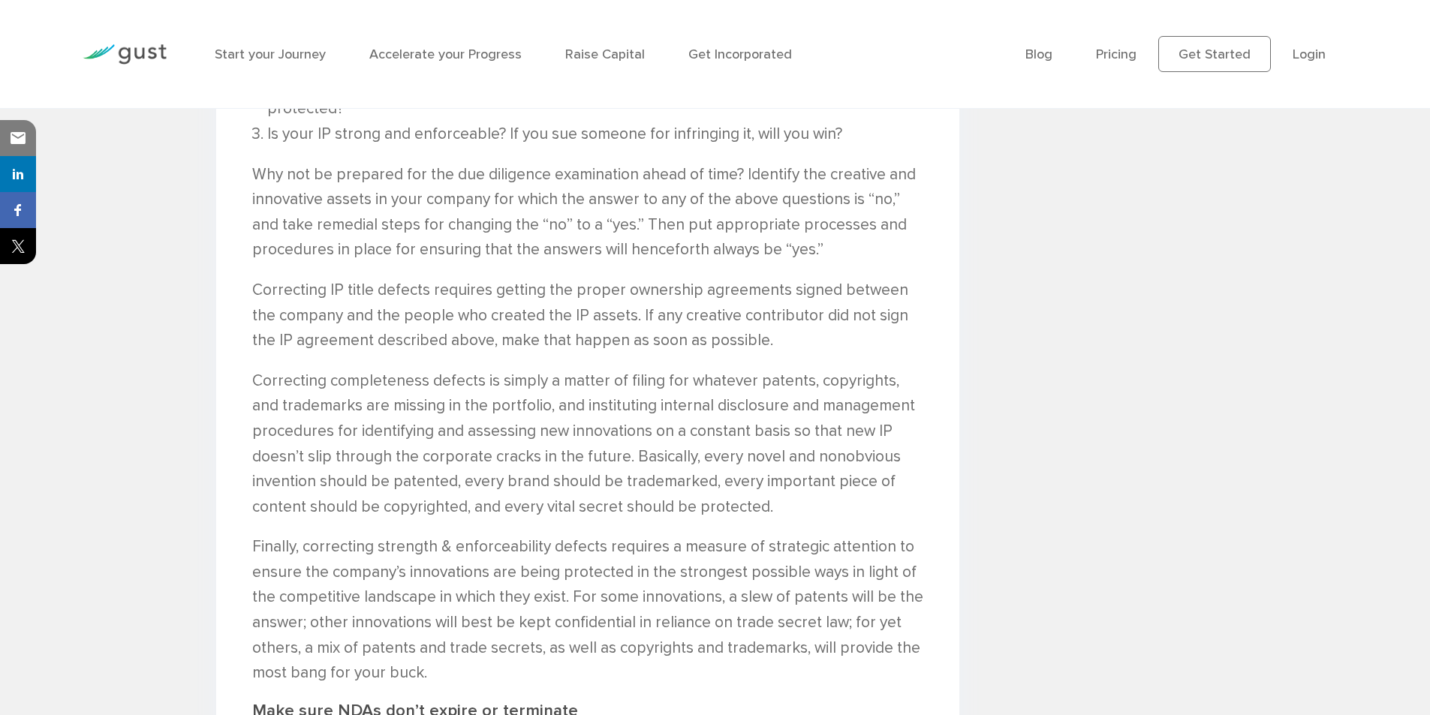
scroll to position [2504, 0]
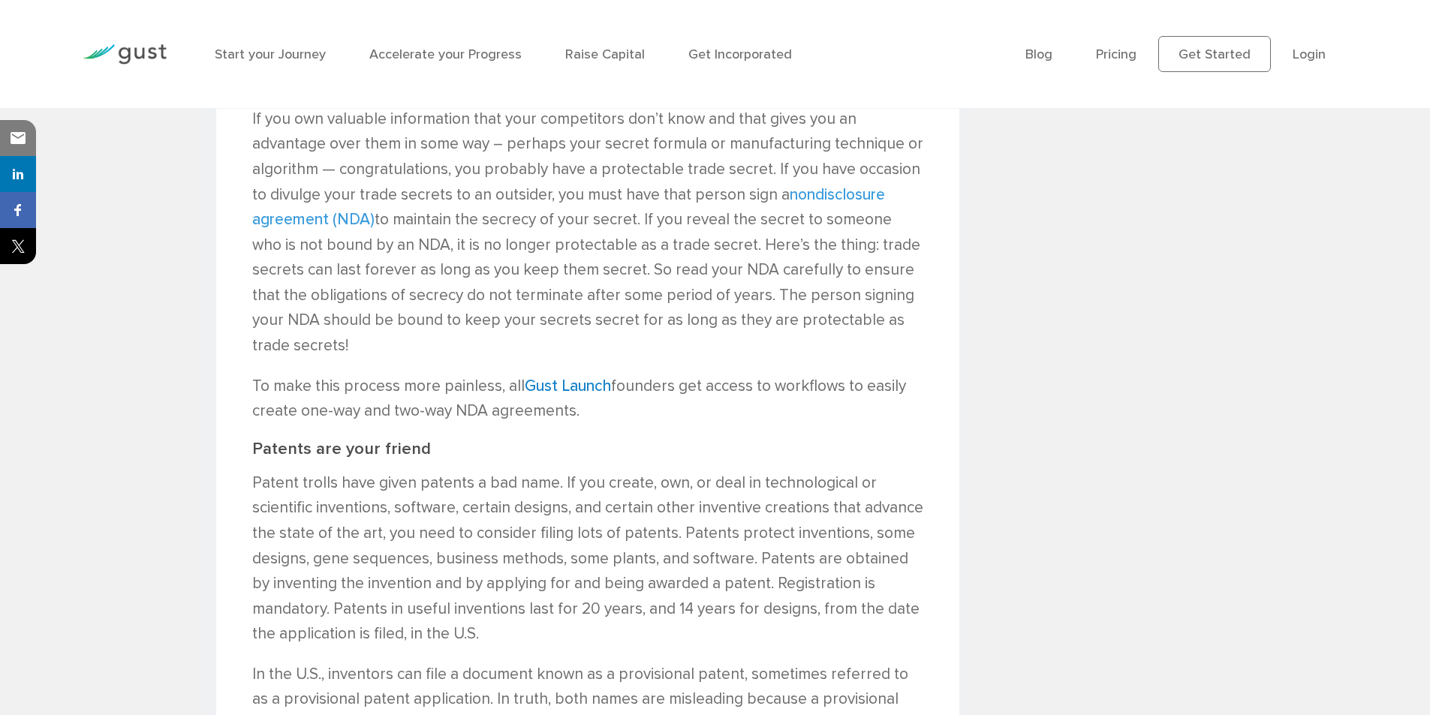
click at [354, 185] on link "nondisclosure agreement (NDA)" at bounding box center [568, 207] width 633 height 44
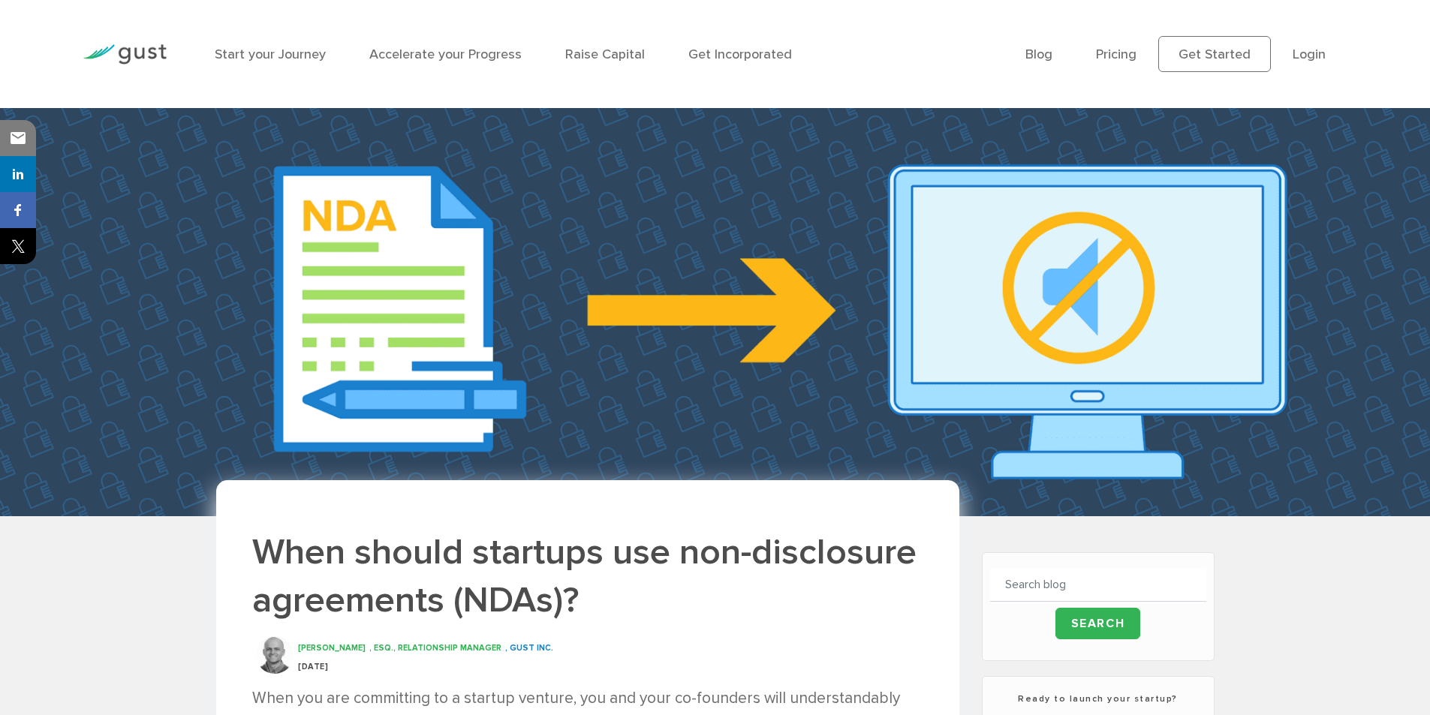
scroll to position [626, 0]
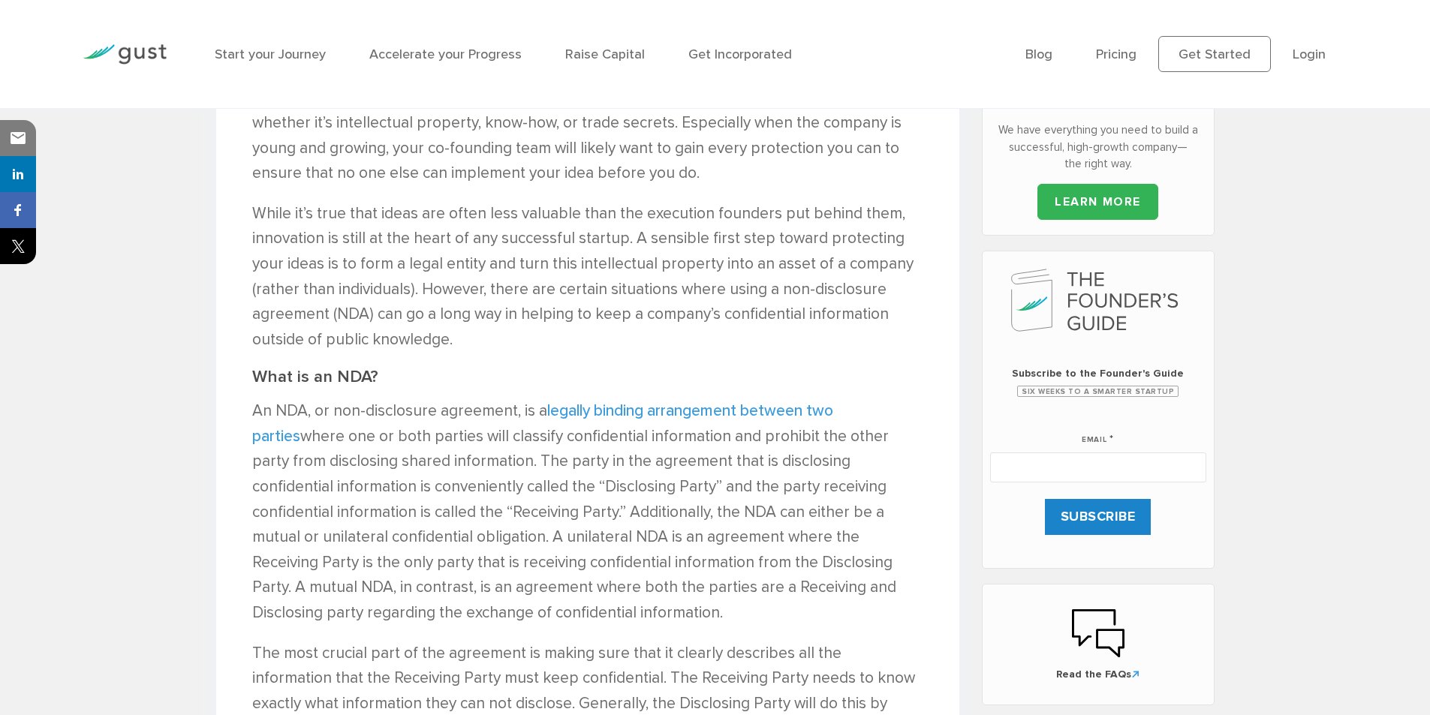
click at [818, 412] on link "legally binding arrangement between two parties" at bounding box center [542, 424] width 581 height 44
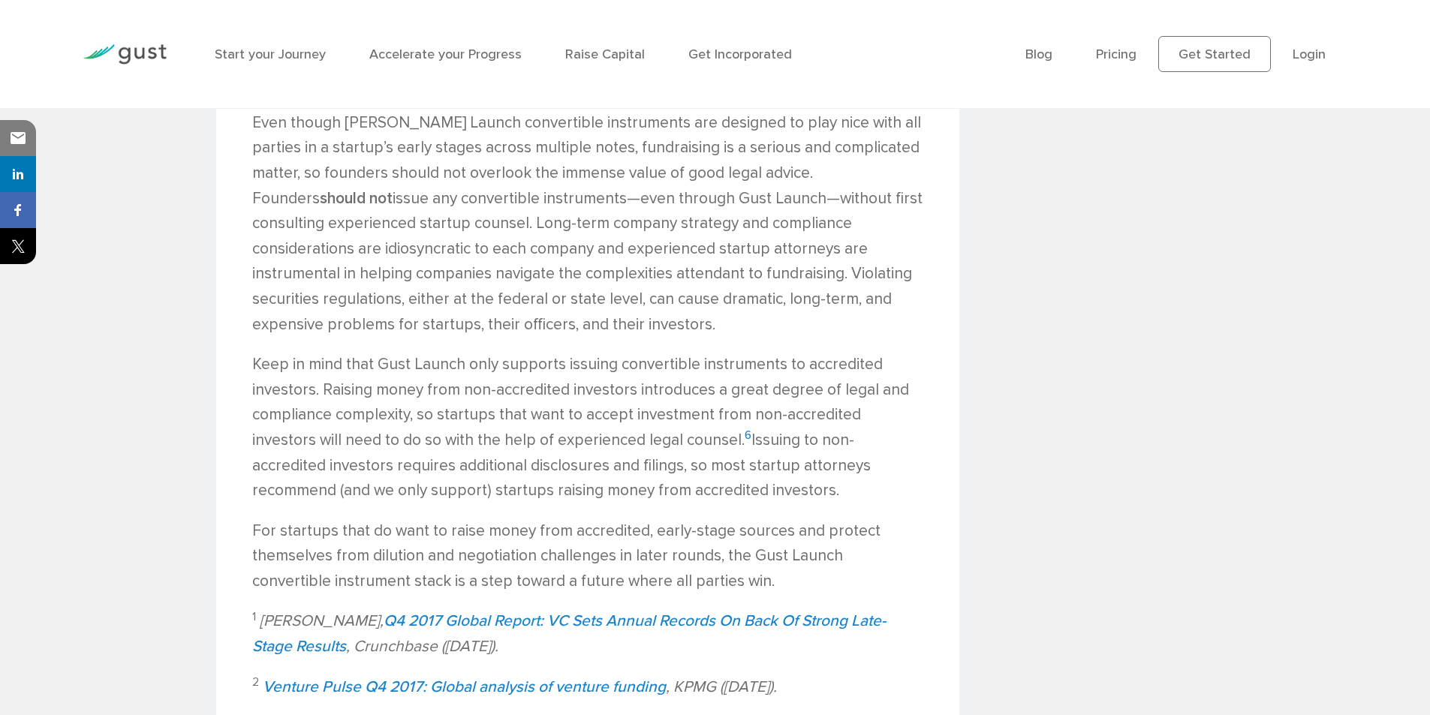
scroll to position [5633, 0]
